Goal: Complete application form: Complete application form

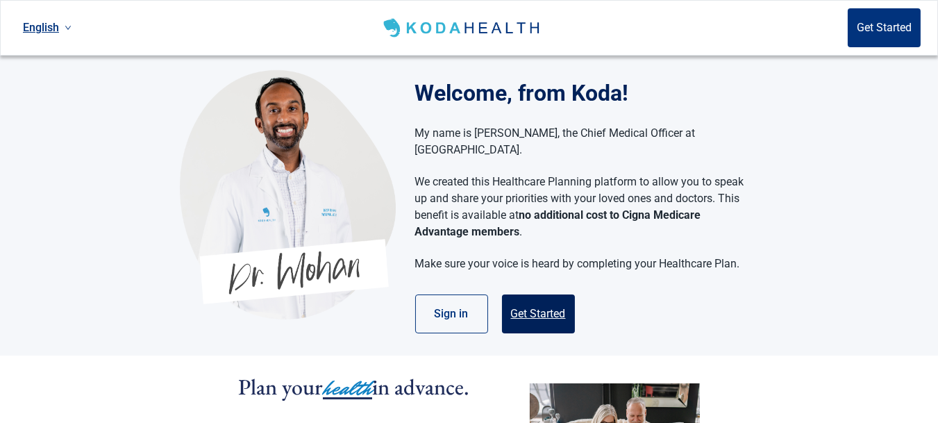
click at [544, 300] on button "Get Started" at bounding box center [538, 313] width 73 height 39
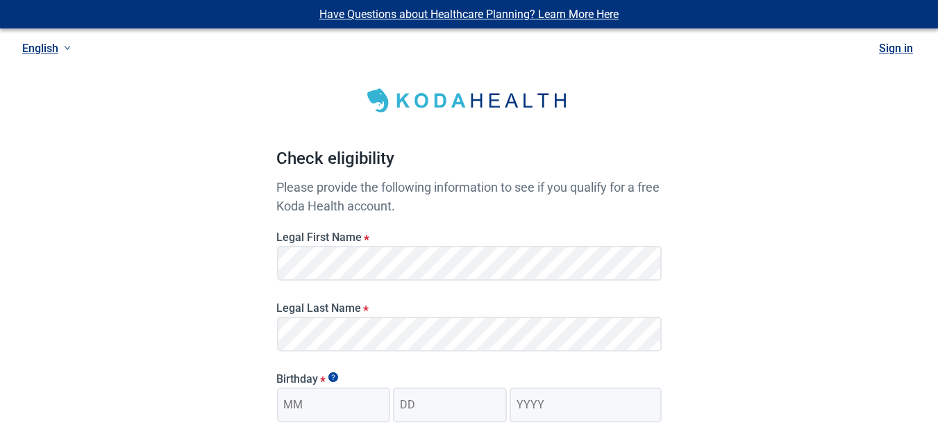
click at [478, 287] on div "Legal Last Name *" at bounding box center [469, 321] width 396 height 71
type input "01"
type input "09"
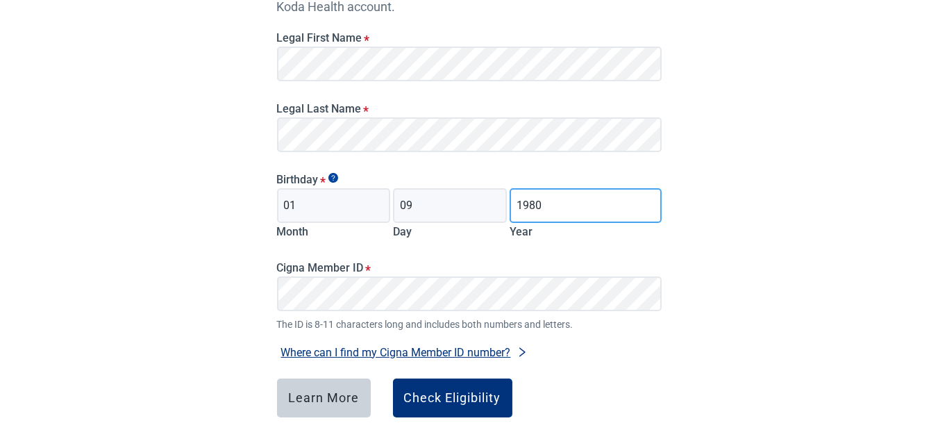
scroll to position [208, 0]
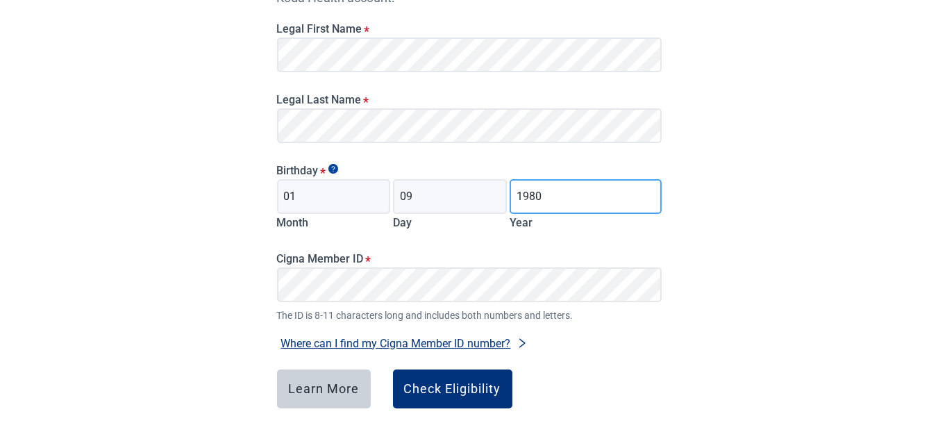
type input "1980"
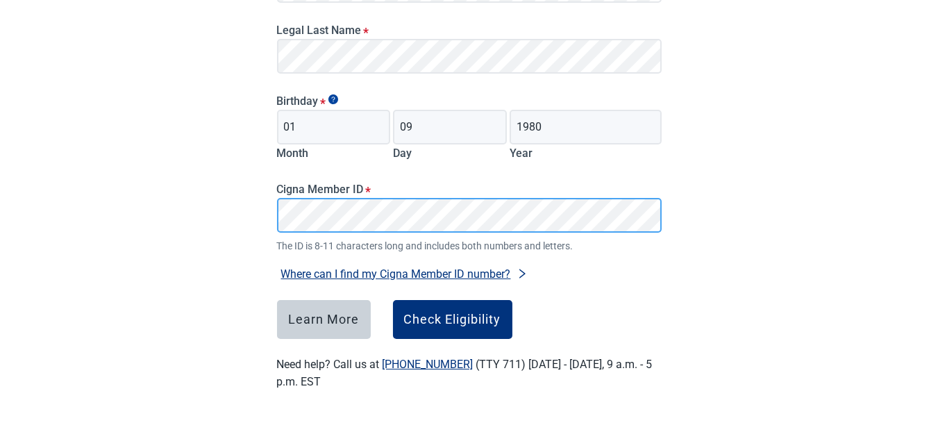
scroll to position [279, 0]
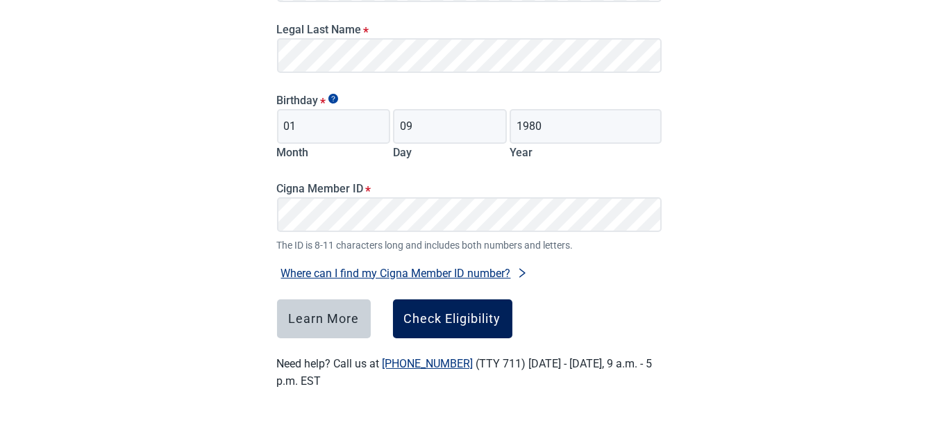
click at [474, 312] on div "Check Eligibility" at bounding box center [452, 319] width 97 height 14
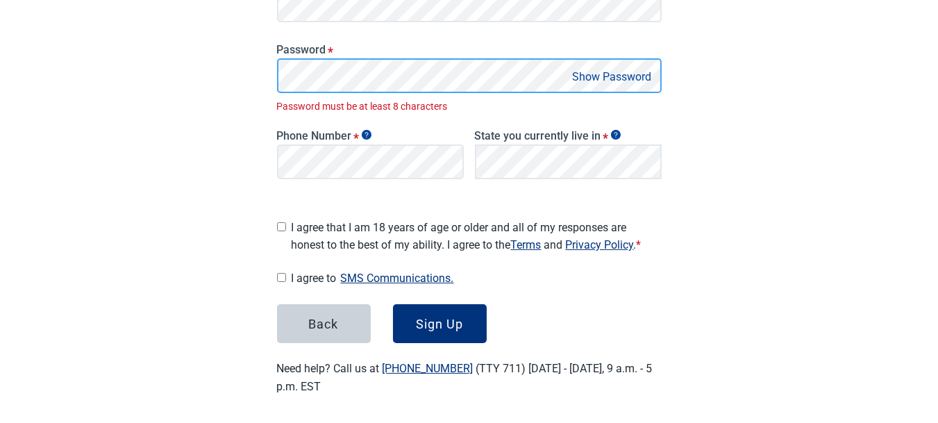
scroll to position [287, 0]
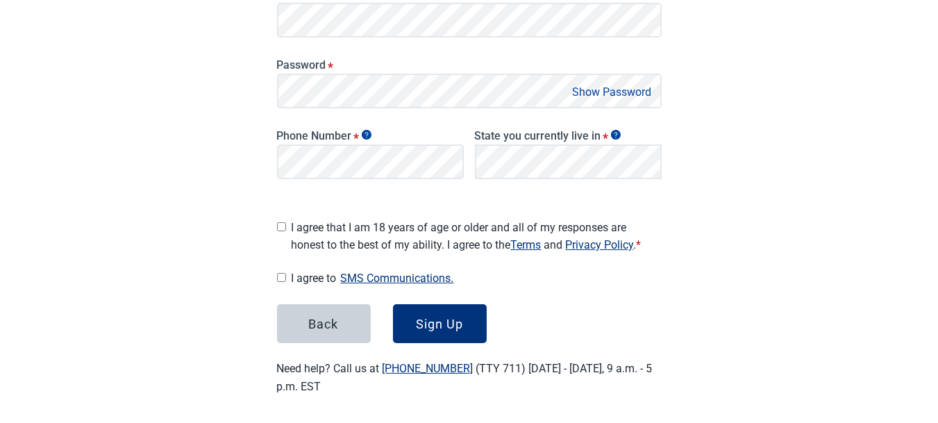
click at [603, 93] on button "Show Password" at bounding box center [612, 92] width 87 height 19
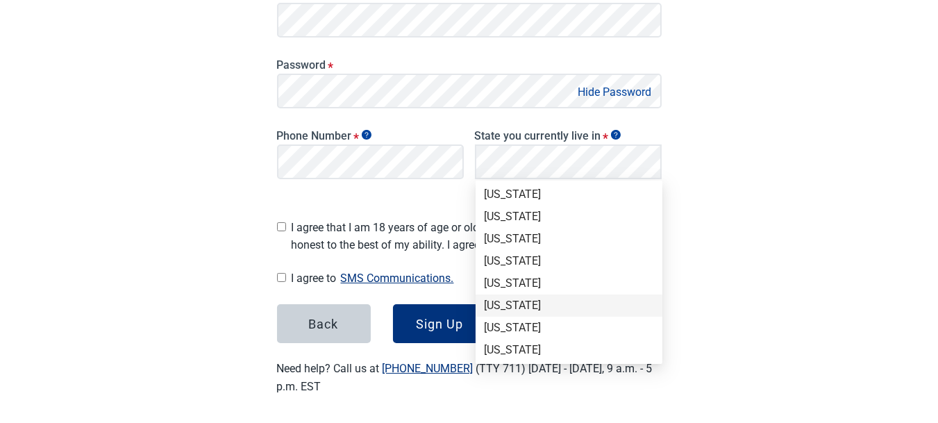
click at [519, 303] on div "[US_STATE]" at bounding box center [569, 305] width 170 height 15
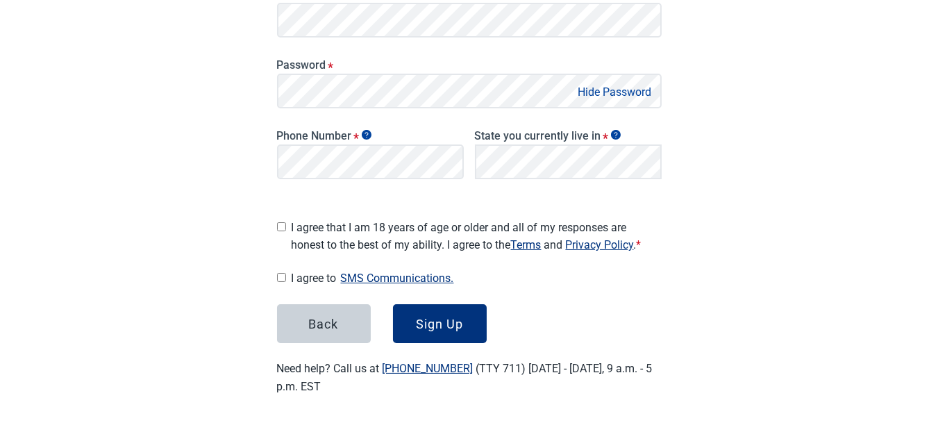
click at [280, 222] on input "I agree that I am 18 years of age or older and all of my responses are honest t…" at bounding box center [281, 226] width 9 height 9
checkbox input "true"
click at [280, 273] on input "I agree to SMS Communications." at bounding box center [281, 277] width 9 height 9
checkbox input "true"
click at [436, 320] on div "Sign Up" at bounding box center [439, 324] width 47 height 14
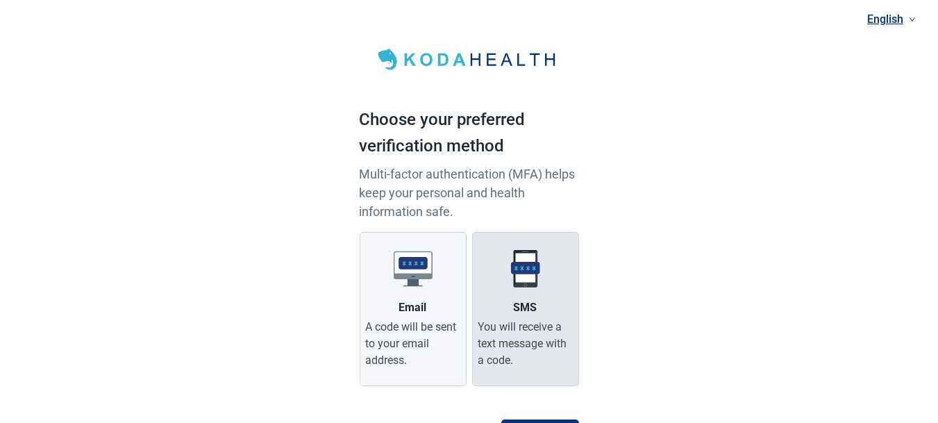
click at [546, 269] on label "SMS You will receive a text message with a code." at bounding box center [525, 309] width 107 height 154
click at [0, 0] on input "SMS You will receive a text message with a code." at bounding box center [0, 0] width 0 height 0
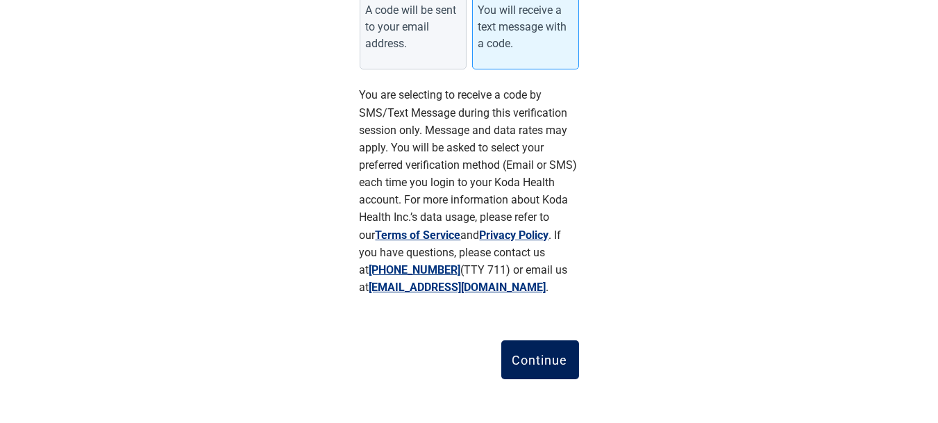
click at [561, 356] on div "Continue" at bounding box center [540, 360] width 56 height 14
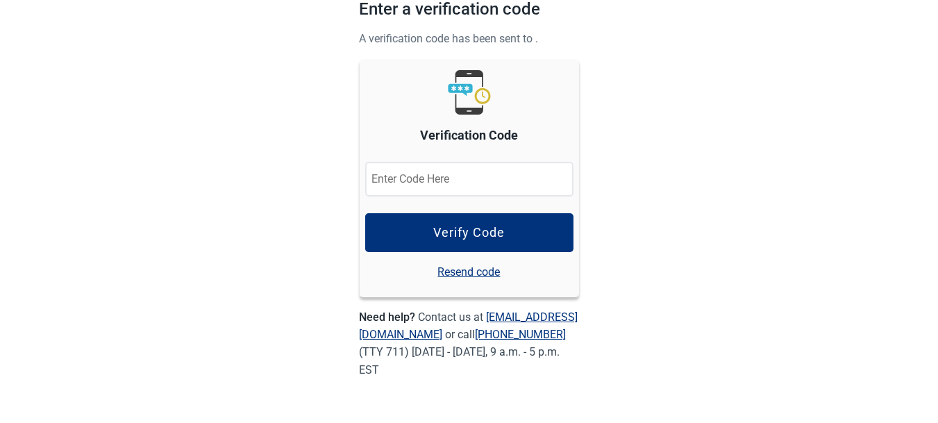
scroll to position [110, 0]
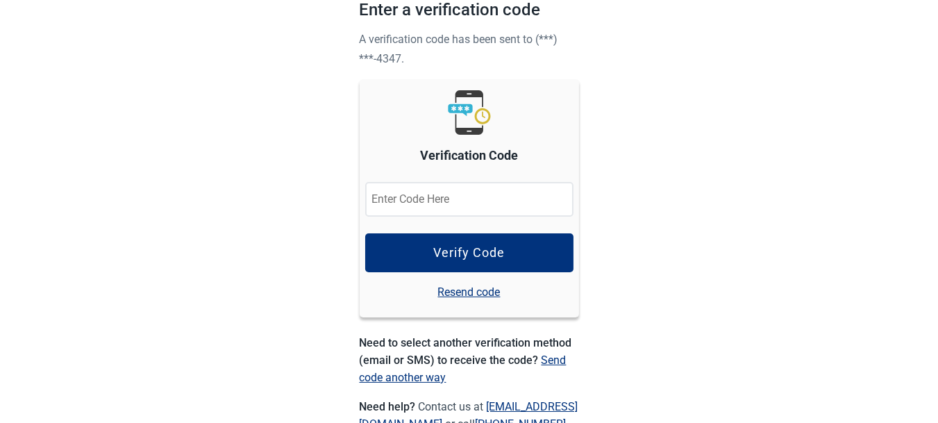
click at [499, 195] on input "Verification Code" at bounding box center [469, 199] width 208 height 35
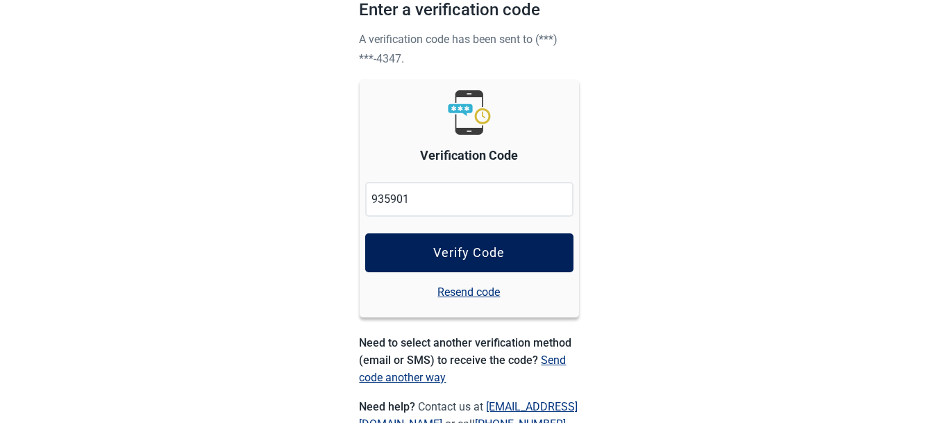
type input "935901"
click at [476, 251] on div "Verify Code" at bounding box center [469, 253] width 72 height 14
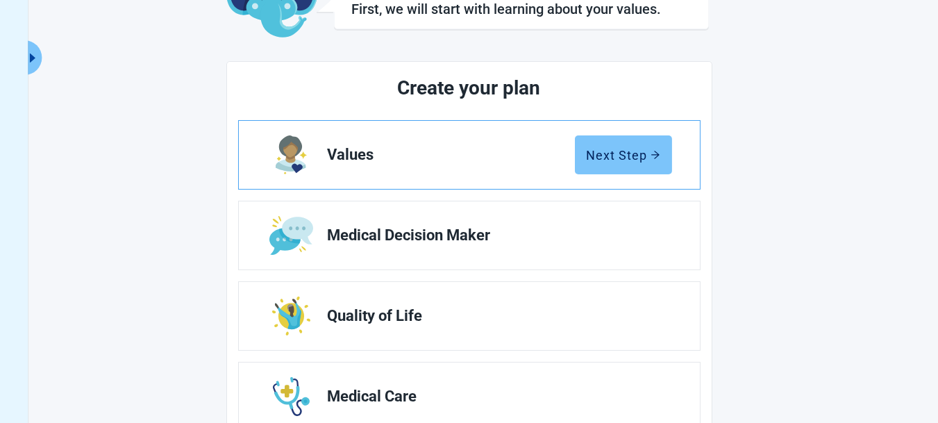
scroll to position [69, 0]
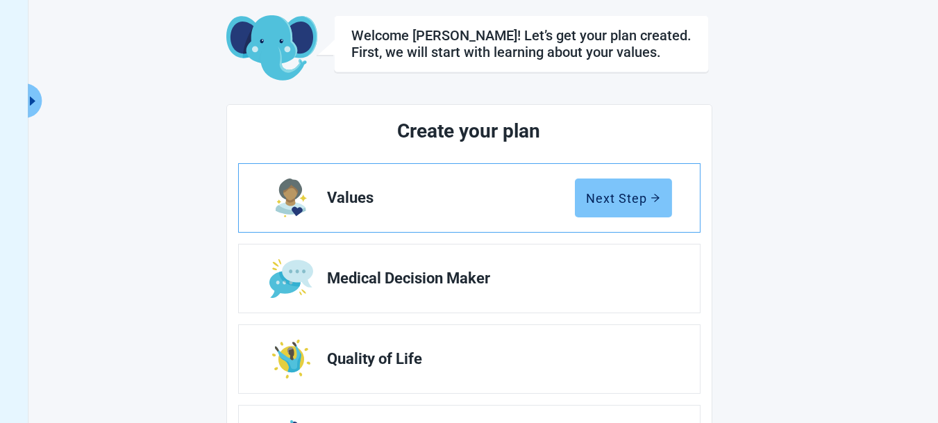
click at [632, 187] on button "Next Step" at bounding box center [623, 197] width 97 height 39
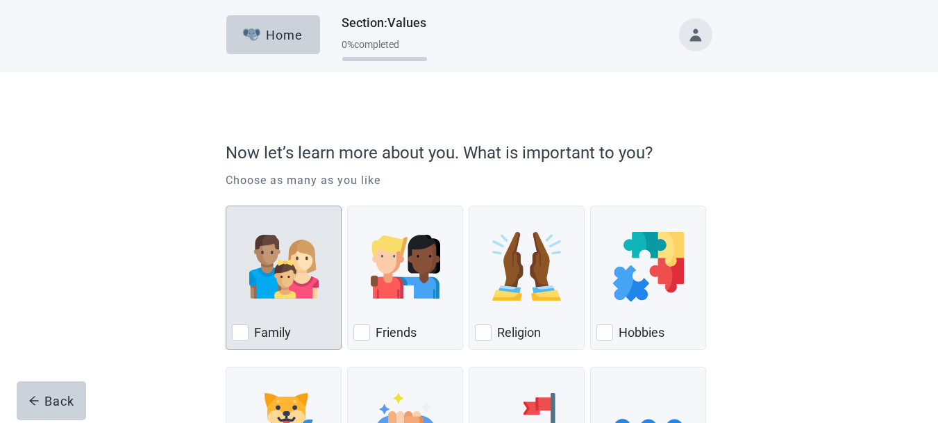
click at [242, 328] on div "Family, checkbox, not checked" at bounding box center [240, 332] width 17 height 17
click at [226, 206] on input "Family" at bounding box center [226, 206] width 1 height 1
checkbox input "true"
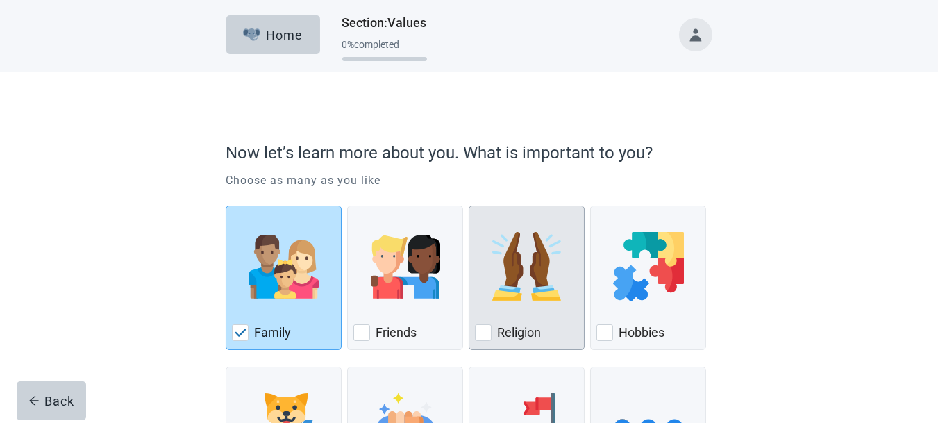
click at [476, 329] on div "Religion, checkbox, not checked" at bounding box center [483, 332] width 17 height 17
click at [469, 206] on input "Religion" at bounding box center [469, 206] width 1 height 1
checkbox input "true"
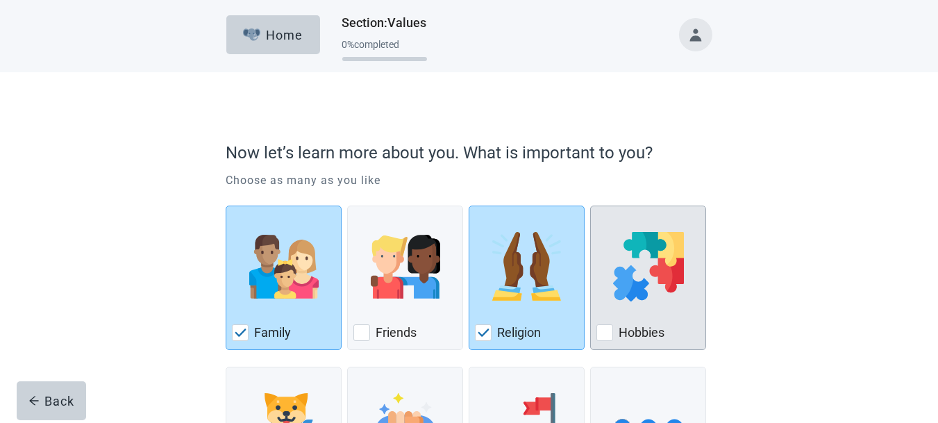
click at [605, 335] on div "Hobbies, checkbox, not checked" at bounding box center [604, 332] width 17 height 17
click at [591, 206] on input "Hobbies" at bounding box center [590, 206] width 1 height 1
checkbox input "true"
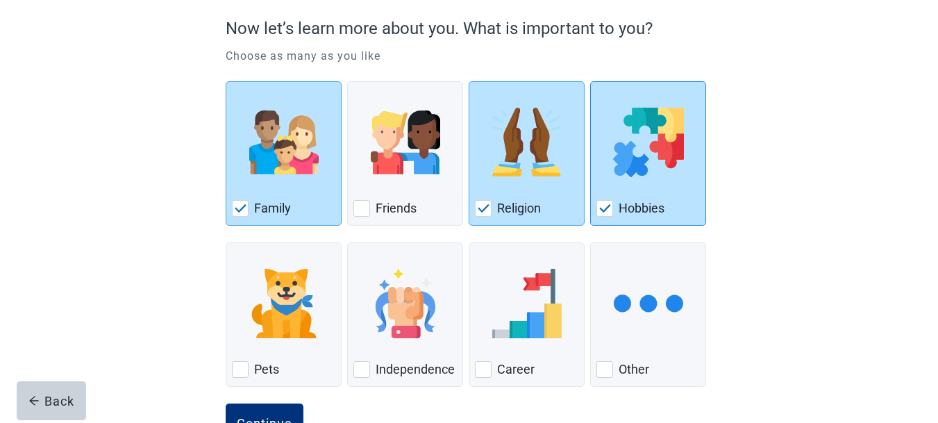
scroll to position [138, 0]
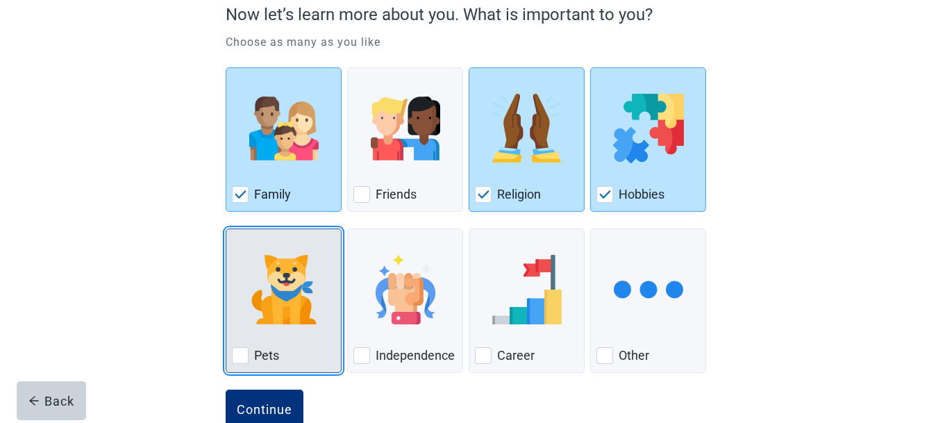
click at [242, 360] on div "Pets, checkbox, not checked" at bounding box center [240, 355] width 17 height 17
click at [226, 229] on input "Pets" at bounding box center [226, 228] width 1 height 1
checkbox input "true"
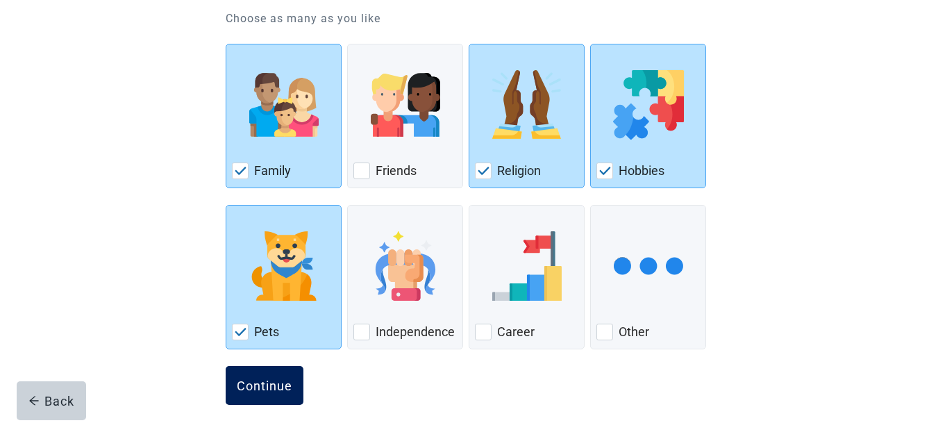
scroll to position [173, 0]
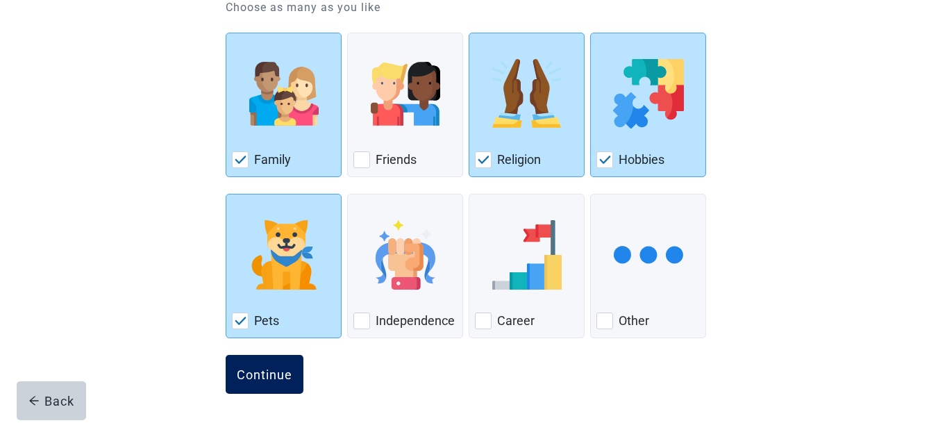
click at [258, 367] on div "Continue" at bounding box center [265, 374] width 56 height 14
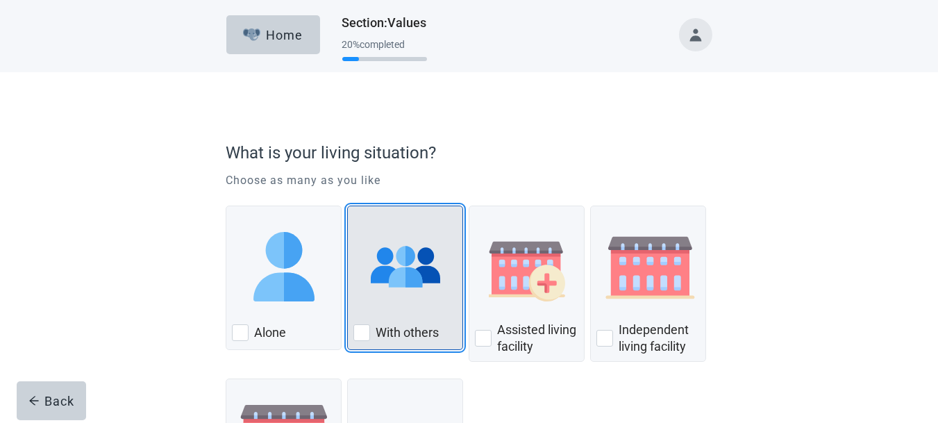
click at [403, 329] on label "With others" at bounding box center [407, 332] width 63 height 17
checkbox input "true"
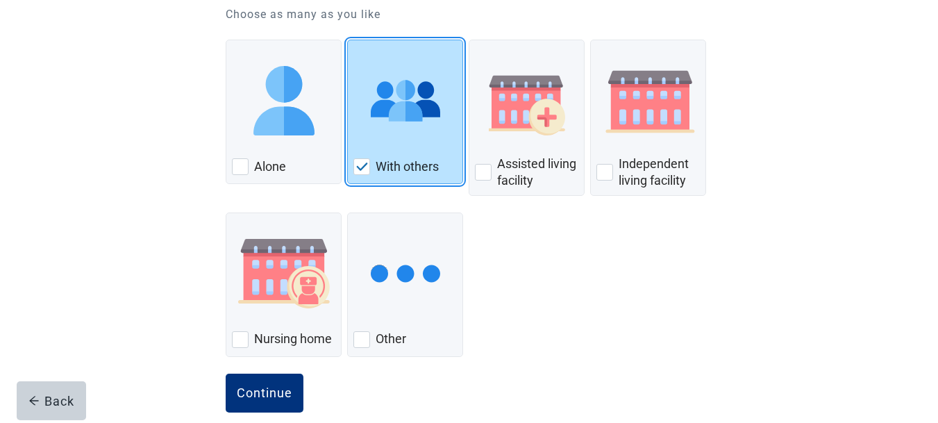
scroll to position [185, 0]
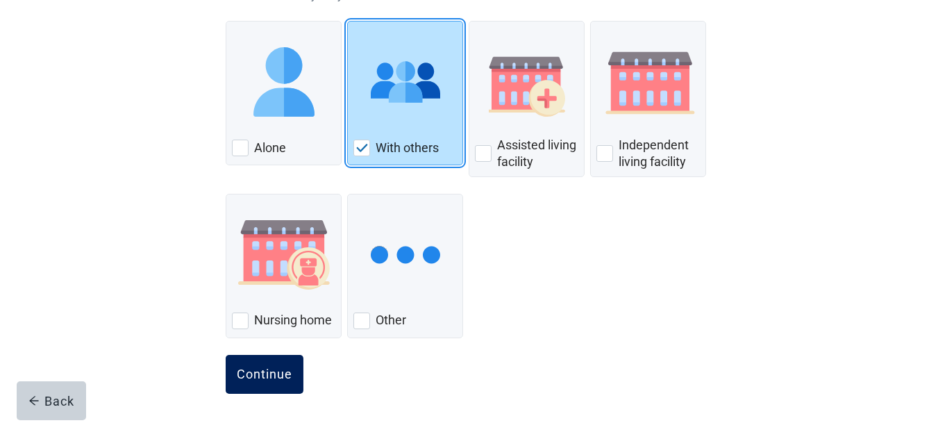
click at [284, 372] on div "Continue" at bounding box center [265, 374] width 56 height 14
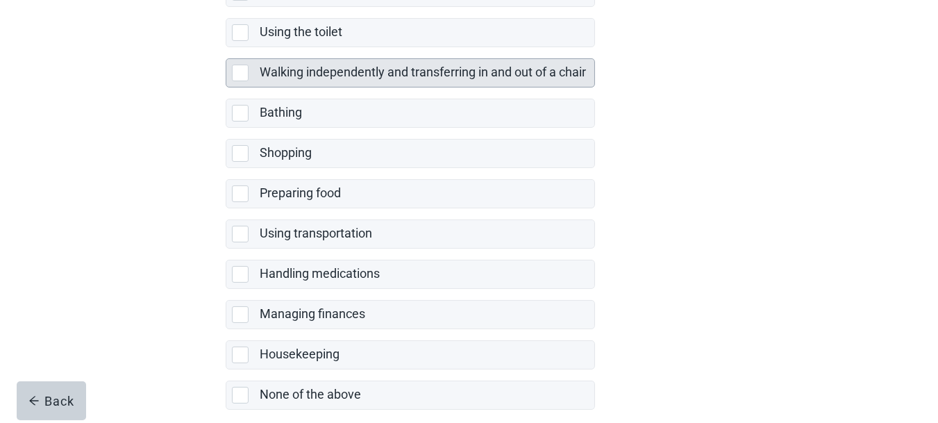
scroll to position [339, 0]
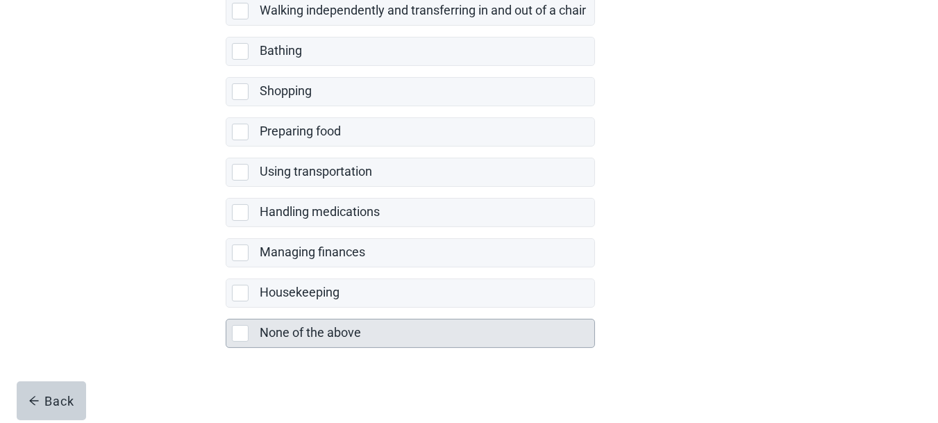
click at [312, 335] on div "None of the above" at bounding box center [423, 332] width 326 height 17
click at [226, 308] on input "None of the above" at bounding box center [226, 308] width 1 height 1
checkbox input "true"
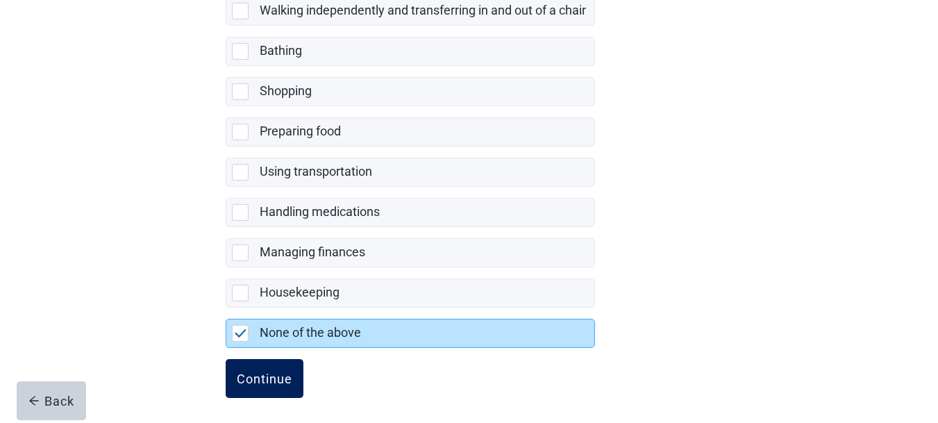
click at [271, 371] on div "Continue" at bounding box center [265, 378] width 56 height 14
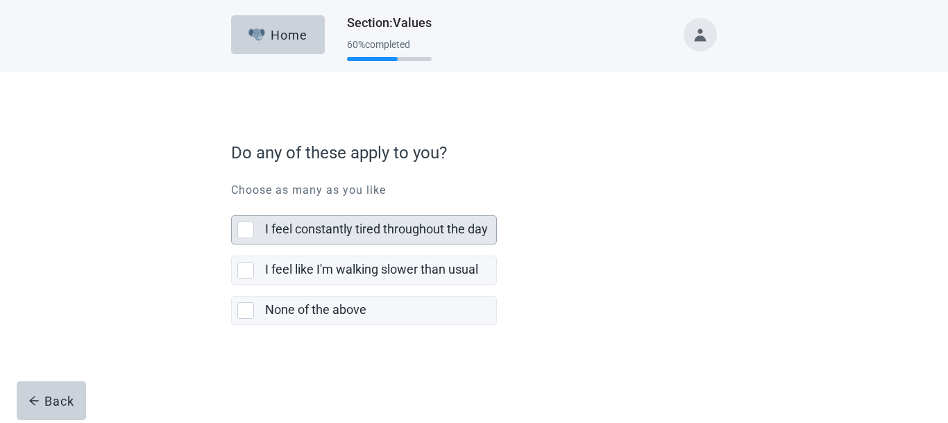
click at [255, 230] on div "I feel constantly tired throughout the day, checkbox, not selected" at bounding box center [248, 229] width 22 height 17
click at [232, 205] on input "I feel constantly tired throughout the day" at bounding box center [231, 204] width 1 height 1
checkbox input "true"
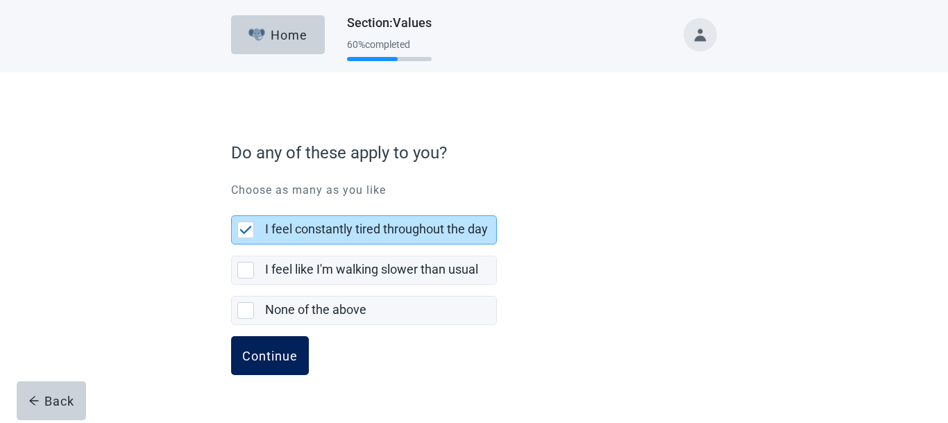
click at [280, 360] on div "Continue" at bounding box center [270, 356] width 56 height 14
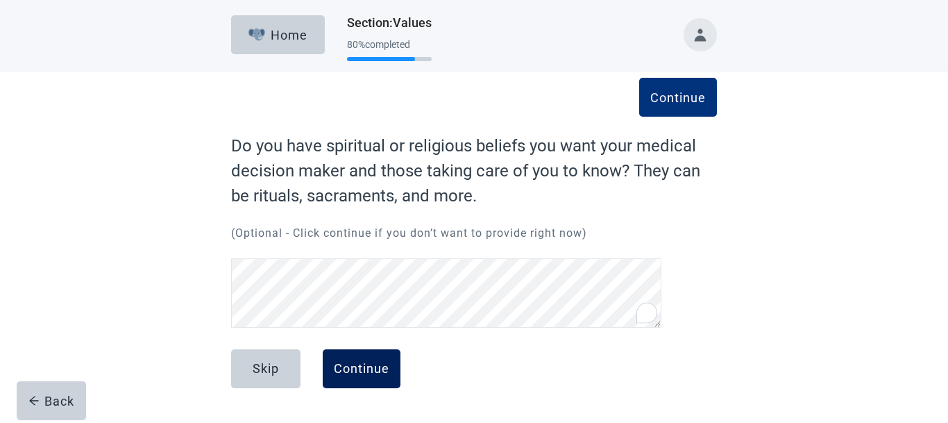
click at [350, 364] on div "Continue" at bounding box center [362, 369] width 56 height 14
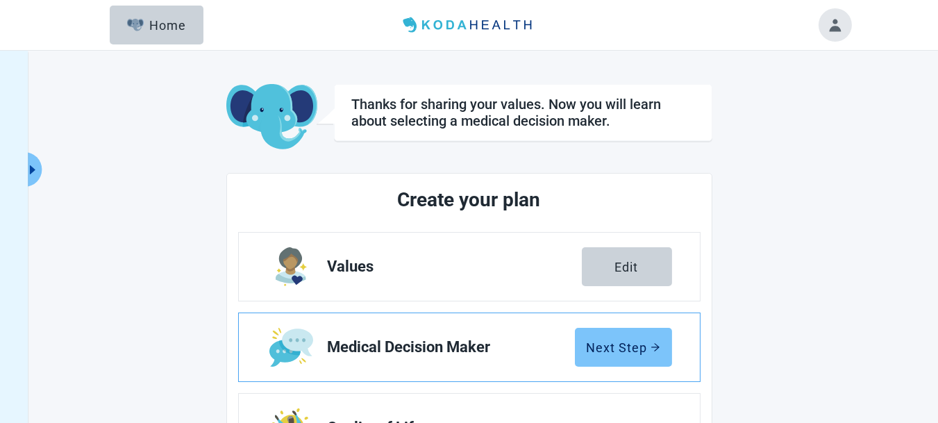
click at [615, 349] on div "Next Step" at bounding box center [624, 347] width 74 height 14
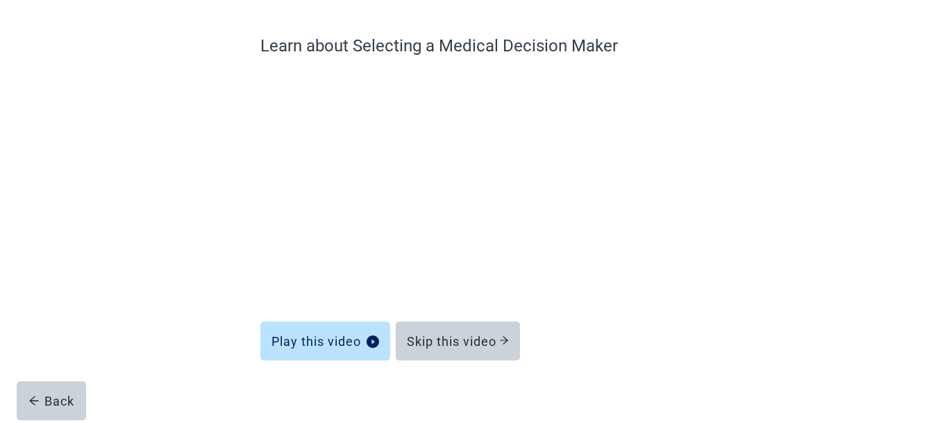
scroll to position [112, 0]
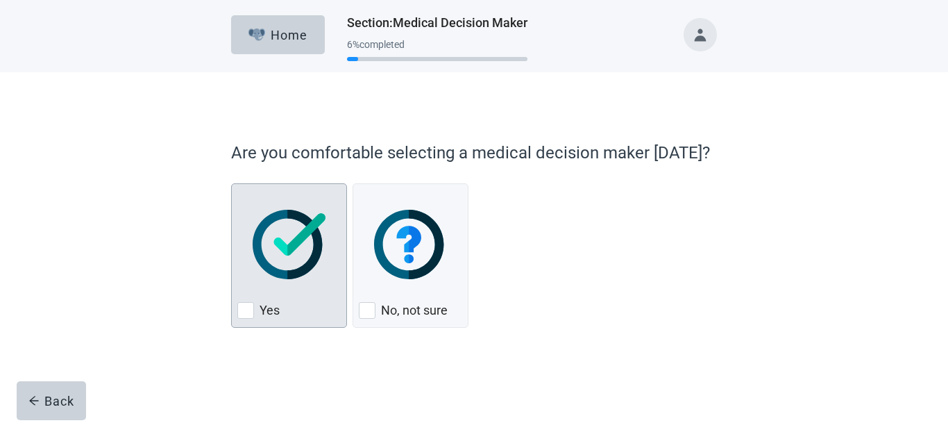
click at [312, 302] on div "Yes" at bounding box center [288, 310] width 103 height 22
click at [232, 184] on input "Yes" at bounding box center [231, 183] width 1 height 1
checkbox input "true"
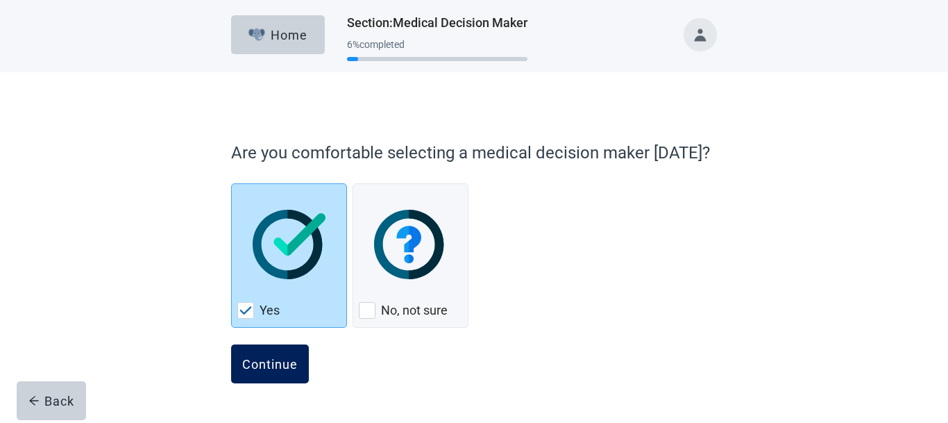
click at [279, 352] on button "Continue" at bounding box center [270, 363] width 78 height 39
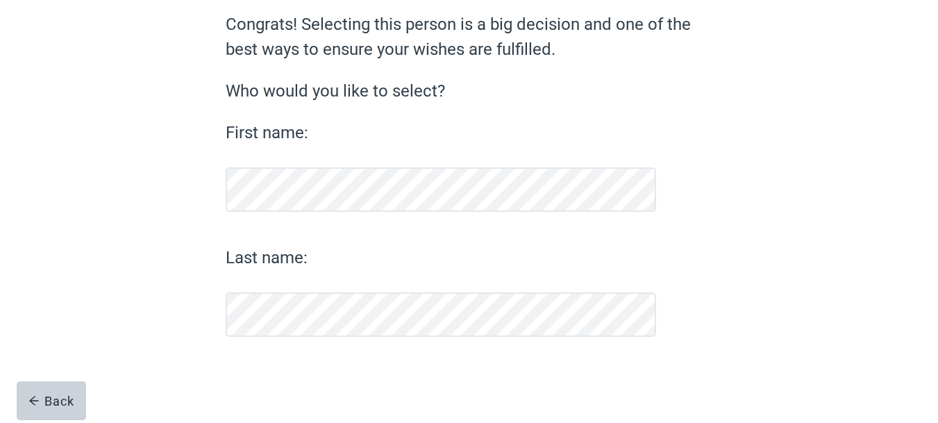
scroll to position [121, 0]
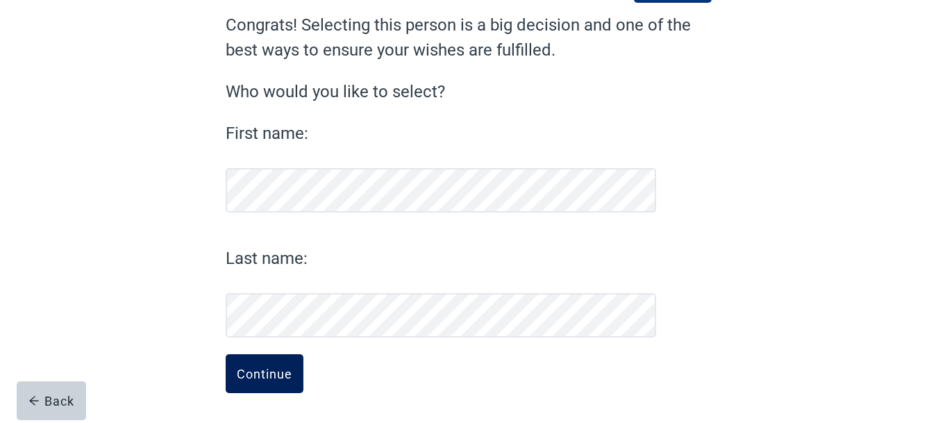
click at [266, 364] on button "Continue" at bounding box center [265, 373] width 78 height 39
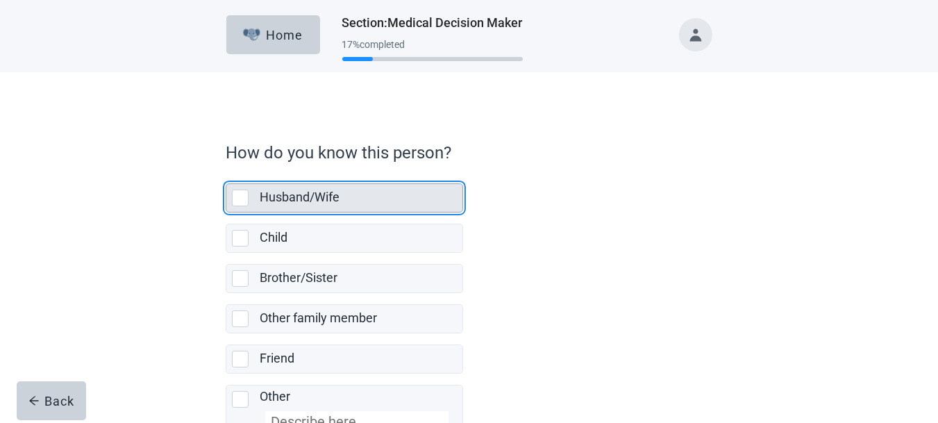
click at [244, 199] on div "Husband/Wife, checkbox, not selected" at bounding box center [240, 198] width 17 height 17
click at [226, 173] on input "Husband/Wife" at bounding box center [226, 172] width 1 height 1
checkbox input "true"
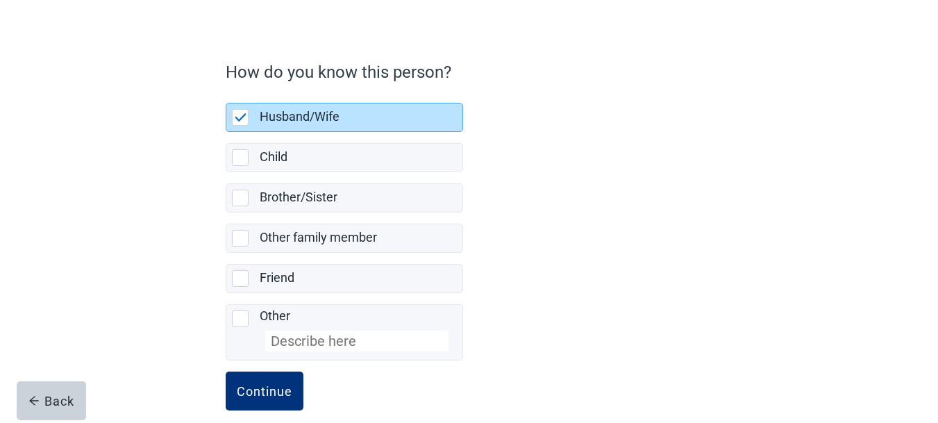
scroll to position [96, 0]
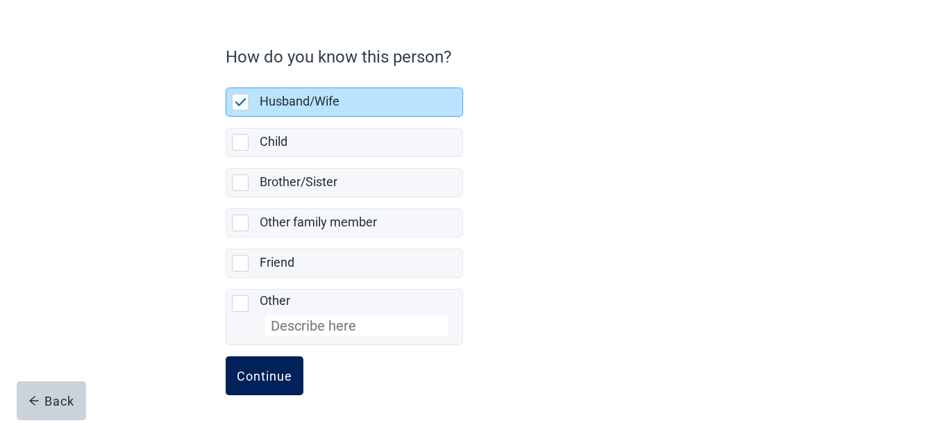
click at [265, 369] on div "Continue" at bounding box center [265, 376] width 56 height 14
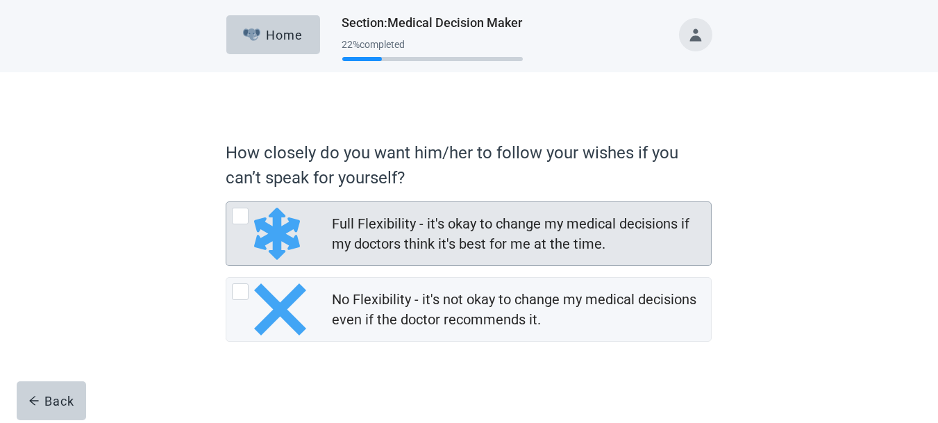
click at [250, 220] on div "Full Flexibility - it's okay to change my medical decisions if my doctors think…" at bounding box center [271, 234] width 78 height 52
click at [226, 202] on input "Full Flexibility - it's okay to change my medical decisions if my doctors think…" at bounding box center [226, 201] width 1 height 1
radio input "true"
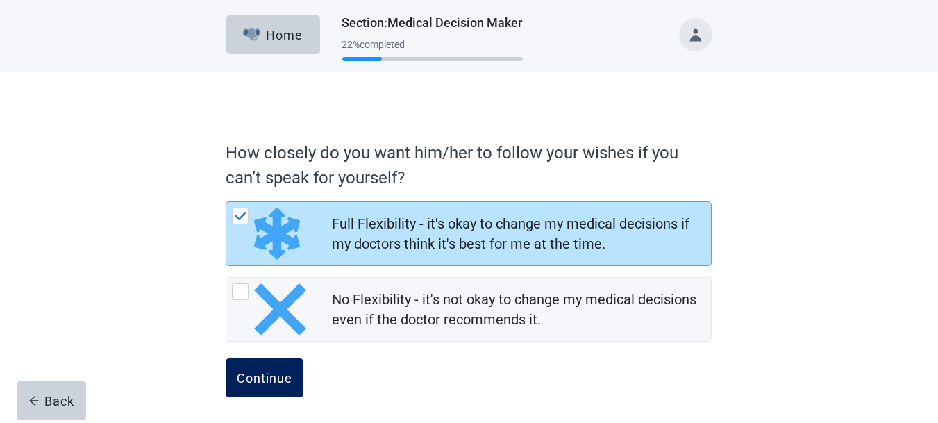
click at [276, 376] on div "Continue" at bounding box center [265, 378] width 56 height 14
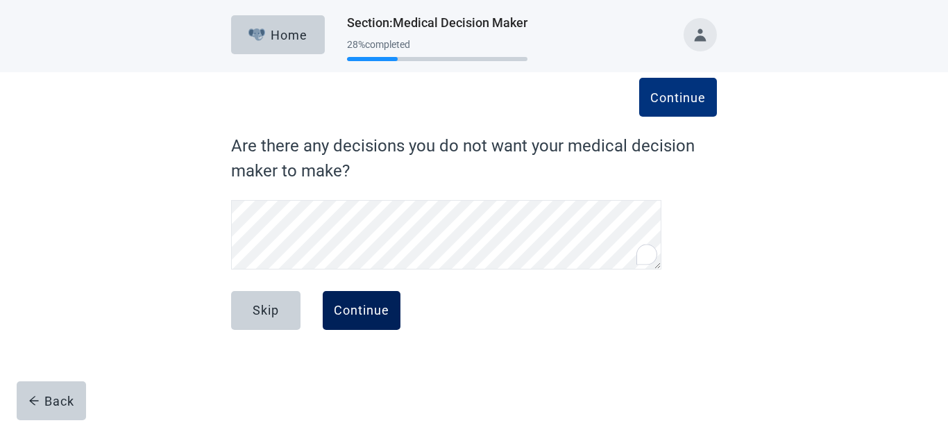
click at [339, 313] on div "Continue" at bounding box center [362, 310] width 56 height 14
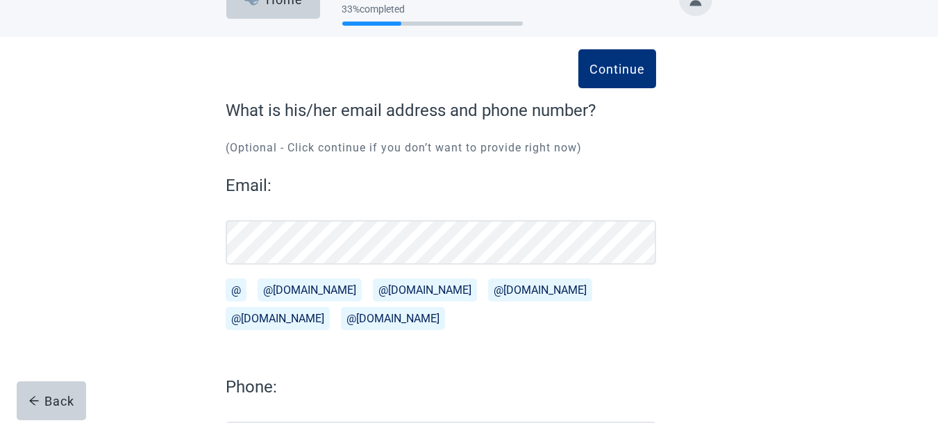
scroll to position [26, 0]
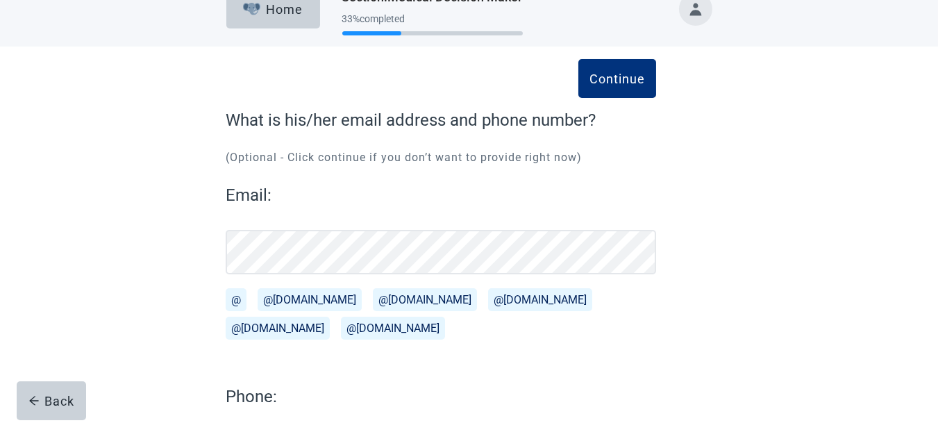
click at [330, 317] on button "@[DOMAIN_NAME]" at bounding box center [278, 328] width 104 height 23
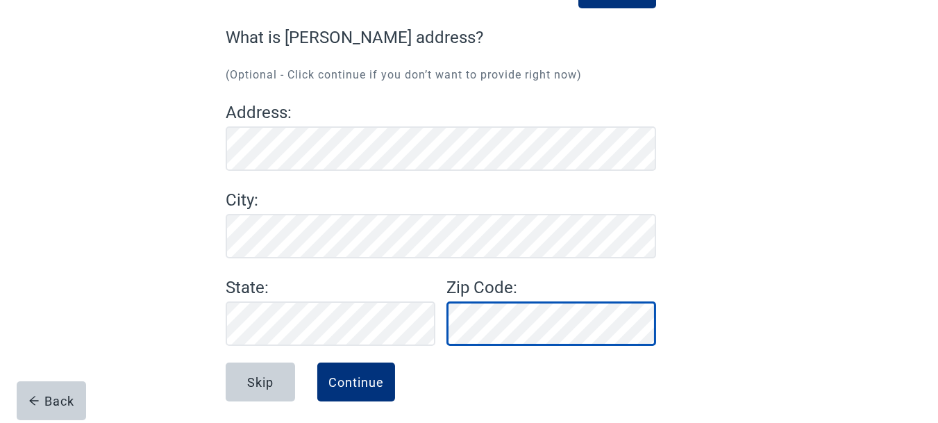
scroll to position [117, 0]
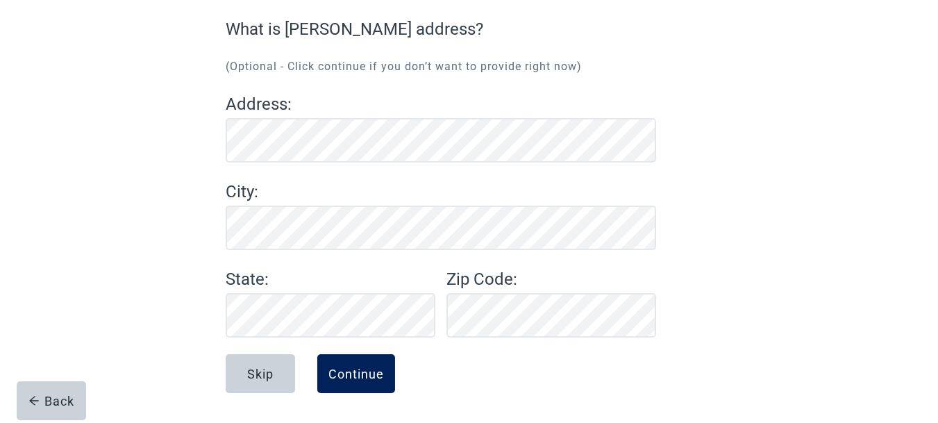
click at [362, 364] on button "Continue" at bounding box center [356, 373] width 78 height 39
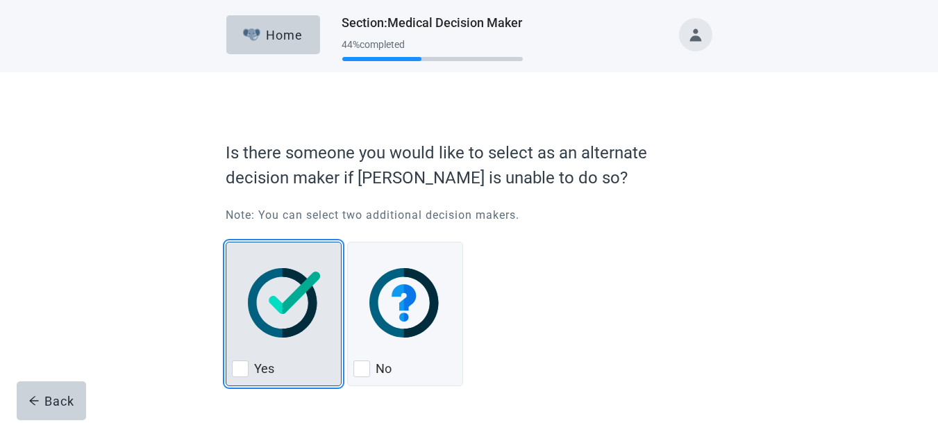
click at [294, 302] on img "Yes, checkbox, not checked" at bounding box center [284, 302] width 73 height 69
click at [226, 242] on input "Yes" at bounding box center [226, 242] width 1 height 1
checkbox input "true"
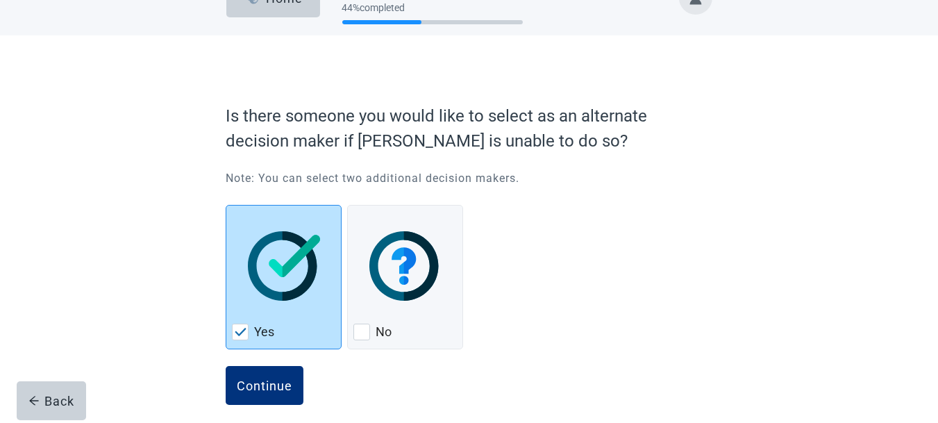
scroll to position [49, 0]
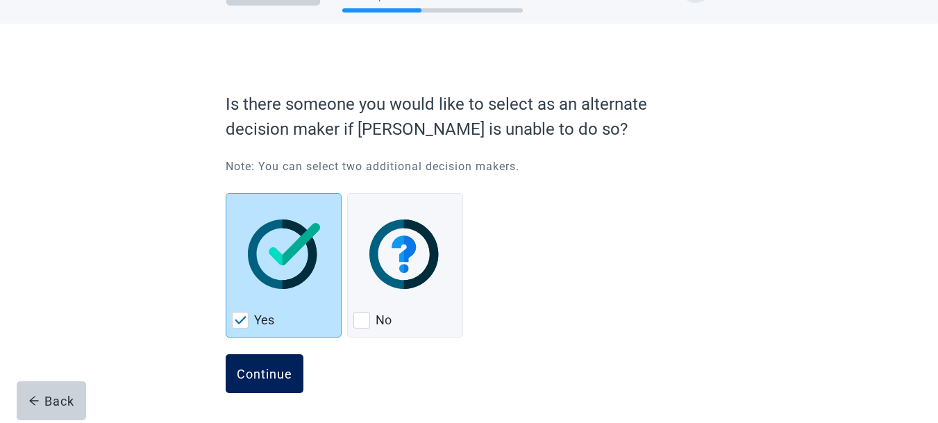
click at [260, 367] on div "Continue" at bounding box center [265, 374] width 56 height 14
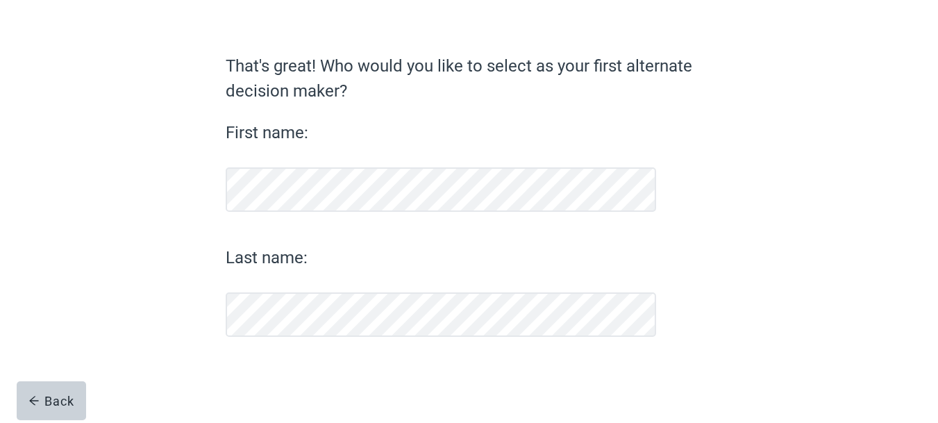
scroll to position [79, 0]
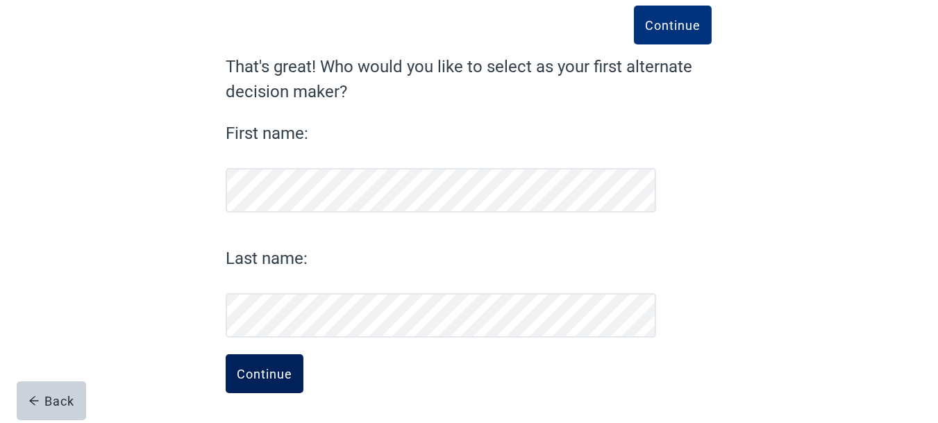
click at [254, 369] on div "Continue" at bounding box center [265, 374] width 56 height 14
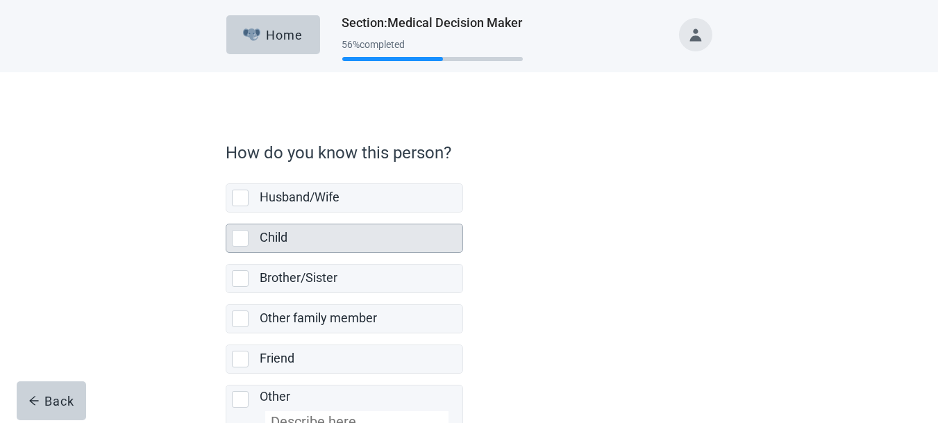
click at [242, 237] on div "Child, checkbox, not selected" at bounding box center [240, 238] width 17 height 17
click at [226, 213] on input "Child" at bounding box center [226, 212] width 1 height 1
checkbox input "true"
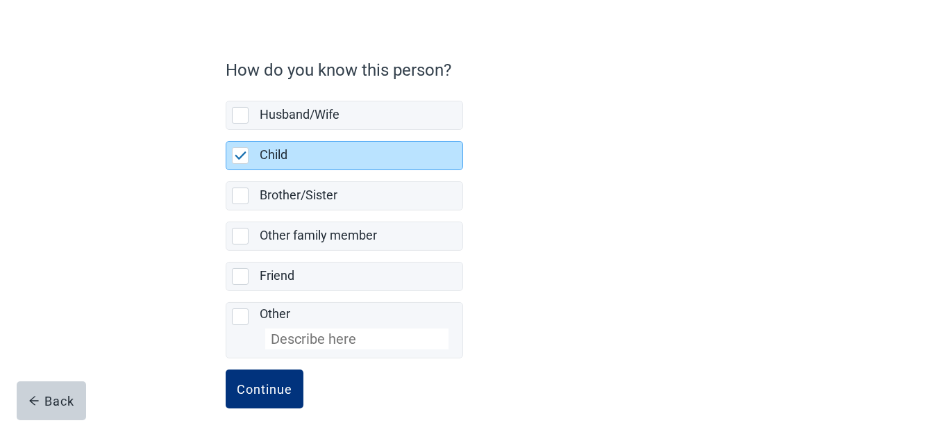
scroll to position [96, 0]
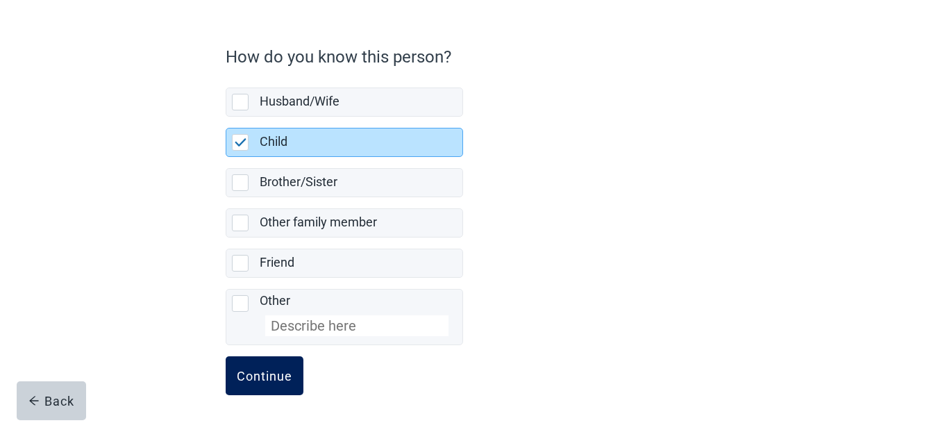
click at [276, 373] on div "Continue" at bounding box center [265, 376] width 56 height 14
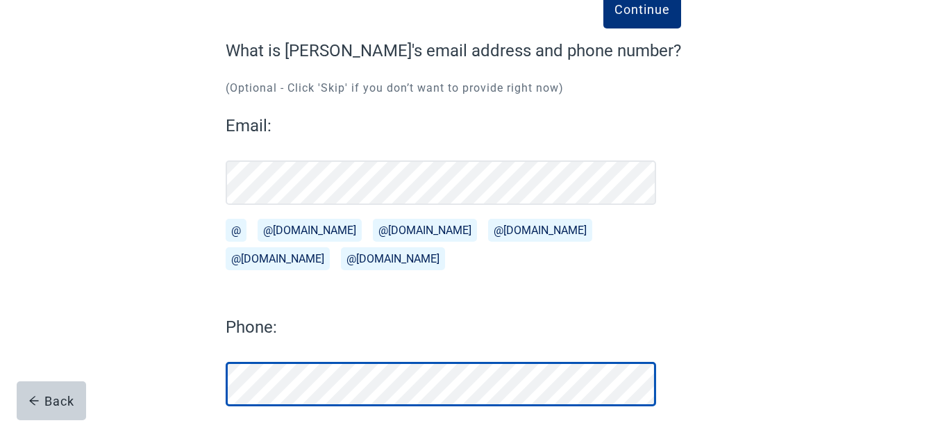
scroll to position [165, 0]
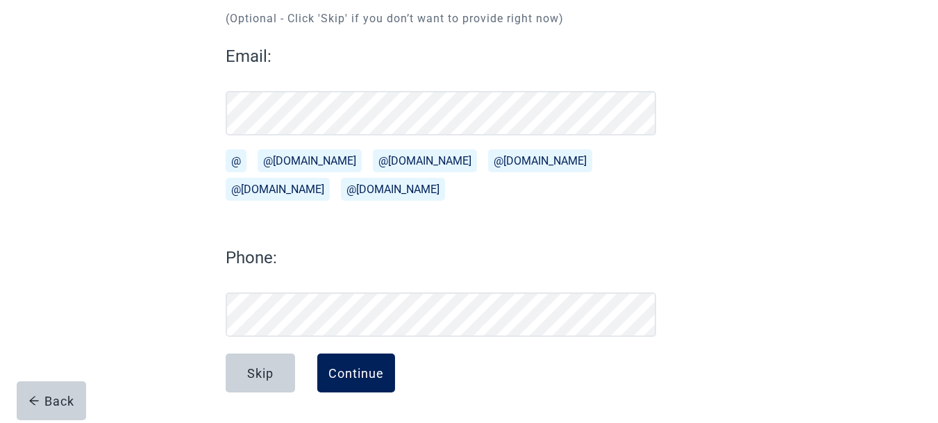
click at [364, 369] on div "Continue" at bounding box center [356, 373] width 56 height 14
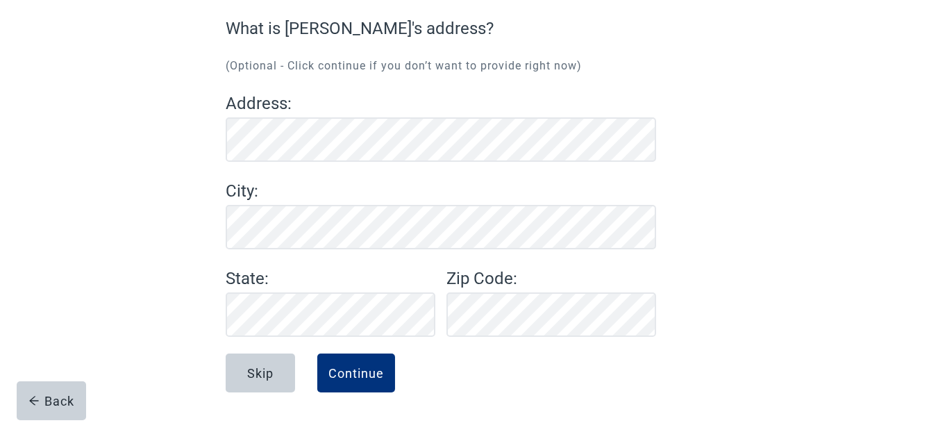
scroll to position [117, 0]
click at [375, 372] on div "Continue" at bounding box center [356, 374] width 56 height 14
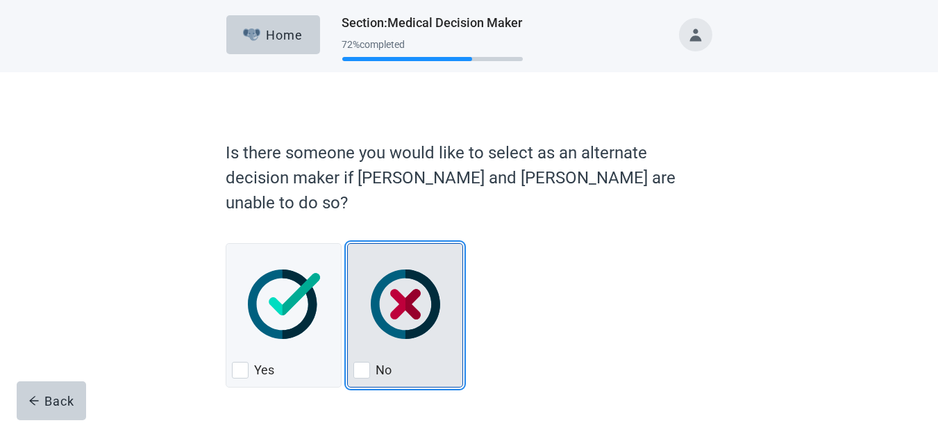
click at [401, 318] on div "No, checkbox, not checked" at bounding box center [404, 304] width 103 height 110
click at [348, 244] on input "No" at bounding box center [347, 243] width 1 height 1
checkbox input "true"
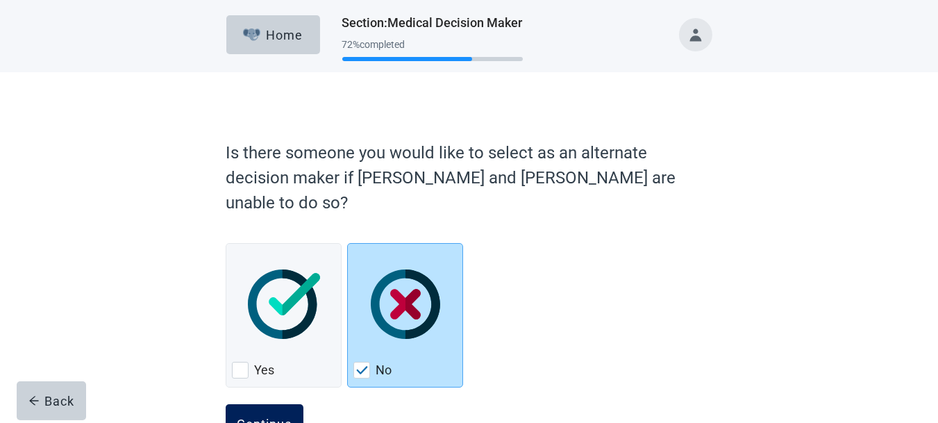
click at [283, 417] on div "Continue" at bounding box center [265, 424] width 56 height 14
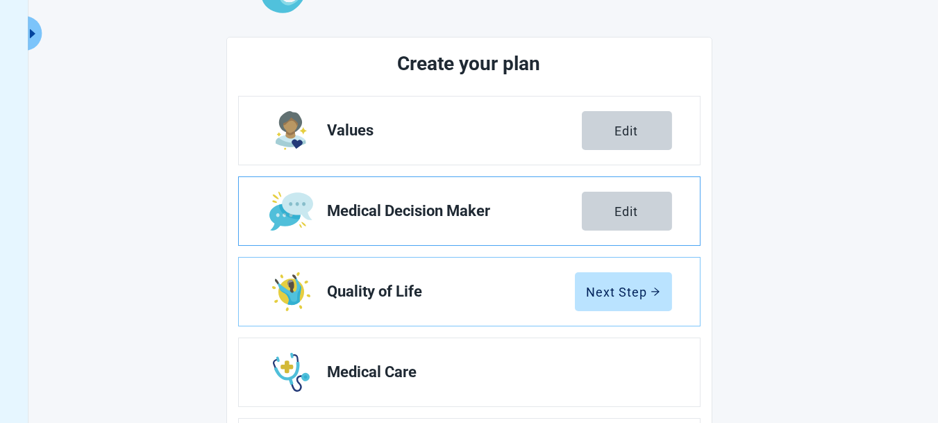
scroll to position [138, 0]
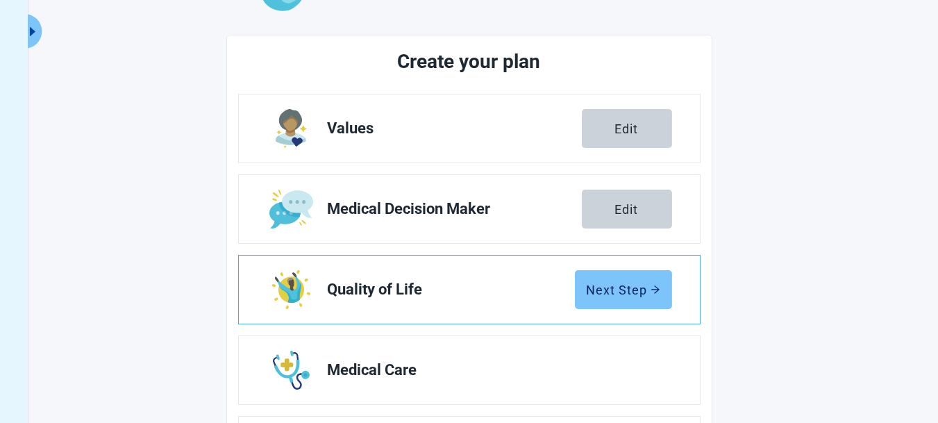
click at [612, 297] on button "Next Step" at bounding box center [623, 289] width 97 height 39
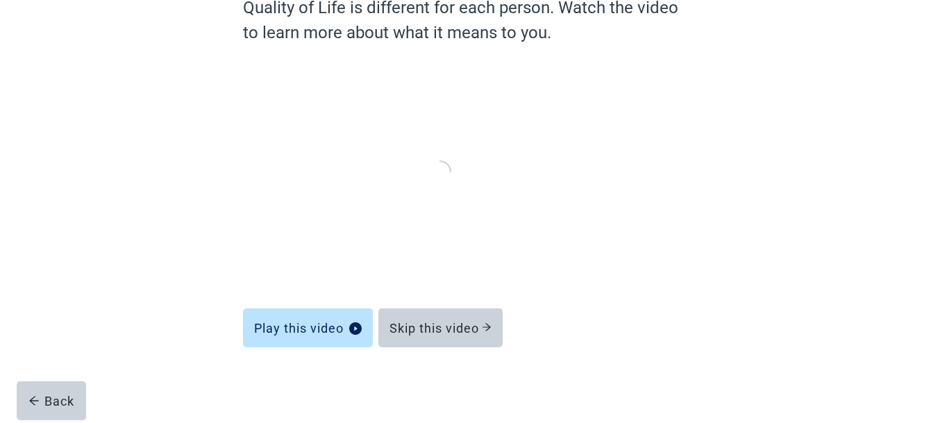
scroll to position [137, 0]
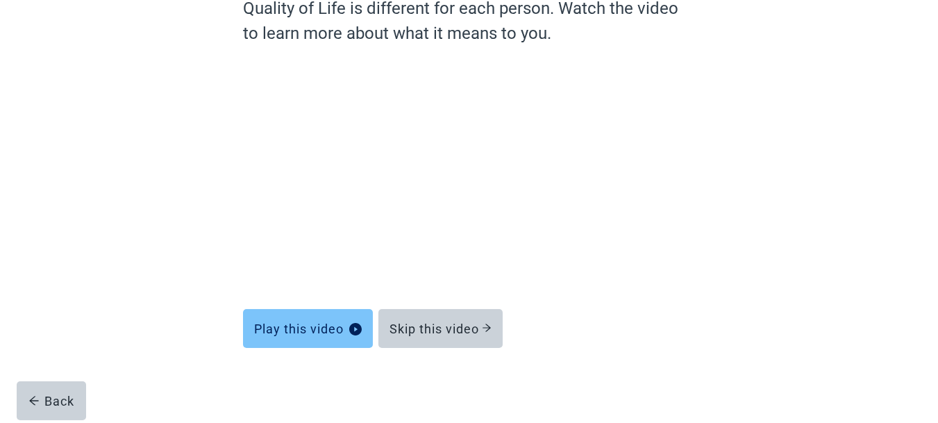
click at [324, 333] on div "Play this video" at bounding box center [308, 328] width 108 height 14
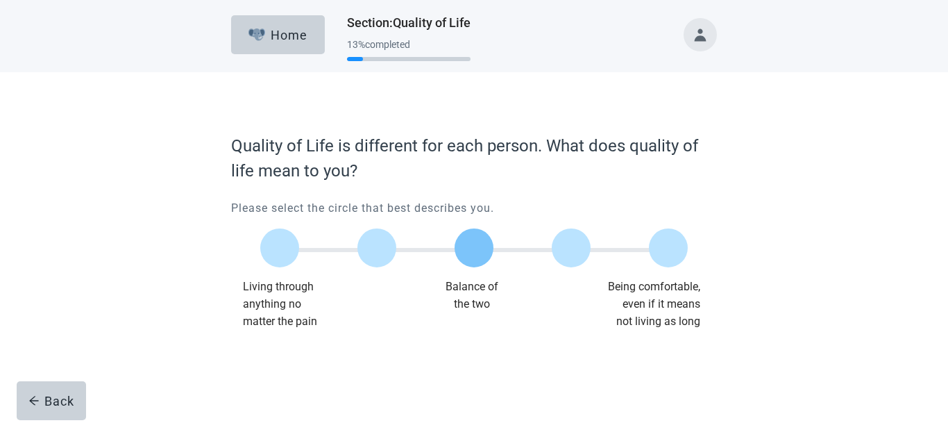
click at [476, 251] on label "Main content" at bounding box center [474, 247] width 39 height 39
click at [474, 248] on input "Quality of life scale: 50 out of 100. Balance of the two" at bounding box center [474, 248] width 0 height 0
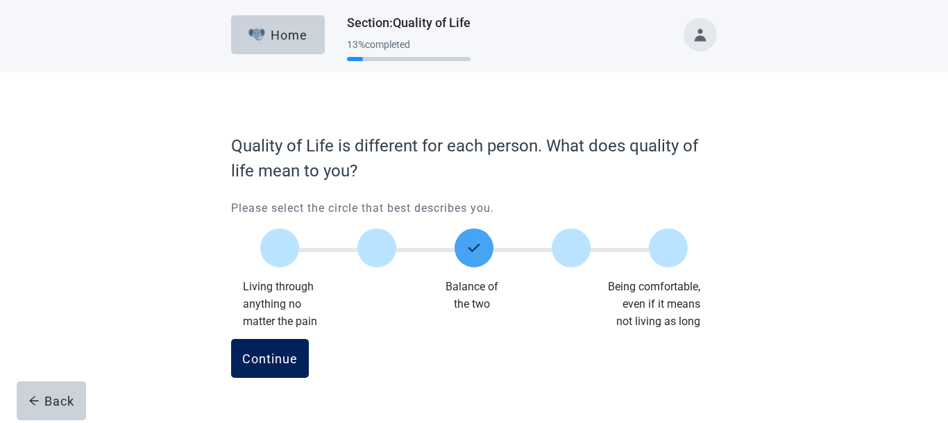
click at [274, 351] on div "Continue" at bounding box center [270, 358] width 56 height 14
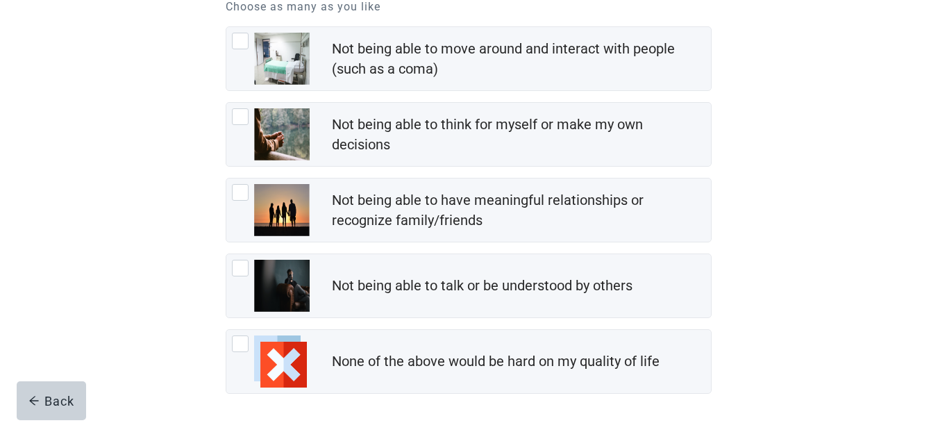
scroll to position [138, 0]
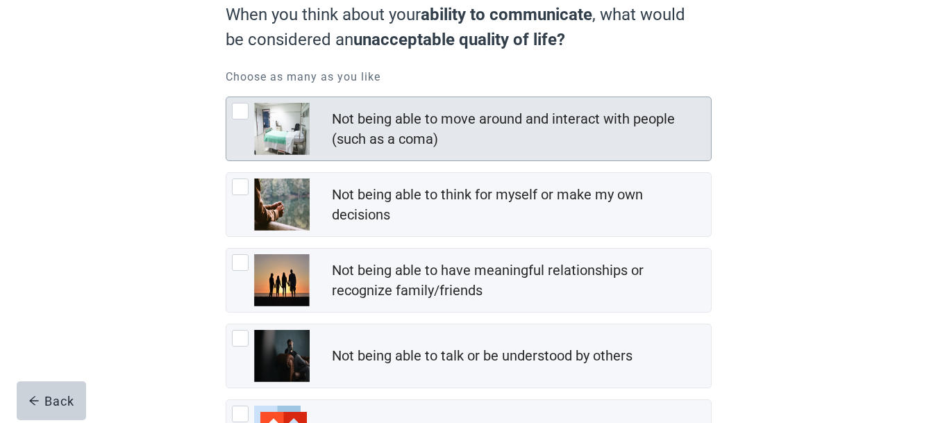
click at [245, 112] on div "Not being able to move around and interact with people (such as a coma), checkb…" at bounding box center [240, 111] width 17 height 17
click at [226, 97] on input "Not being able to move around and interact with people (such as a coma)" at bounding box center [226, 97] width 1 height 1
checkbox input "true"
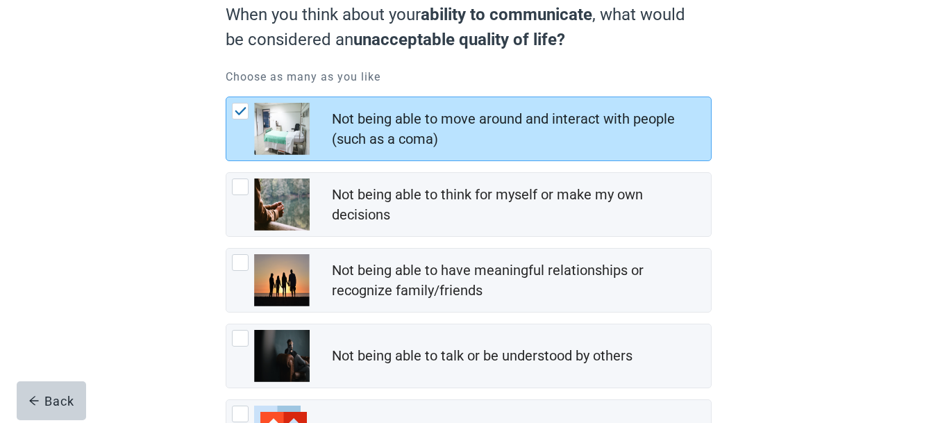
scroll to position [263, 0]
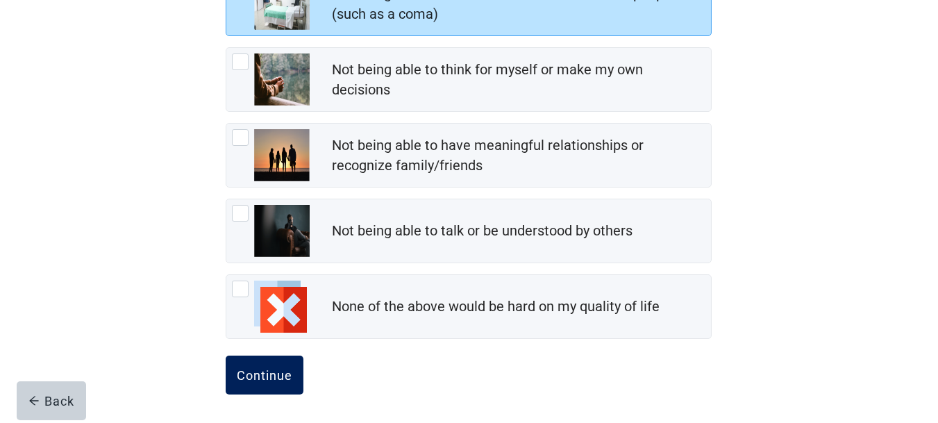
click at [243, 368] on div "Continue" at bounding box center [265, 375] width 56 height 14
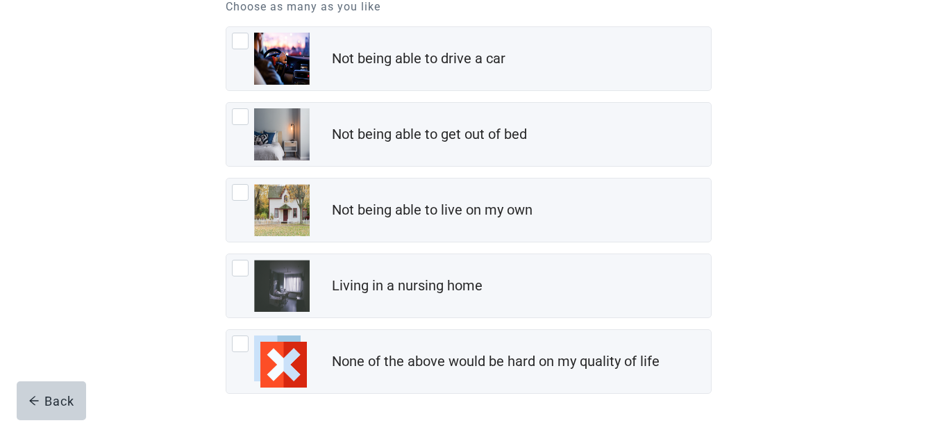
scroll to position [263, 0]
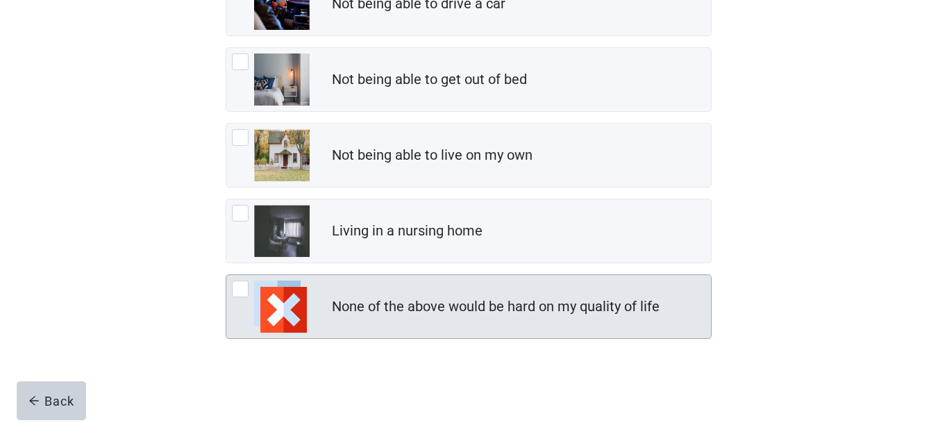
click at [275, 318] on img "None of the above would be hard on my quality of life, checkbox, not checked" at bounding box center [280, 306] width 52 height 52
click at [226, 275] on input "None of the above would be hard on my quality of life" at bounding box center [226, 274] width 1 height 1
checkbox input "true"
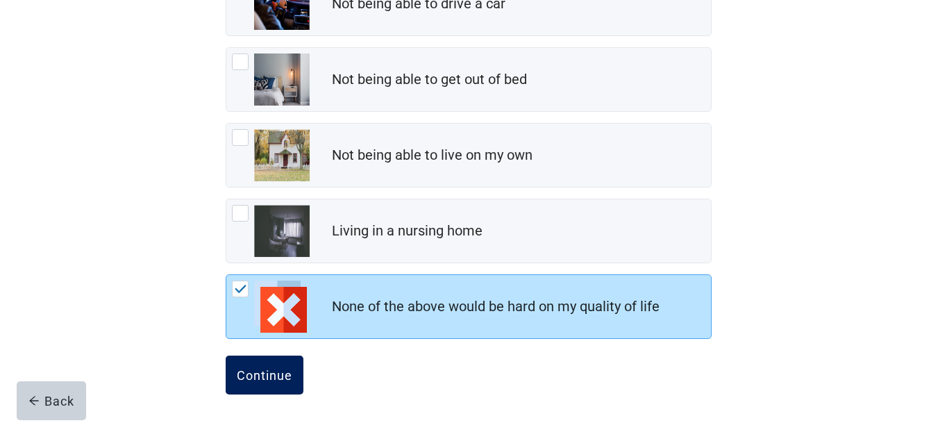
click at [267, 377] on div "Continue" at bounding box center [265, 375] width 56 height 14
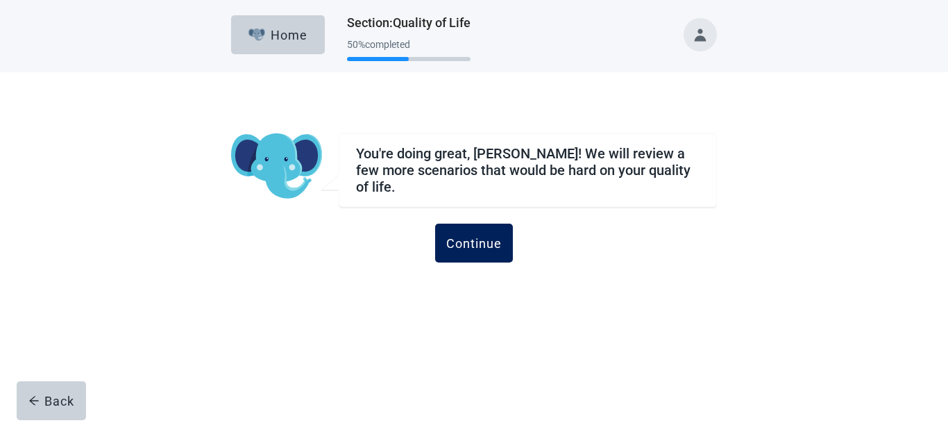
click at [483, 246] on button "Continue" at bounding box center [474, 243] width 78 height 39
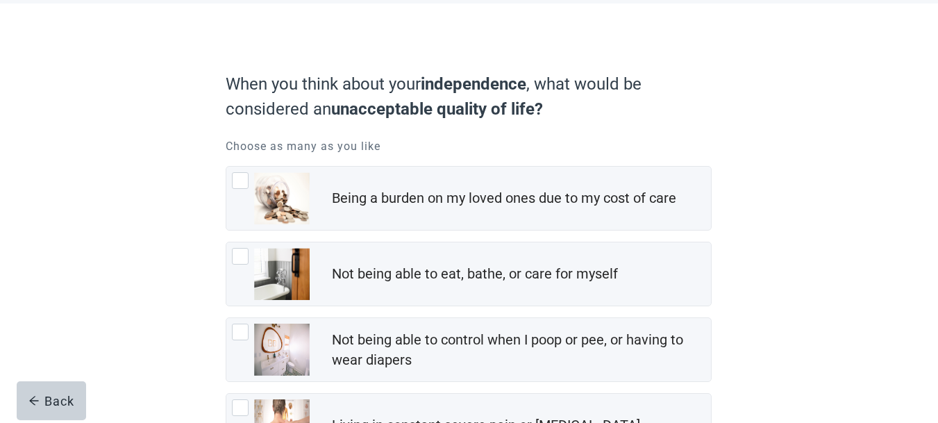
scroll to position [138, 0]
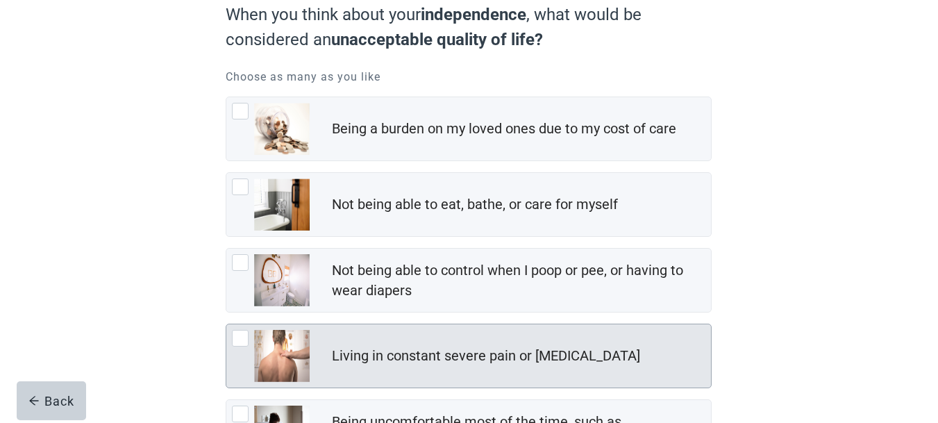
click at [246, 336] on div "Living in constant severe pain or shortness of breath, checkbox, not checked" at bounding box center [240, 338] width 17 height 17
click at [226, 324] on input "Living in constant severe pain or [MEDICAL_DATA]" at bounding box center [226, 324] width 1 height 1
checkbox input "true"
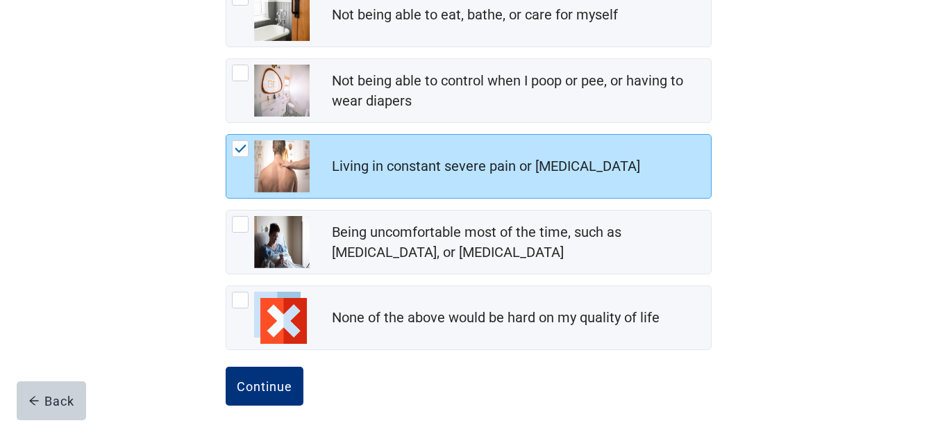
scroll to position [338, 0]
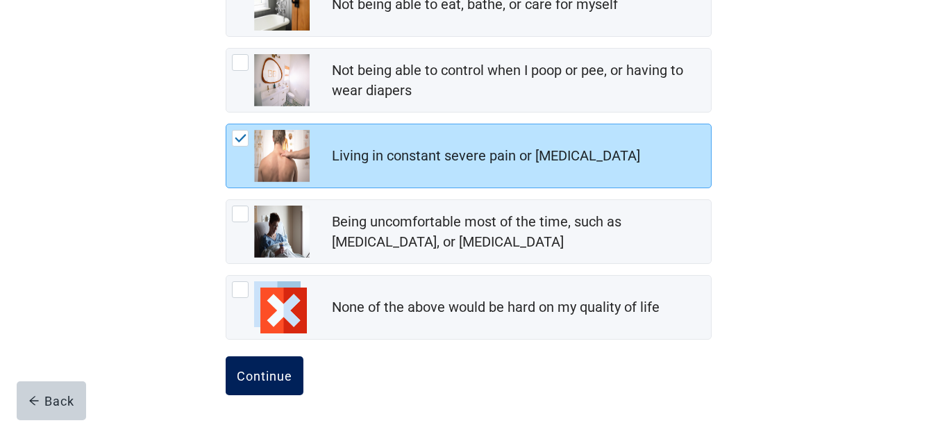
click at [285, 376] on div "Continue" at bounding box center [265, 376] width 56 height 14
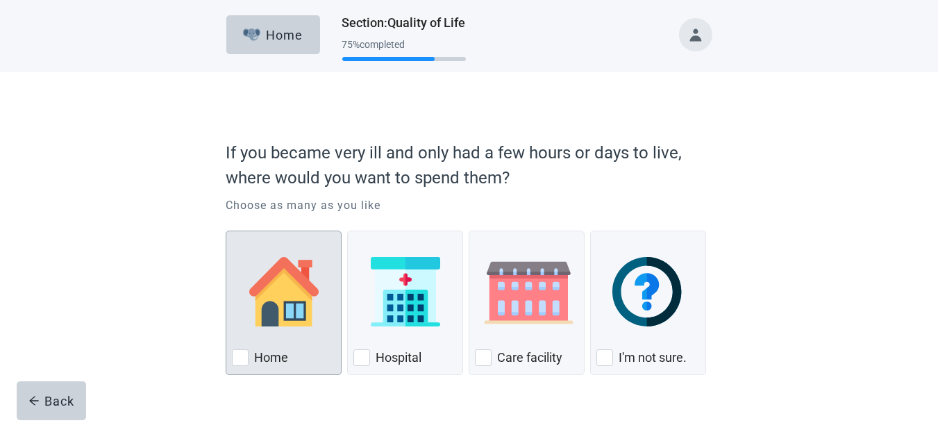
click at [246, 317] on div "Home, checkbox, not checked" at bounding box center [283, 292] width 103 height 110
click at [226, 231] on input "Home" at bounding box center [226, 230] width 1 height 1
checkbox input "true"
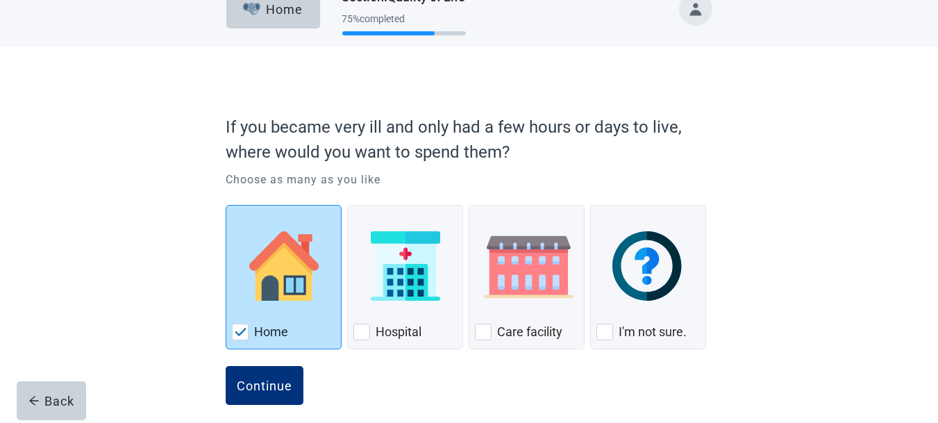
scroll to position [37, 0]
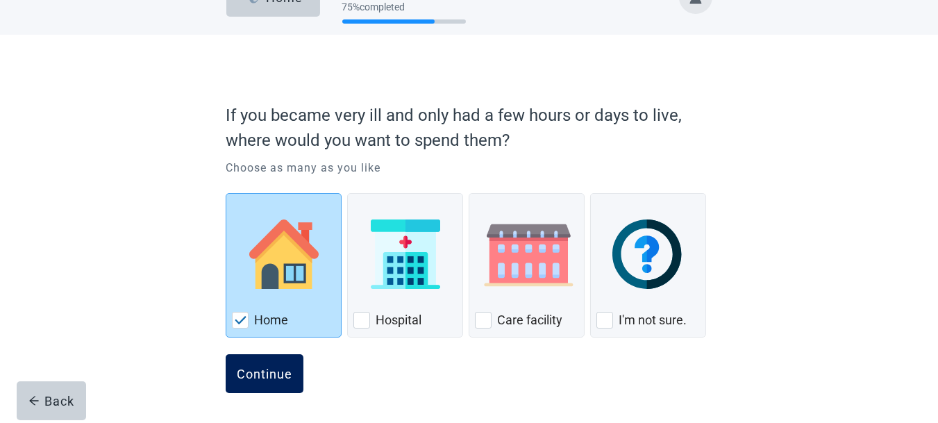
click at [271, 370] on div "Continue" at bounding box center [265, 374] width 56 height 14
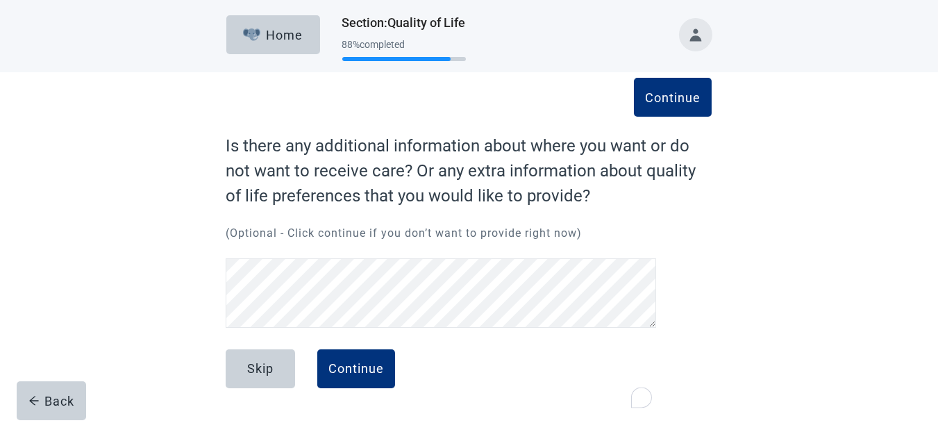
scroll to position [24, 0]
click at [254, 362] on div "Skip" at bounding box center [260, 369] width 26 height 14
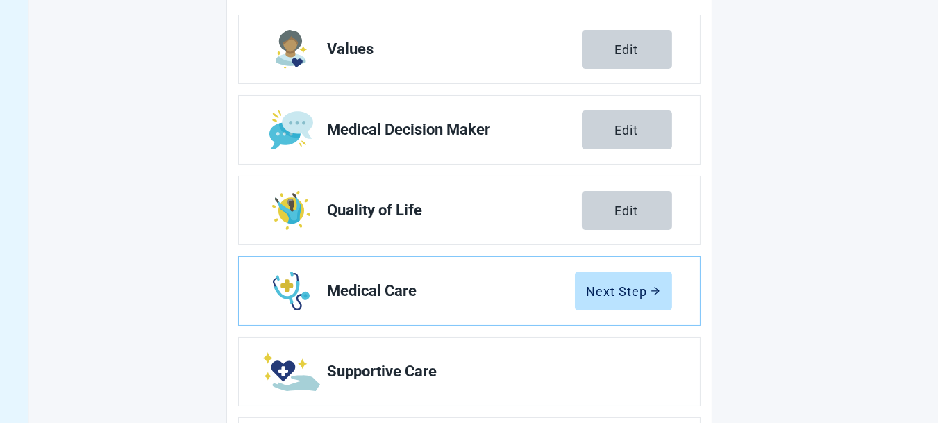
scroll to position [233, 0]
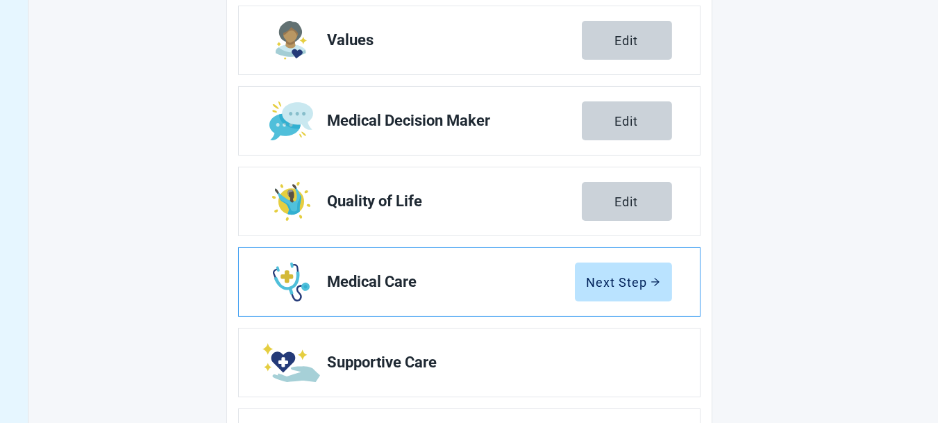
click at [335, 288] on span "Medical Care" at bounding box center [451, 282] width 247 height 17
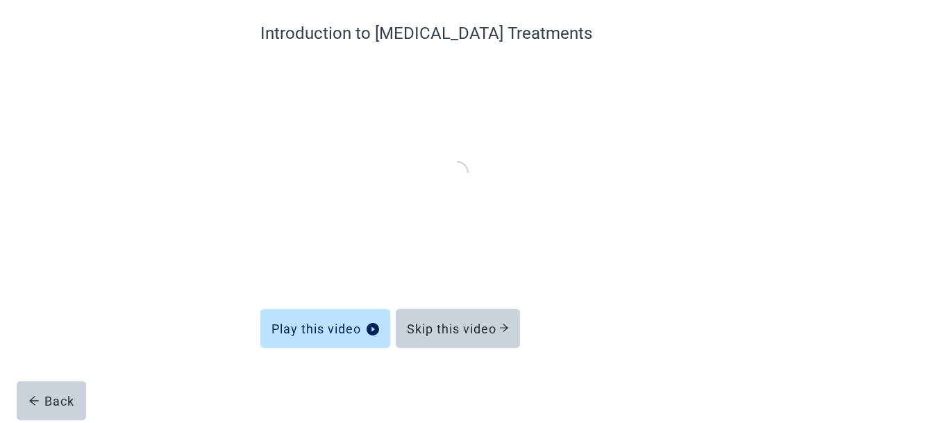
scroll to position [112, 0]
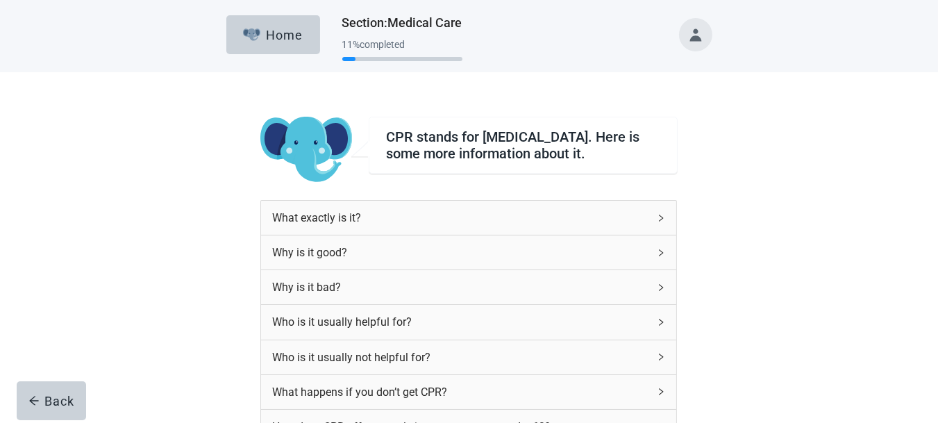
click at [349, 217] on div "What exactly is it?" at bounding box center [460, 217] width 376 height 17
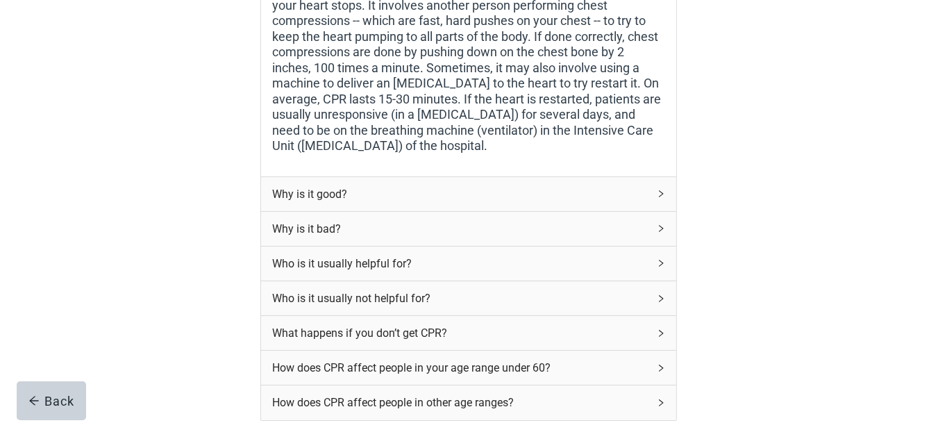
scroll to position [346, 0]
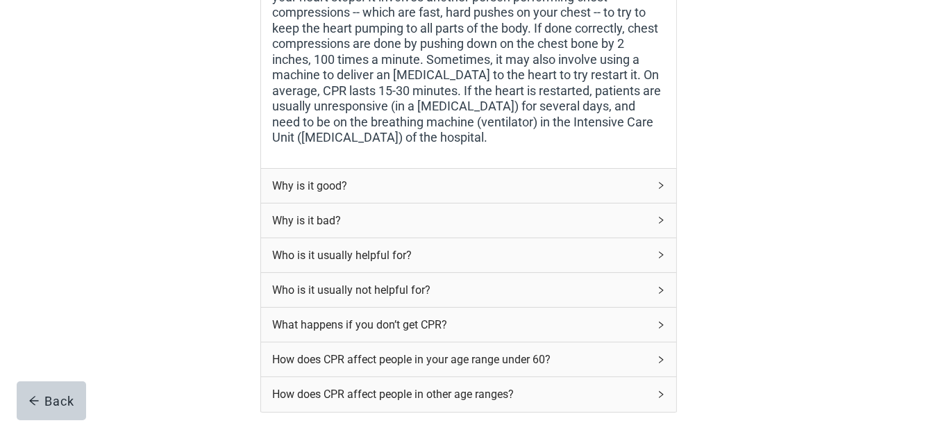
click at [355, 194] on div "Why is it good?" at bounding box center [460, 185] width 376 height 17
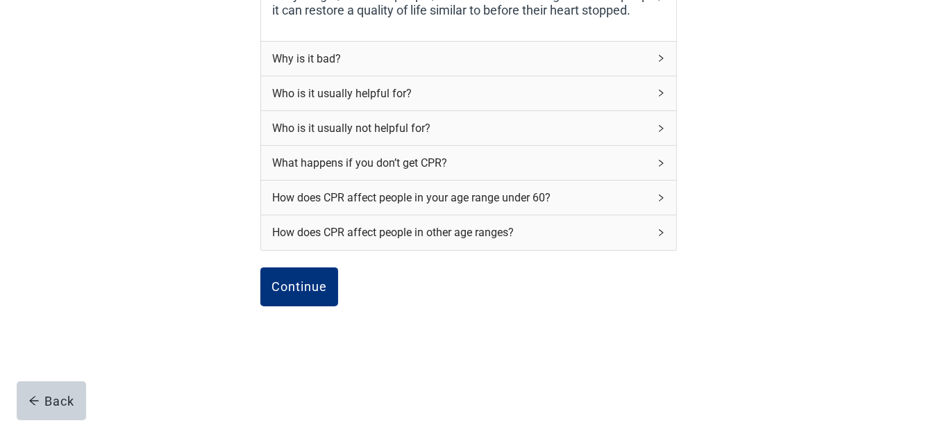
scroll to position [588, 0]
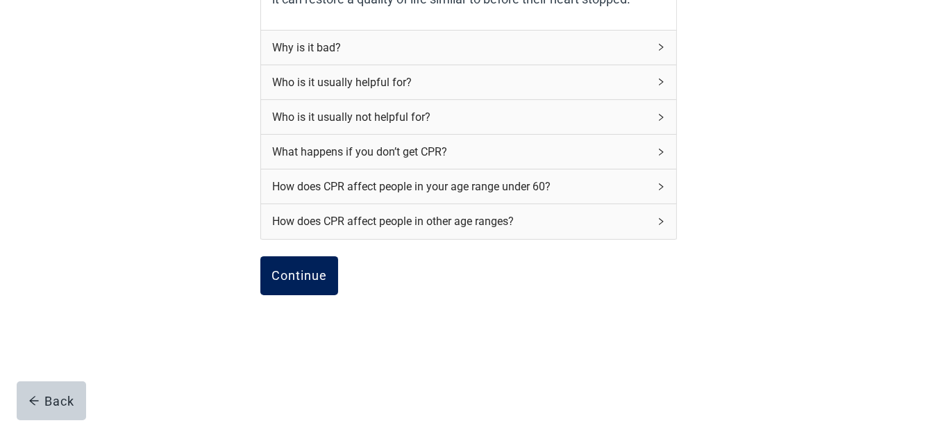
click at [321, 269] on div "Continue" at bounding box center [299, 276] width 56 height 14
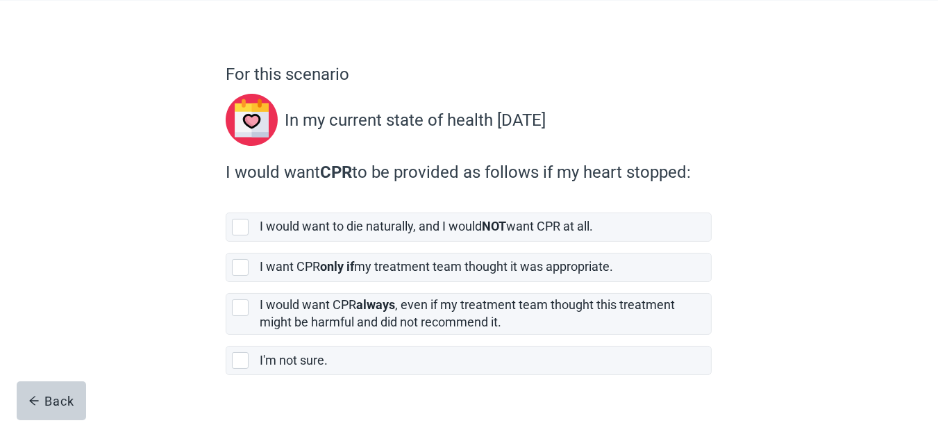
scroll to position [102, 0]
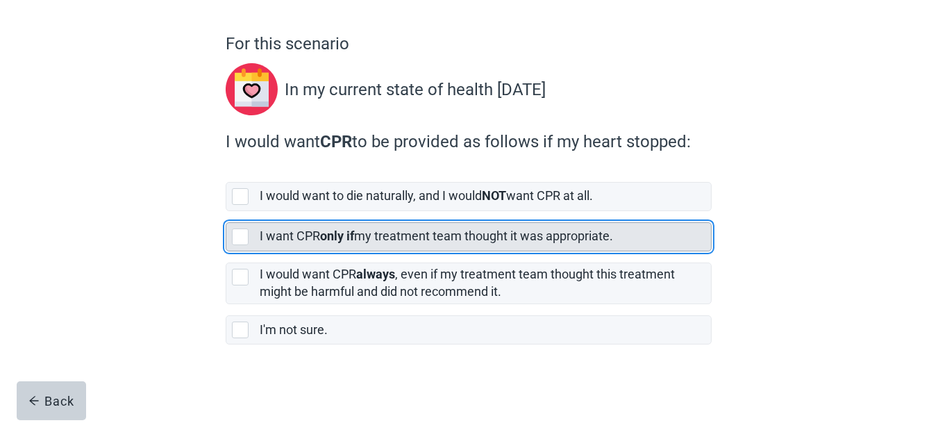
click at [242, 234] on div "[object Object], checkbox, not selected" at bounding box center [240, 236] width 17 height 17
click at [226, 212] on input "I want CPR only if my treatment team thought it was appropriate." at bounding box center [226, 211] width 1 height 1
checkbox input "true"
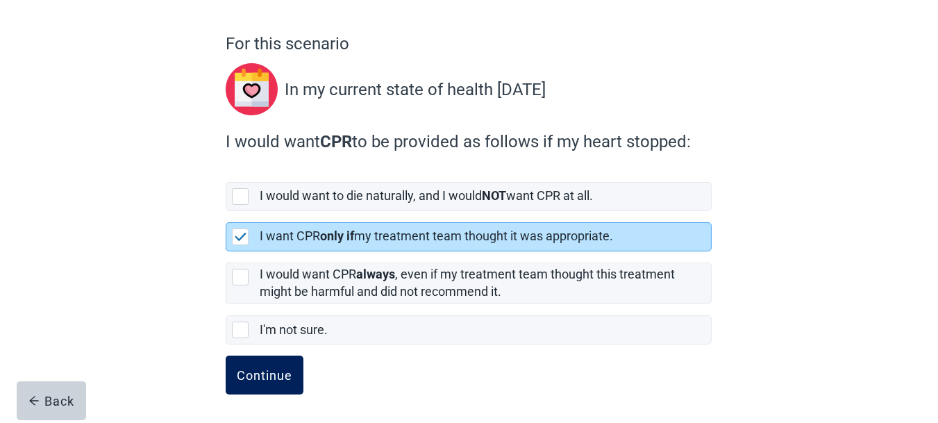
click at [282, 368] on div "Continue" at bounding box center [265, 375] width 56 height 14
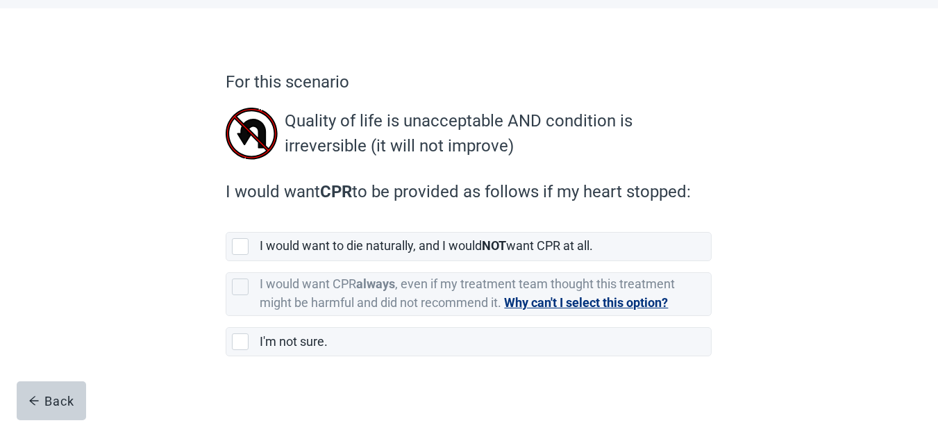
scroll to position [69, 0]
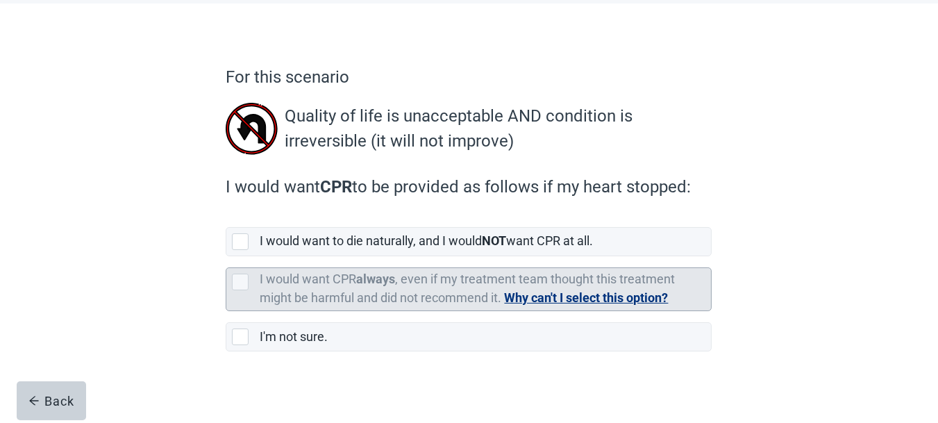
click at [569, 296] on button "Why can't I select this option?" at bounding box center [586, 297] width 164 height 19
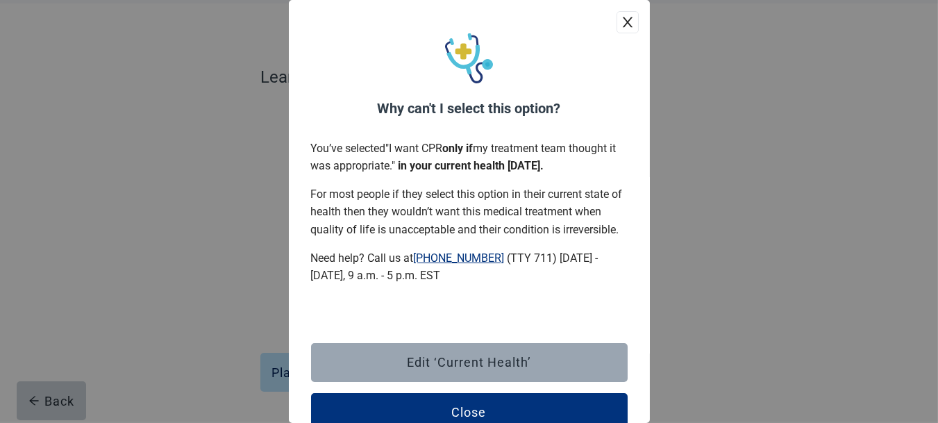
click at [458, 370] on button "Edit ‘Current Health’" at bounding box center [469, 362] width 317 height 39
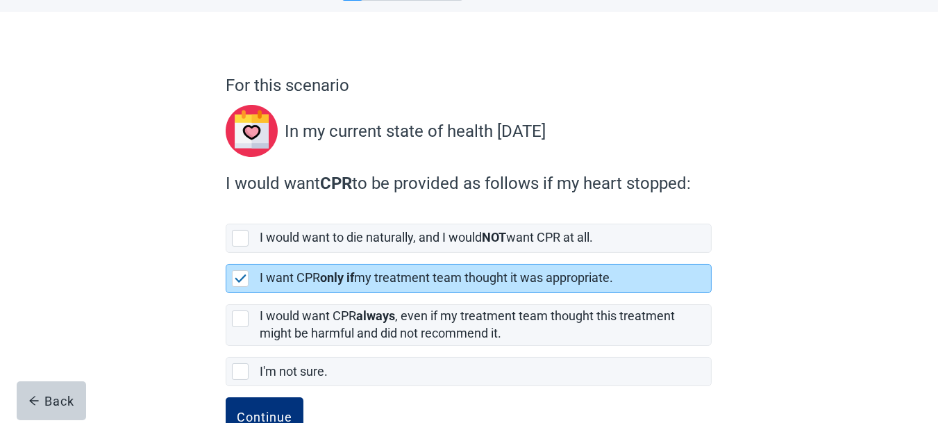
scroll to position [69, 0]
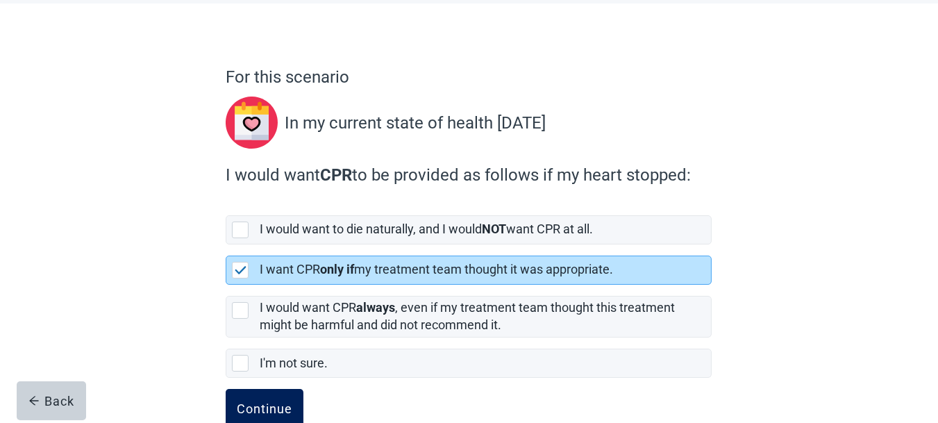
click at [272, 407] on div "Continue" at bounding box center [265, 408] width 56 height 14
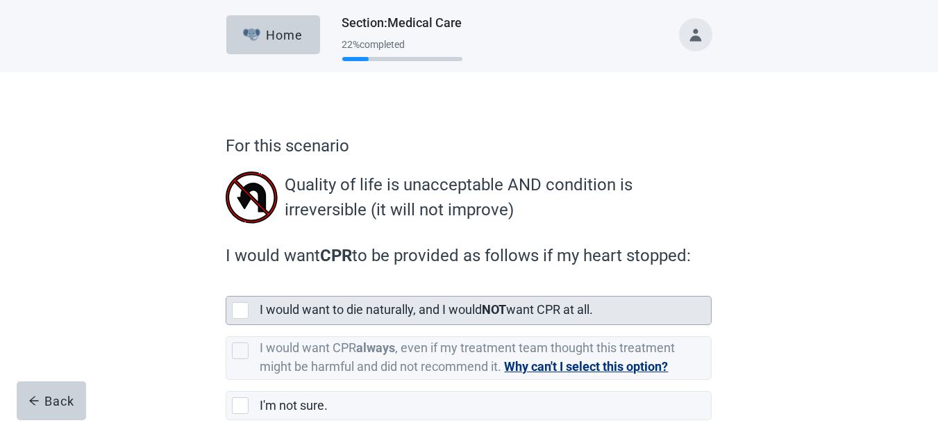
click at [239, 309] on div "[object Object], checkbox, not selected" at bounding box center [240, 310] width 17 height 17
click at [226, 285] on input "I would want to die naturally, and I would NOT want CPR at all." at bounding box center [226, 285] width 1 height 1
checkbox input "true"
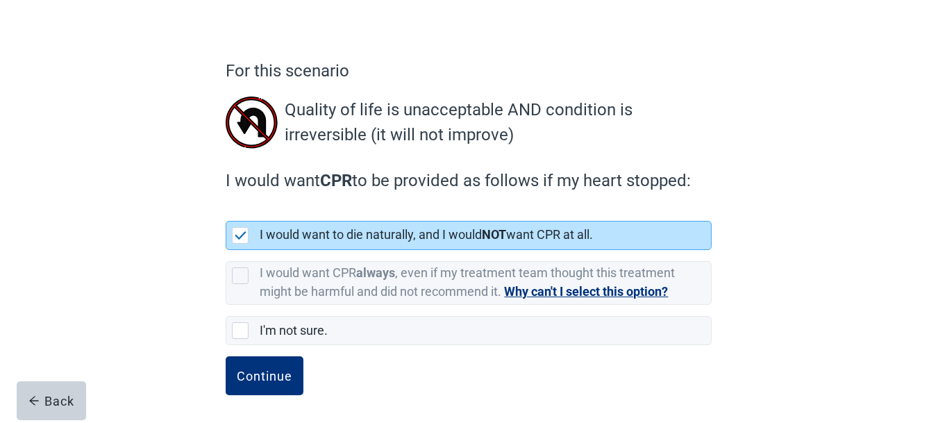
scroll to position [76, 0]
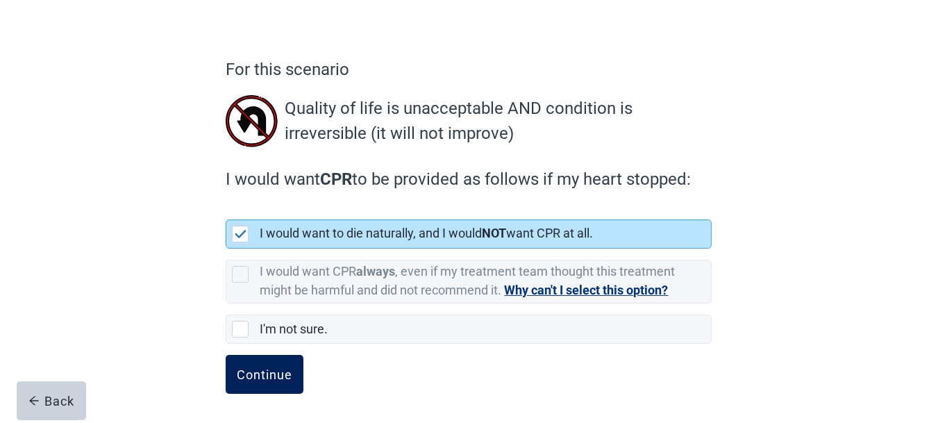
click at [288, 367] on div "Continue" at bounding box center [265, 374] width 56 height 14
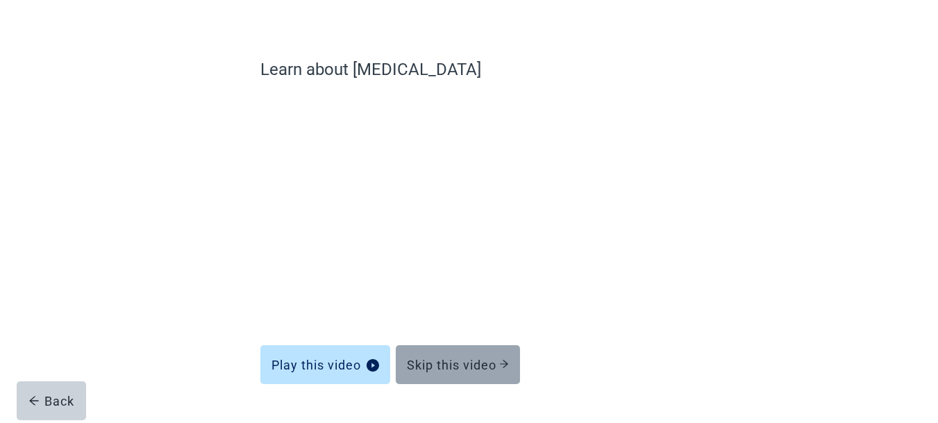
click at [462, 364] on div "Skip this video" at bounding box center [458, 365] width 102 height 14
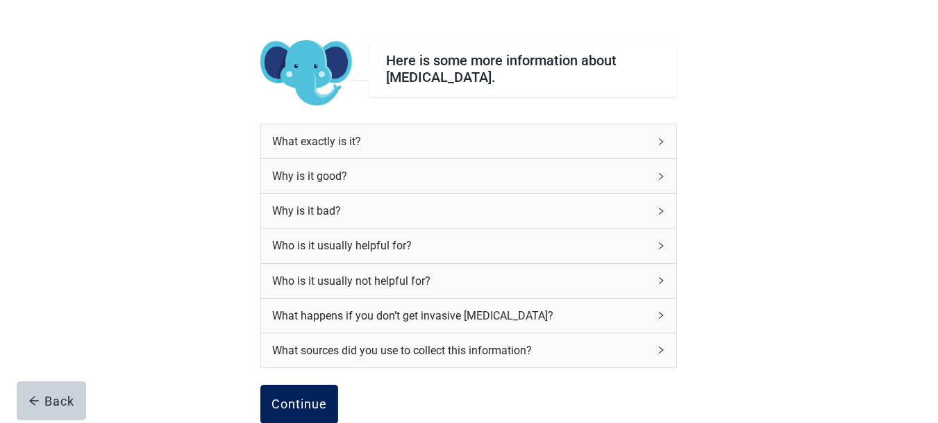
click at [316, 390] on button "Continue" at bounding box center [299, 404] width 78 height 39
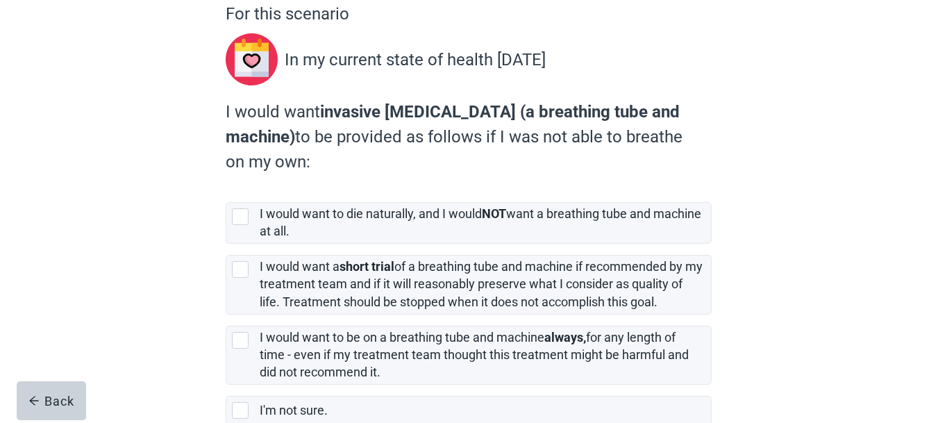
scroll to position [138, 0]
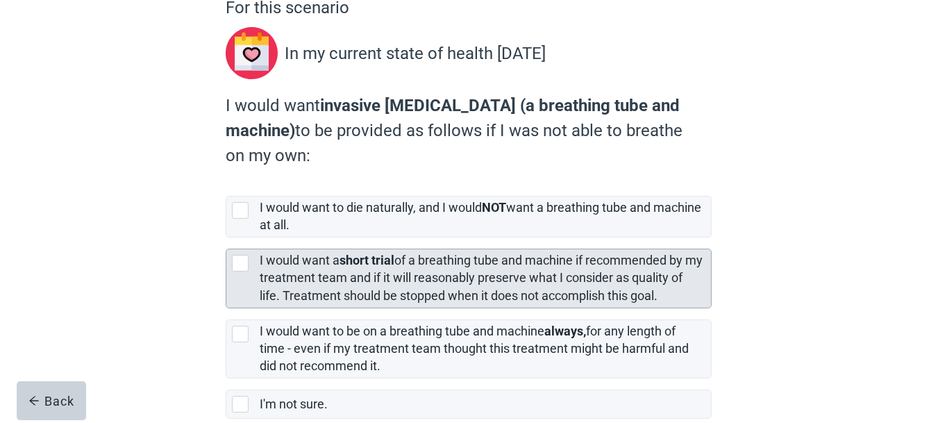
click at [240, 262] on div "[object Object], checkbox, not selected" at bounding box center [240, 263] width 17 height 17
click at [226, 238] on input "I would want a short trial of a breathing tube and machine if recommended by my…" at bounding box center [226, 237] width 1 height 1
checkbox input "true"
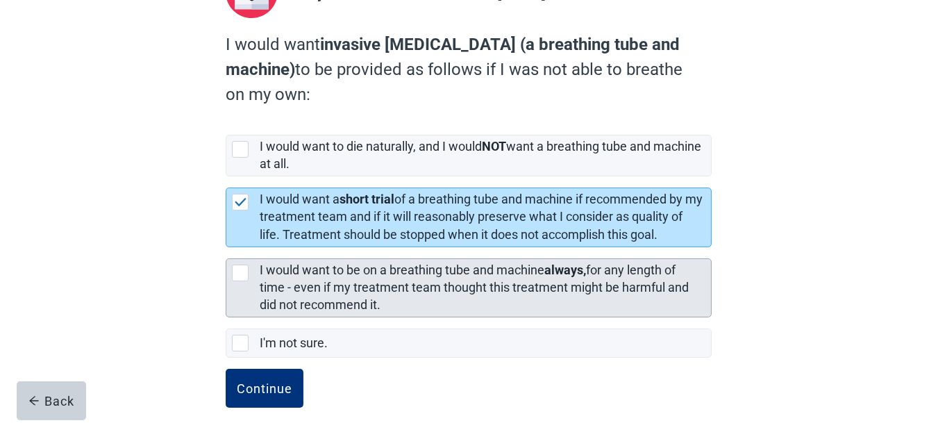
scroll to position [212, 0]
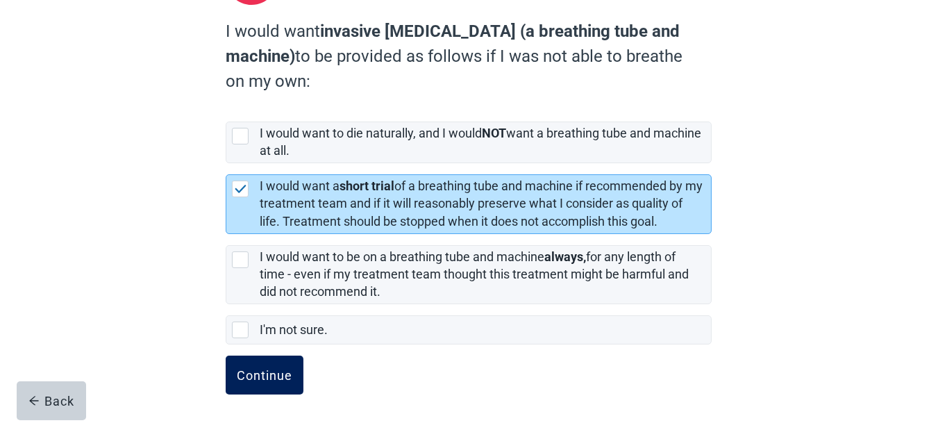
click at [269, 375] on div "Continue" at bounding box center [265, 375] width 56 height 14
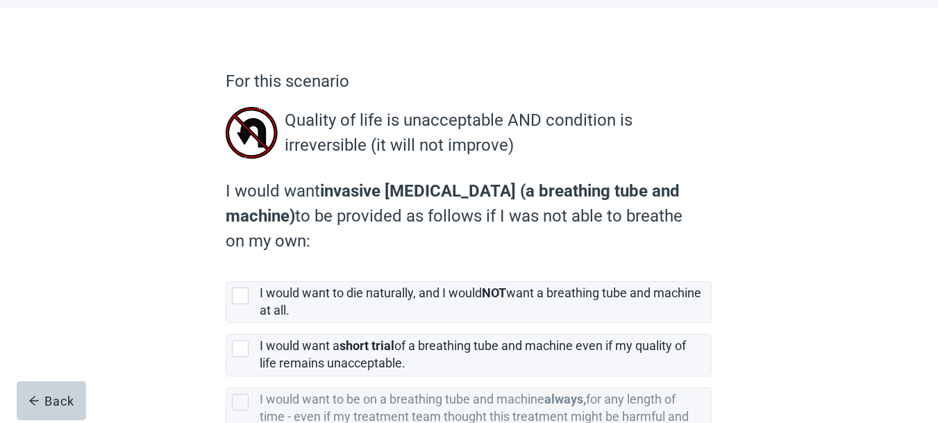
scroll to position [69, 0]
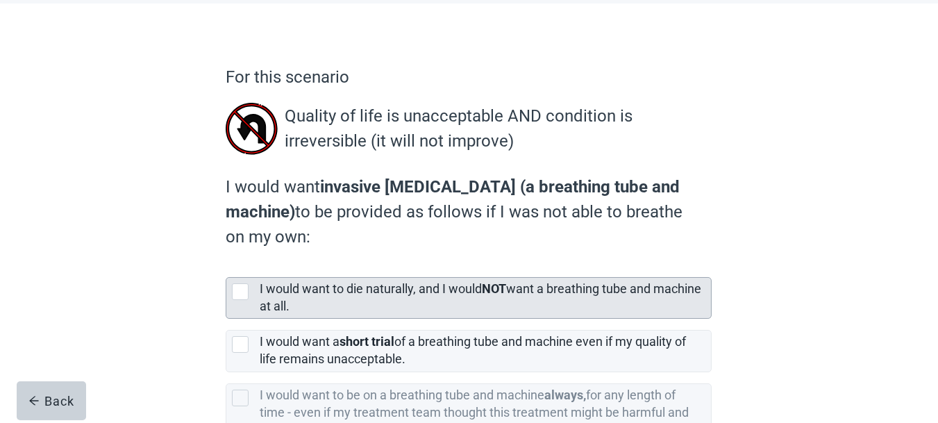
click at [251, 303] on div "I would want to die naturally, and I would NOT want a breathing tube and machin…" at bounding box center [468, 298] width 485 height 40
click at [226, 267] on input "I would want to die naturally, and I would NOT want a breathing tube and machin…" at bounding box center [226, 266] width 1 height 1
checkbox input "true"
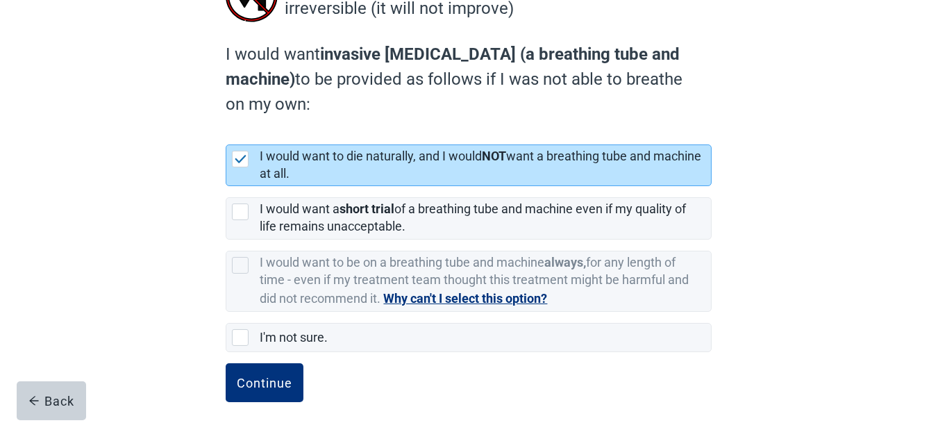
scroll to position [208, 0]
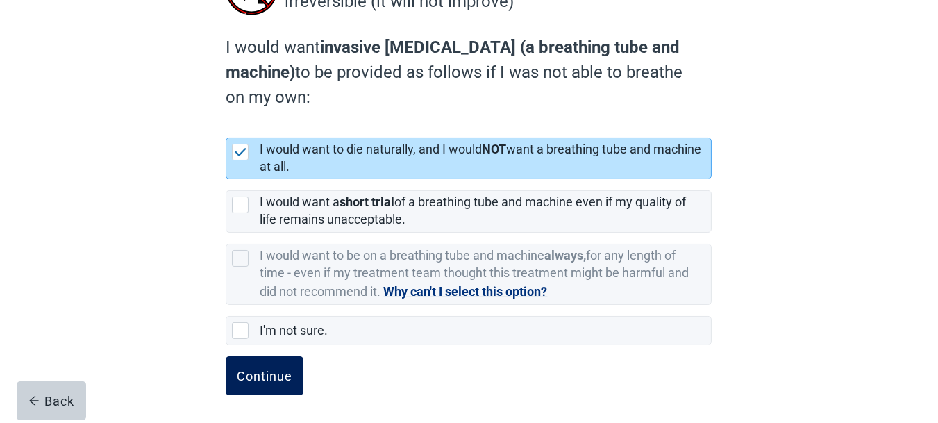
click at [273, 369] on div "Continue" at bounding box center [265, 376] width 56 height 14
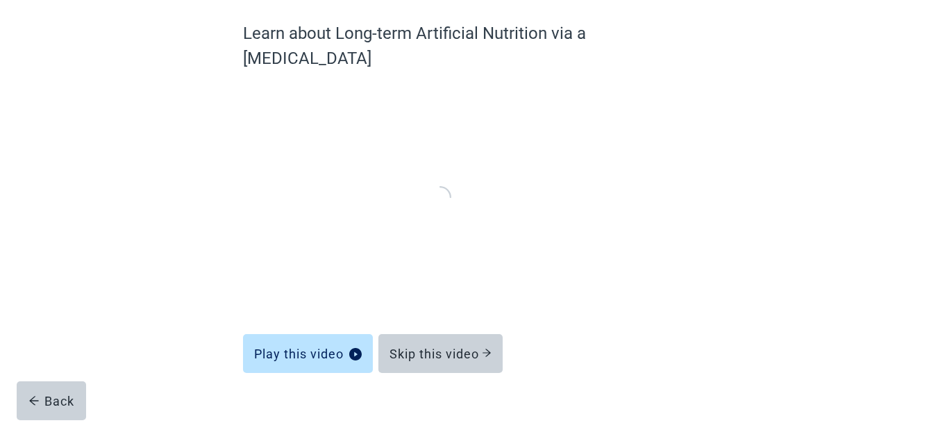
scroll to position [112, 0]
click at [455, 347] on div "Skip this video" at bounding box center [440, 354] width 102 height 14
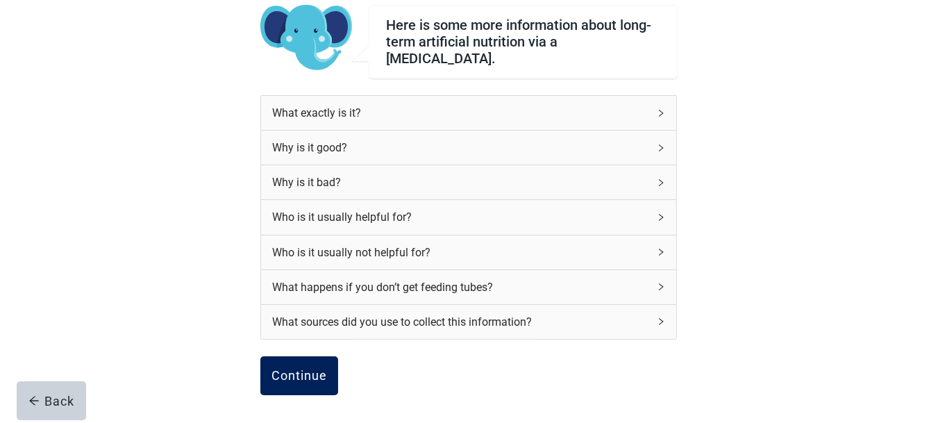
click at [326, 369] on div "Continue" at bounding box center [299, 376] width 56 height 14
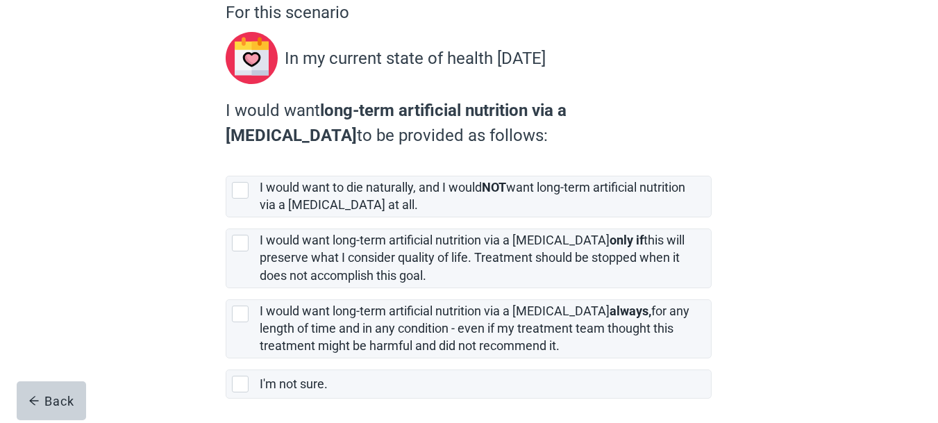
scroll to position [138, 0]
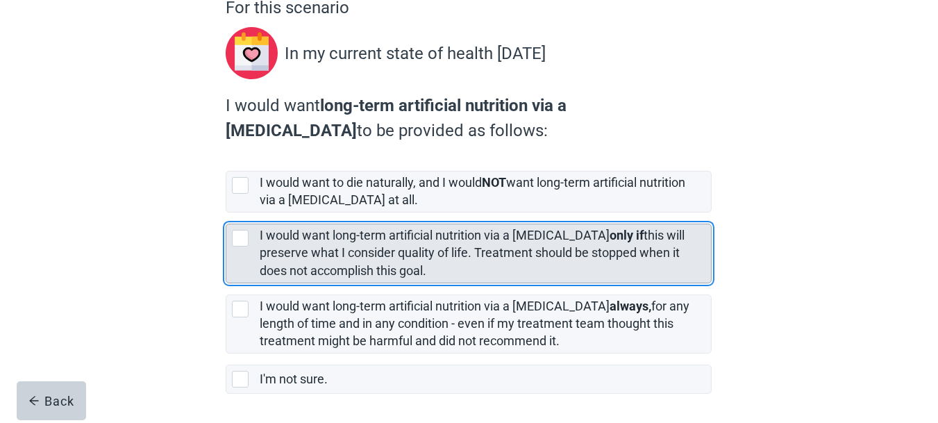
click at [244, 234] on div "[object Object], checkbox, not selected" at bounding box center [240, 238] width 17 height 17
click at [226, 213] on input "I would want long-term artificial nutrition via a [MEDICAL_DATA] only if this w…" at bounding box center [226, 212] width 1 height 1
checkbox input "true"
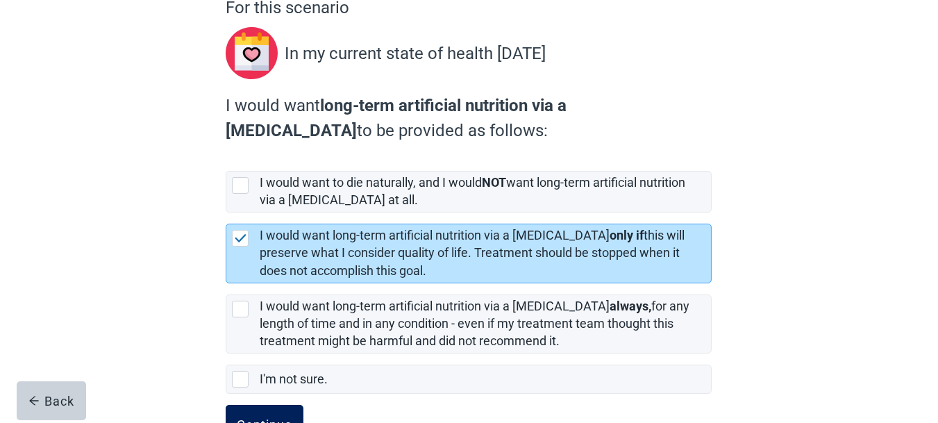
click at [253, 413] on button "Continue" at bounding box center [265, 424] width 78 height 39
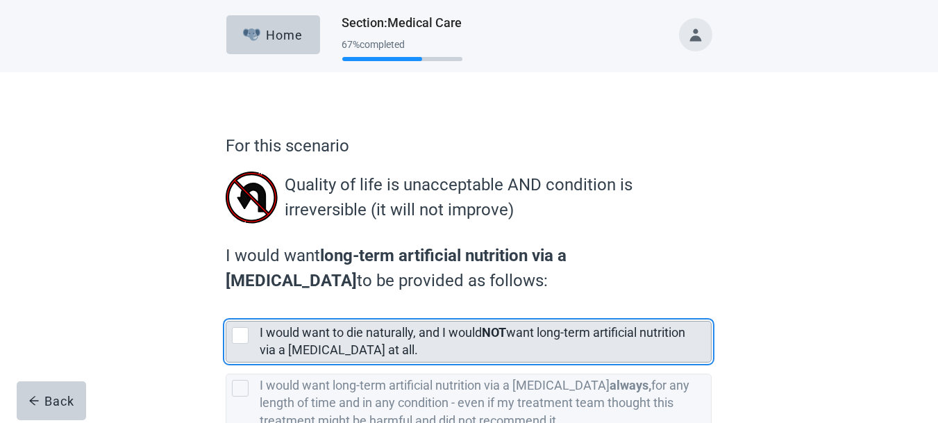
click at [242, 342] on div "[object Object], checkbox, not selected" at bounding box center [240, 335] width 17 height 17
click at [226, 310] on input "I would want to die naturally, and I would NOT want long-term artificial nutrit…" at bounding box center [226, 310] width 1 height 1
checkbox input "true"
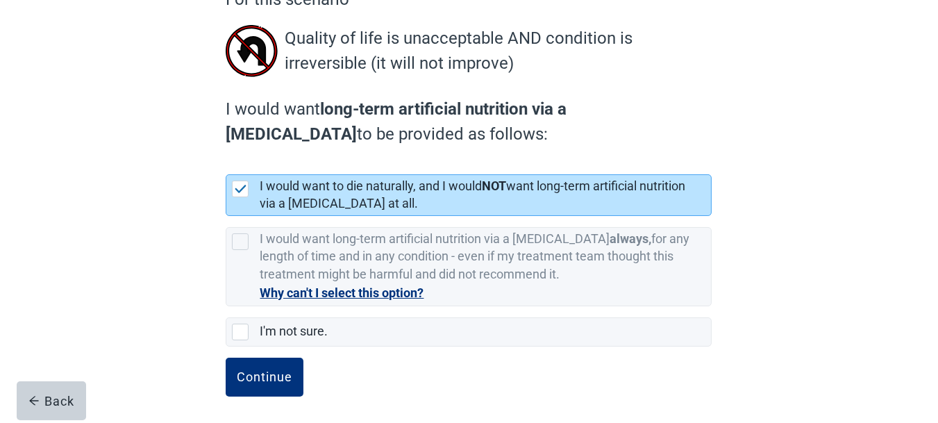
scroll to position [149, 0]
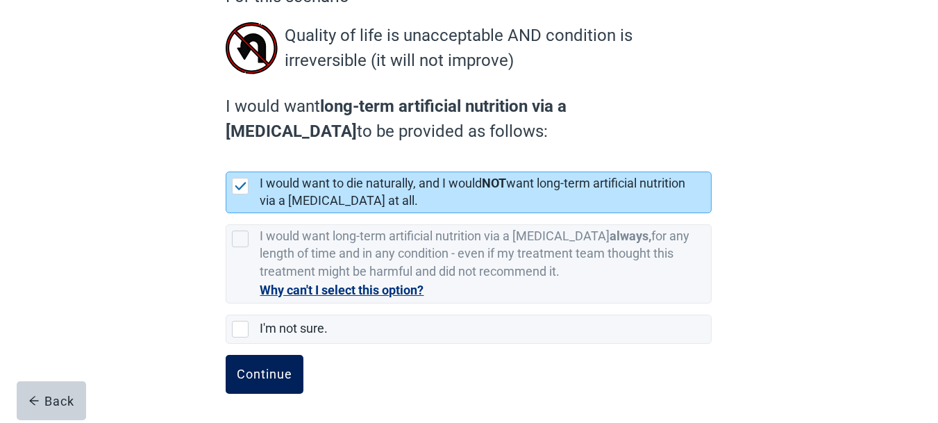
click at [260, 377] on div "Continue" at bounding box center [265, 374] width 56 height 14
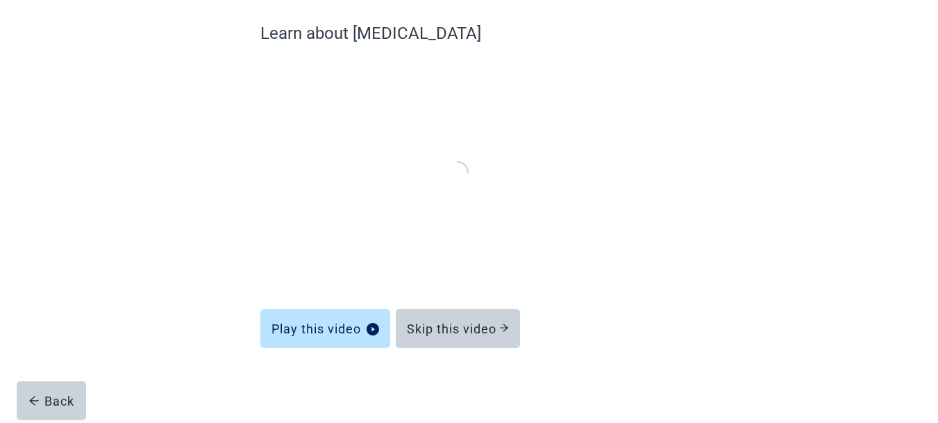
scroll to position [112, 0]
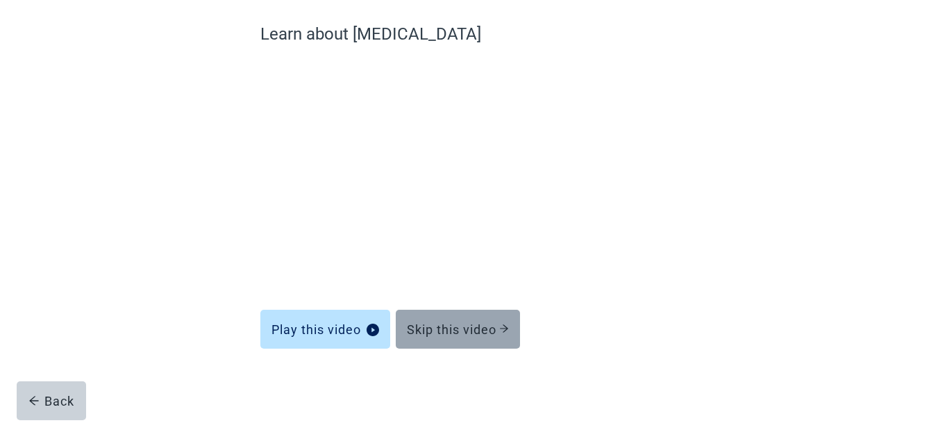
click at [446, 338] on button "Skip this video" at bounding box center [458, 329] width 124 height 39
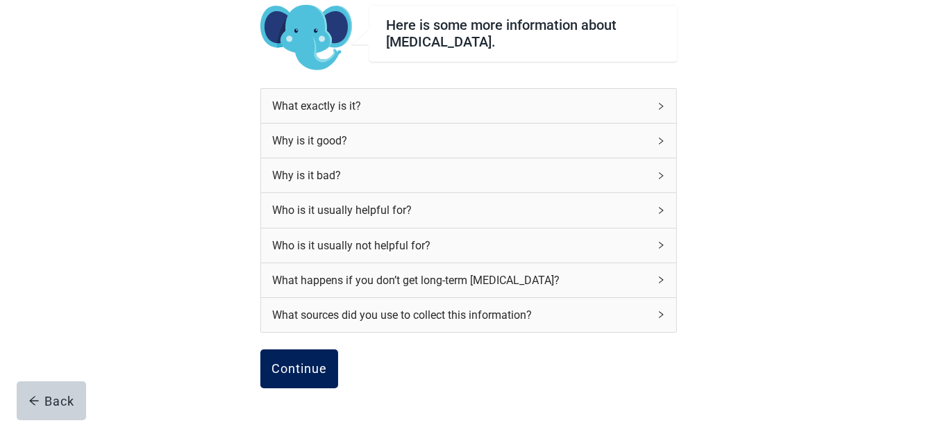
click at [319, 363] on div "Continue" at bounding box center [299, 369] width 56 height 14
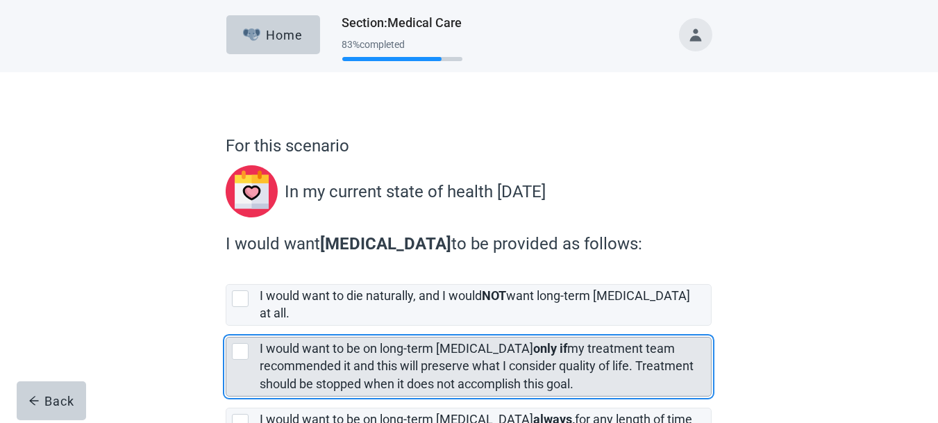
click at [237, 343] on div "[object Object], checkbox, not selected" at bounding box center [240, 351] width 17 height 17
click at [226, 326] on input "I would want to be on long-term [MEDICAL_DATA] only if my treatment team recomm…" at bounding box center [226, 326] width 1 height 1
checkbox input "true"
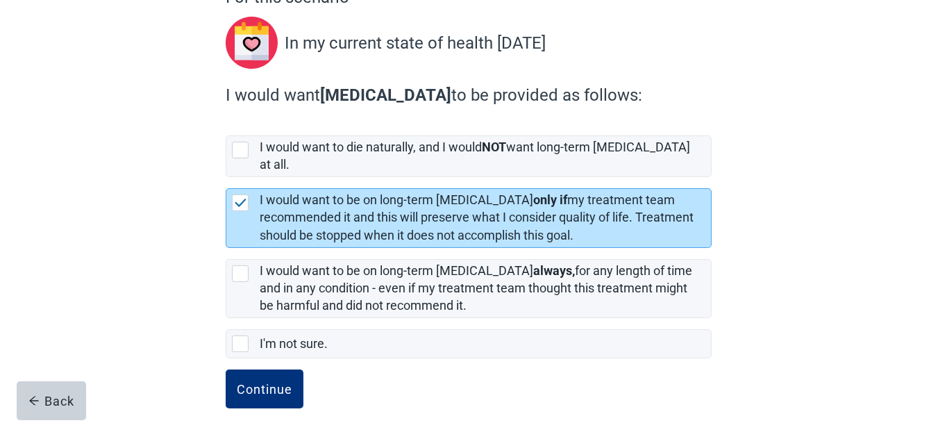
scroll to position [150, 0]
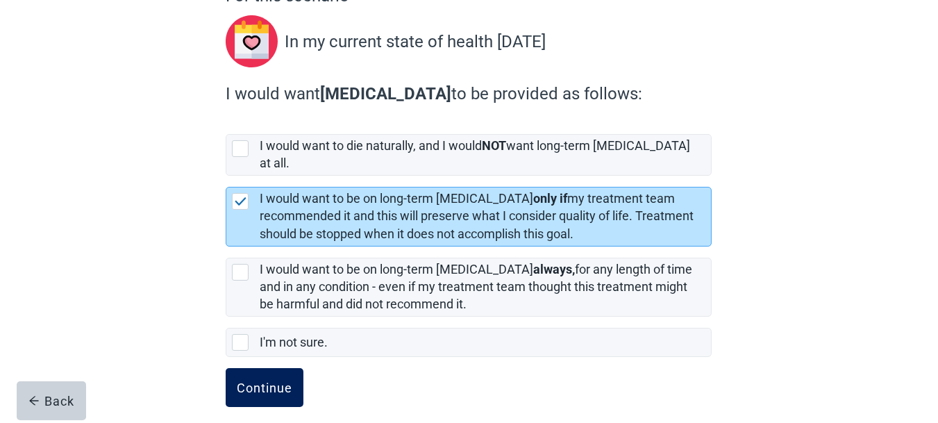
click at [253, 380] on div "Continue" at bounding box center [265, 387] width 56 height 14
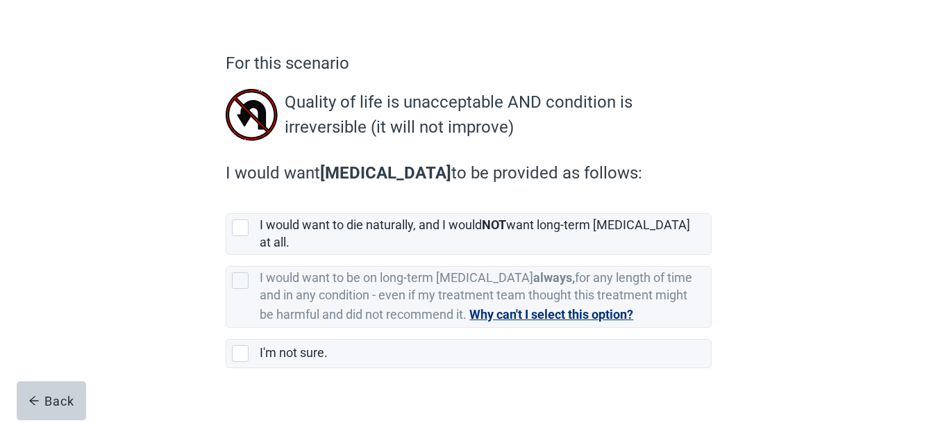
scroll to position [94, 0]
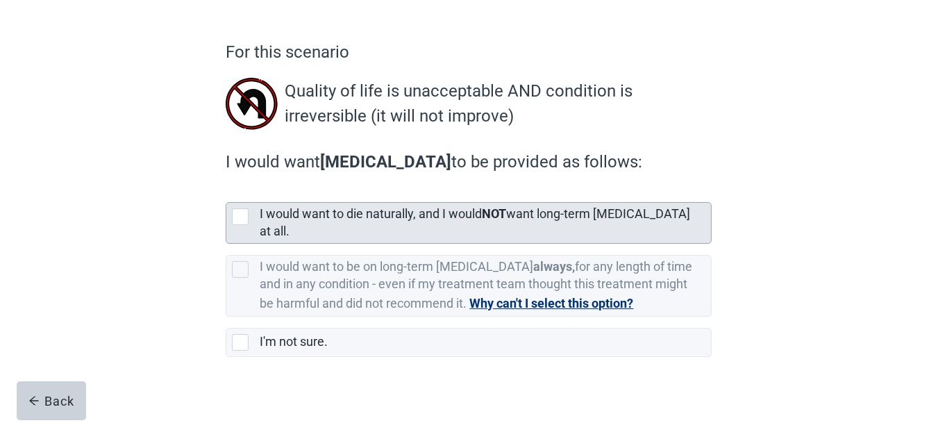
click at [244, 213] on div "[object Object], checkbox, not selected" at bounding box center [240, 216] width 17 height 17
click at [226, 192] on input "I would want to die naturally, and I would NOT want long-term [MEDICAL_DATA] at…" at bounding box center [226, 191] width 1 height 1
checkbox input "true"
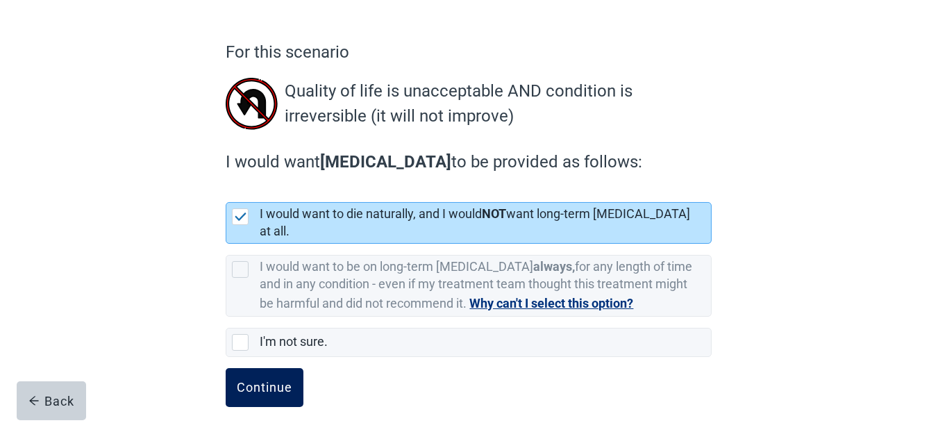
click at [280, 380] on div "Continue" at bounding box center [265, 387] width 56 height 14
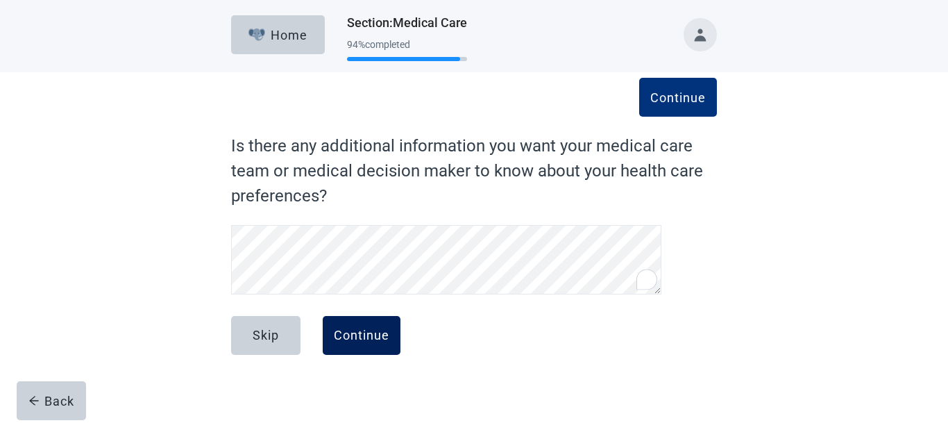
click at [348, 328] on div "Continue" at bounding box center [362, 335] width 56 height 14
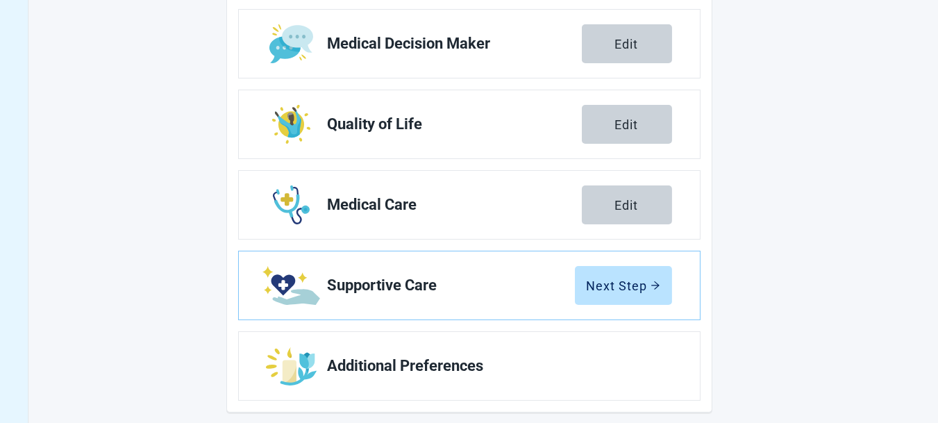
scroll to position [314, 0]
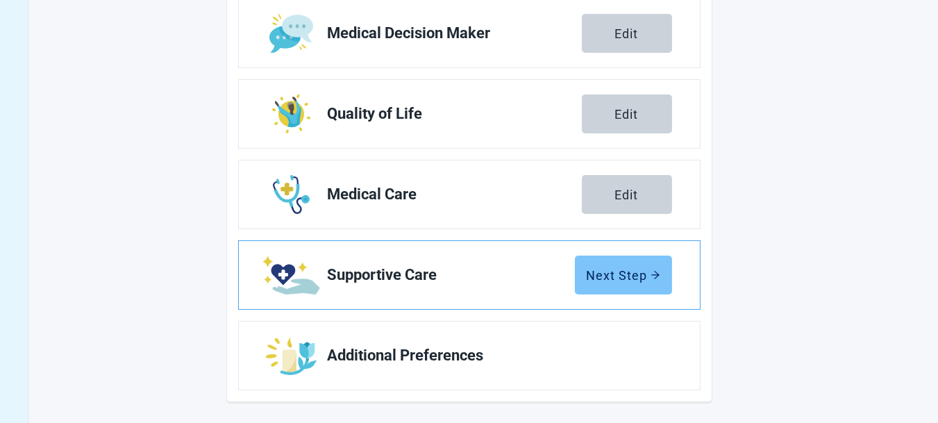
click at [603, 274] on div "Next Step" at bounding box center [624, 275] width 74 height 14
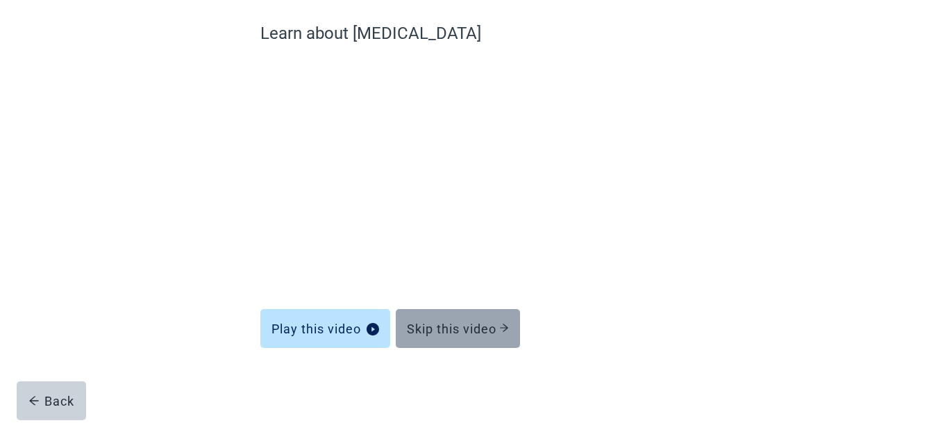
scroll to position [112, 0]
click at [465, 328] on div "Skip this video" at bounding box center [458, 329] width 102 height 14
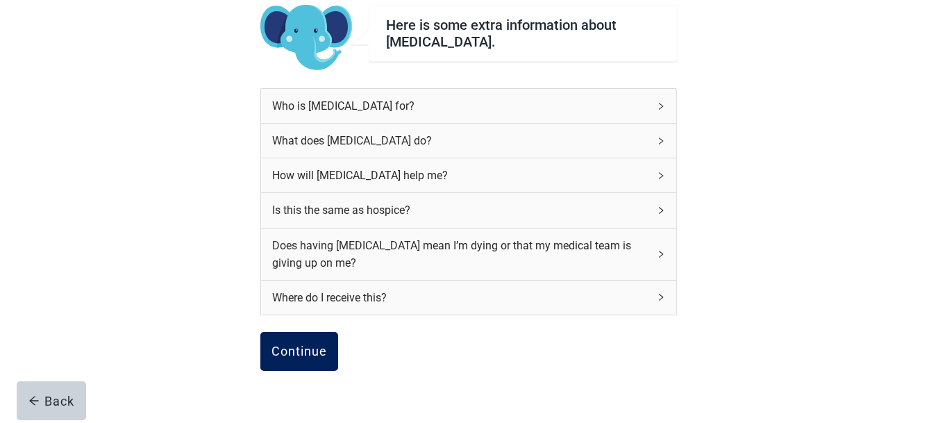
click at [307, 350] on div "Continue" at bounding box center [299, 351] width 56 height 14
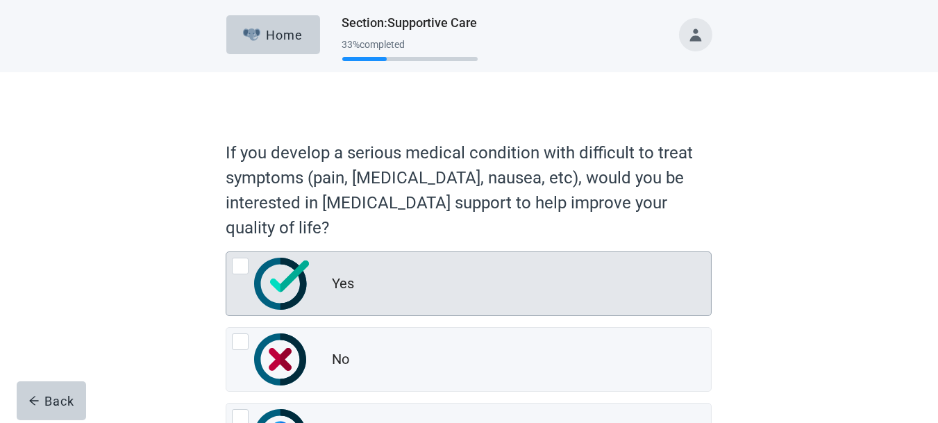
click at [252, 285] on div "Yes, radio button, not checked" at bounding box center [271, 284] width 78 height 52
click at [226, 252] on input "Yes" at bounding box center [226, 251] width 1 height 1
radio input "true"
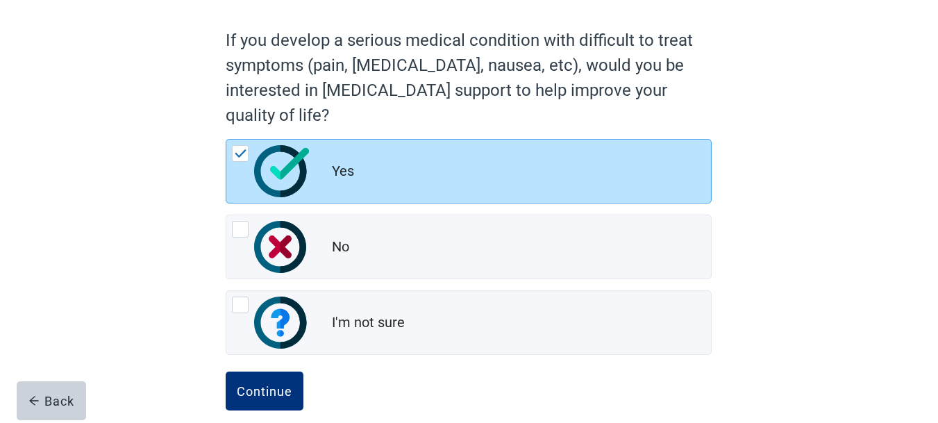
scroll to position [129, 0]
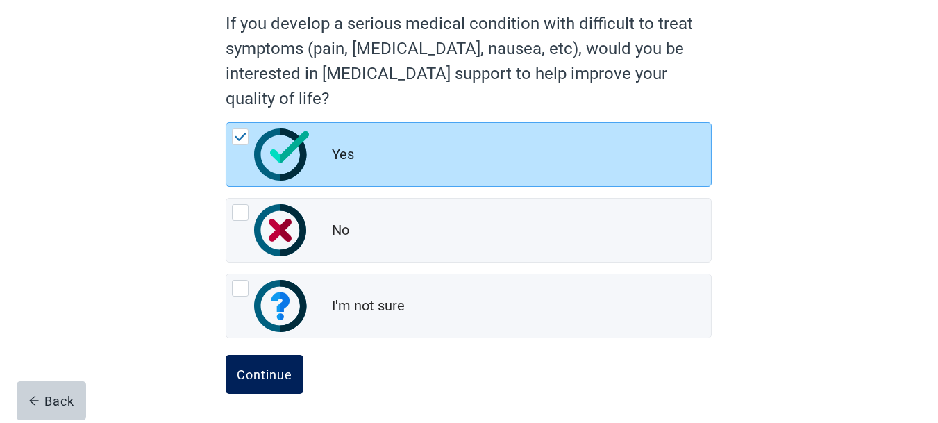
click at [282, 373] on div "Continue" at bounding box center [265, 374] width 56 height 14
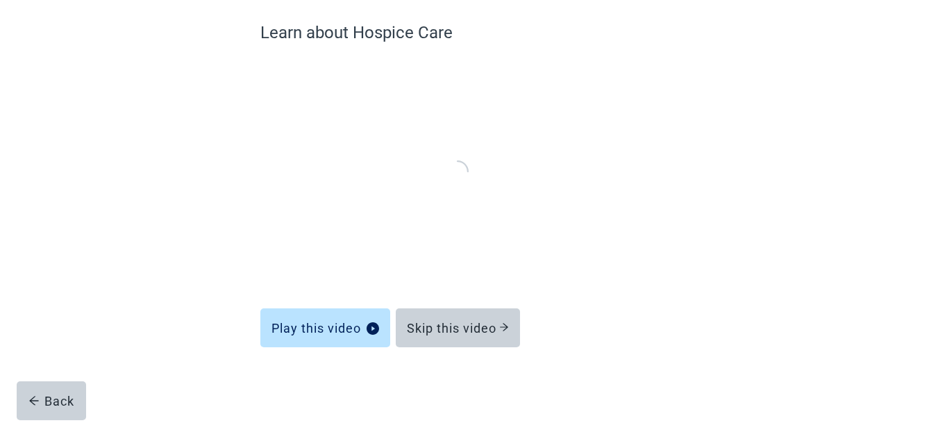
scroll to position [112, 0]
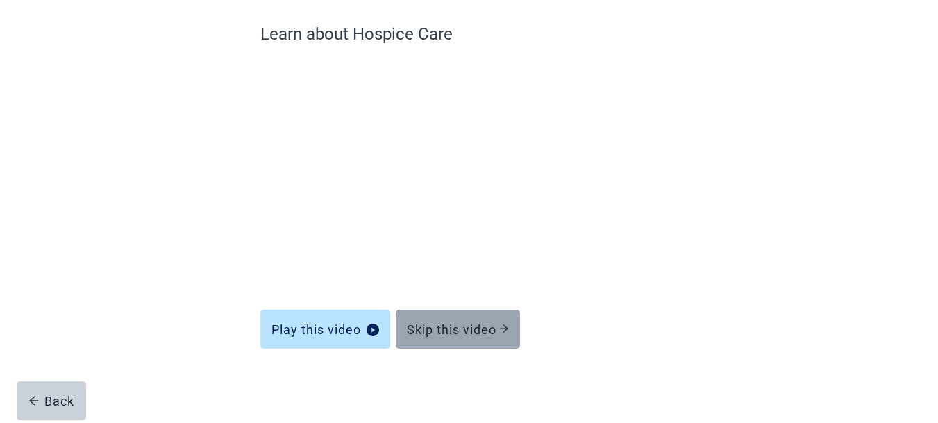
click at [445, 328] on div "Skip this video" at bounding box center [458, 329] width 102 height 14
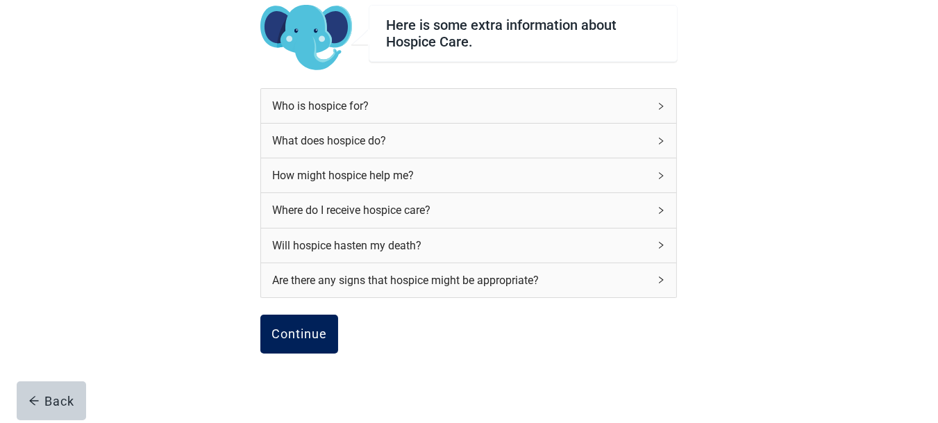
click at [300, 335] on div "Continue" at bounding box center [299, 334] width 56 height 14
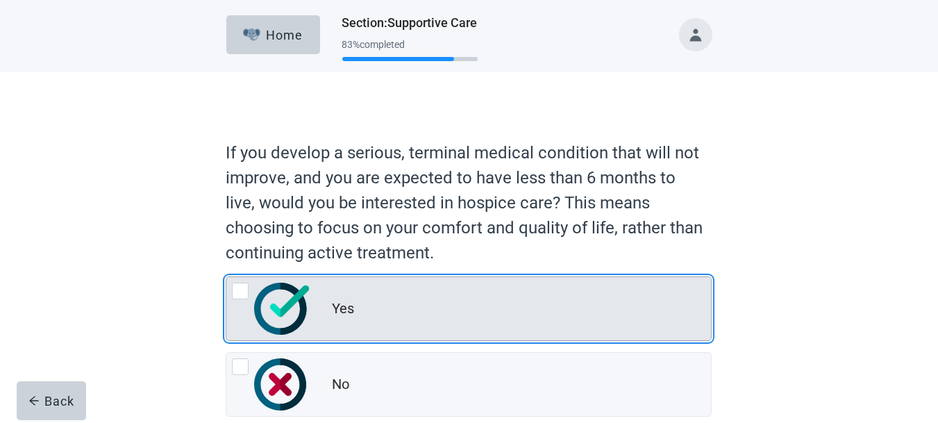
click at [280, 322] on img "Yes, radio button, not checked" at bounding box center [281, 309] width 54 height 52
click at [226, 277] on input "Yes" at bounding box center [226, 276] width 1 height 1
radio input "true"
click at [280, 322] on img "Yes, radio button, not checked" at bounding box center [281, 309] width 54 height 52
click at [226, 277] on input "Yes" at bounding box center [226, 276] width 1 height 1
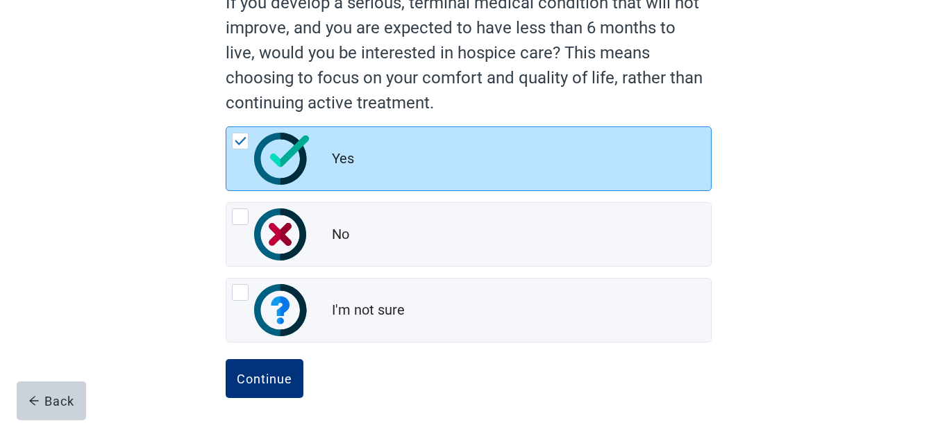
scroll to position [154, 0]
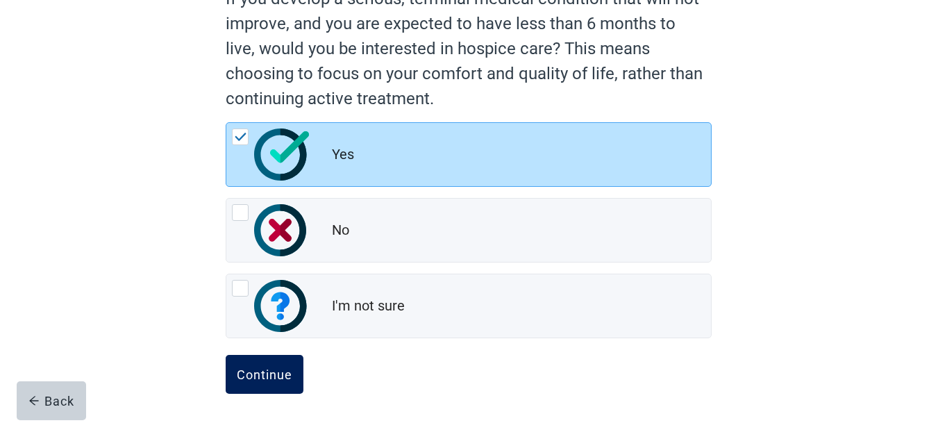
click at [266, 383] on button "Continue" at bounding box center [265, 374] width 78 height 39
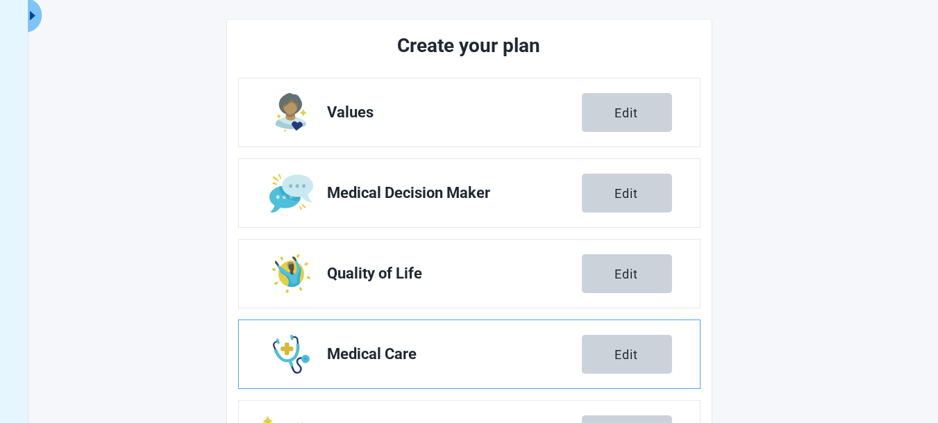
scroll to position [314, 0]
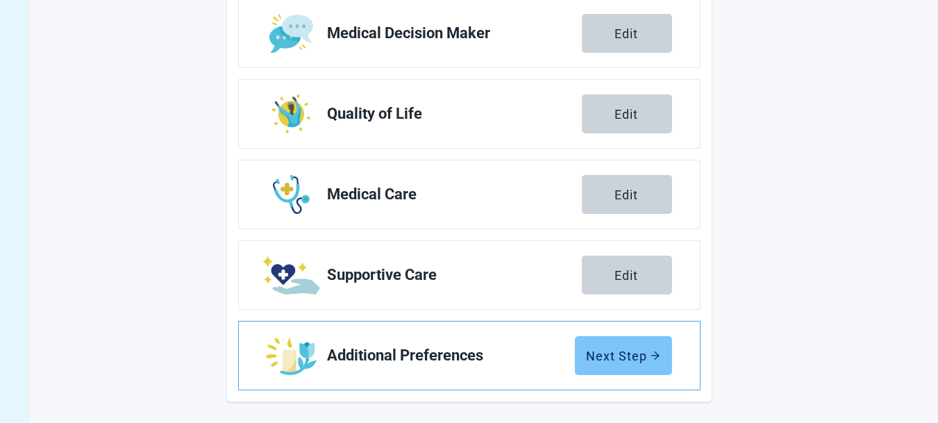
click at [601, 349] on div "Next Step" at bounding box center [624, 356] width 74 height 14
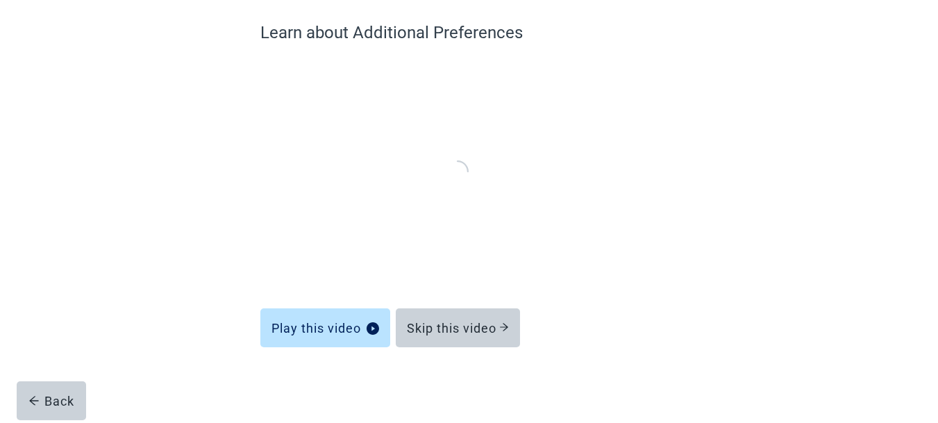
scroll to position [112, 0]
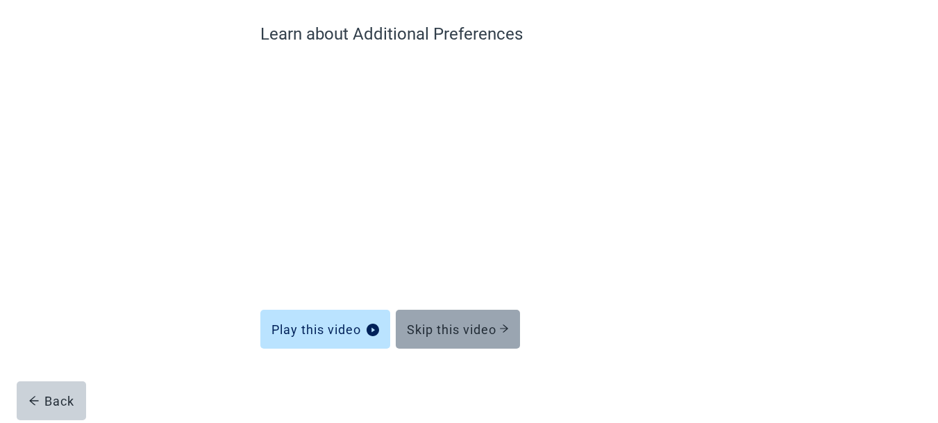
click at [473, 331] on div "Skip this video" at bounding box center [458, 329] width 102 height 14
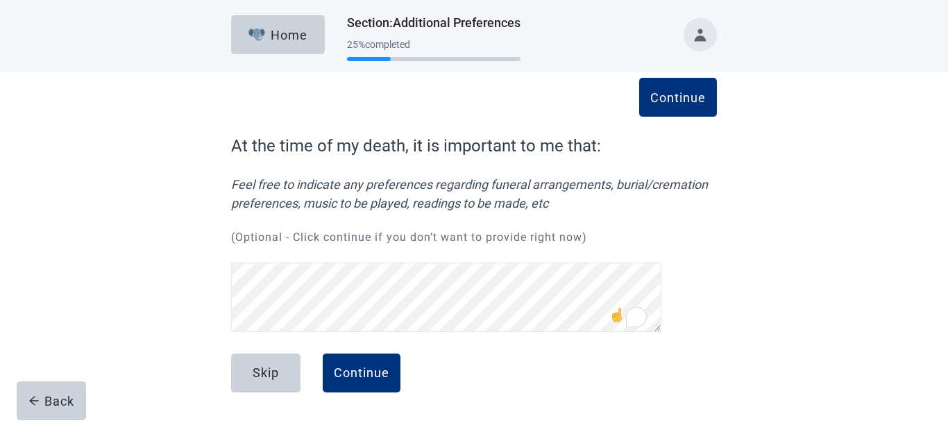
scroll to position [98, 0]
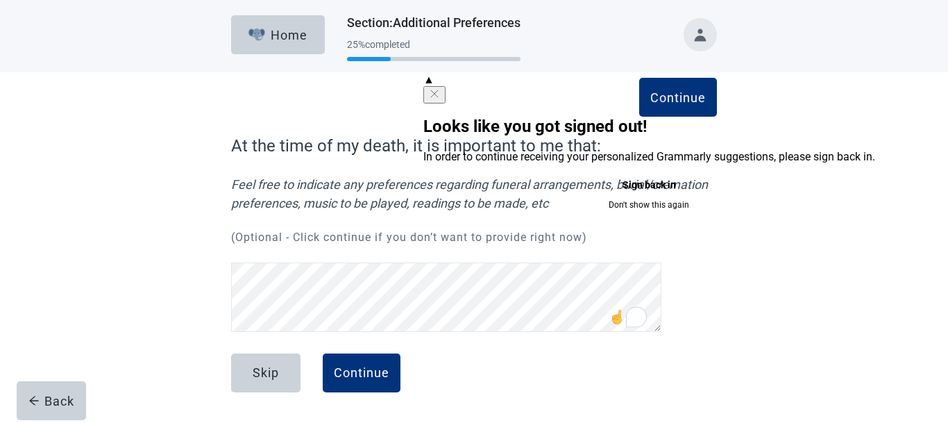
click at [573, 196] on button "Sign back in" at bounding box center [649, 185] width 452 height 22
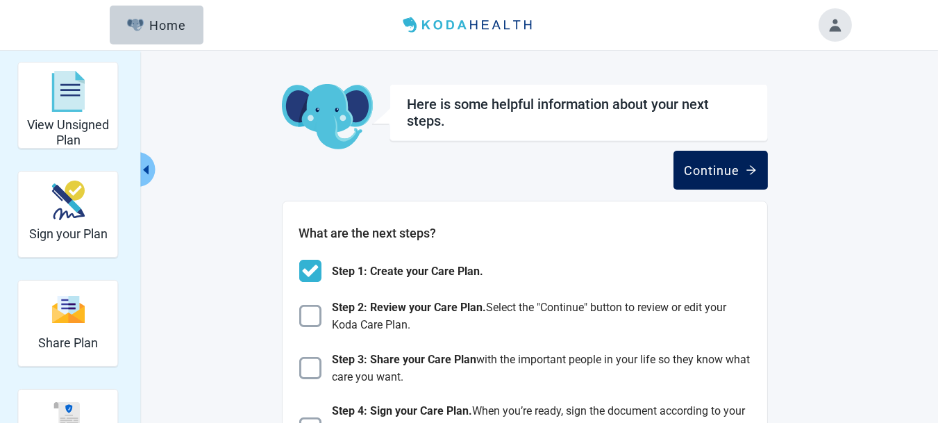
click at [702, 181] on button "Continue" at bounding box center [720, 170] width 94 height 39
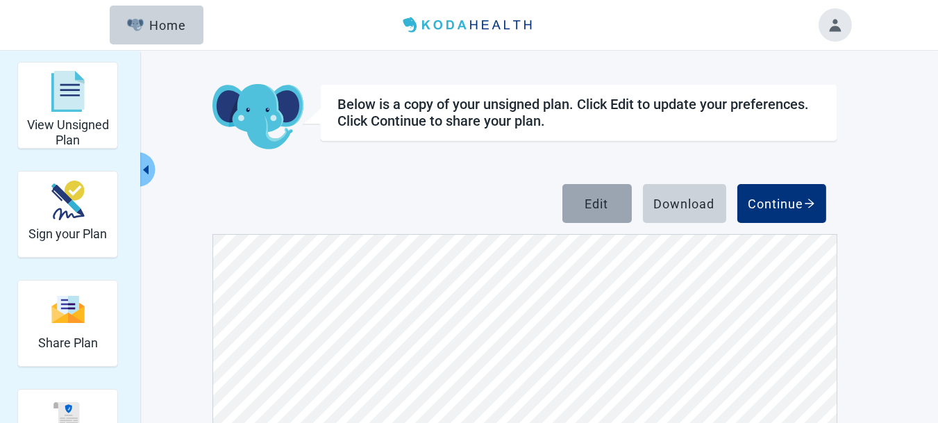
click at [583, 206] on button "Edit" at bounding box center [596, 203] width 69 height 39
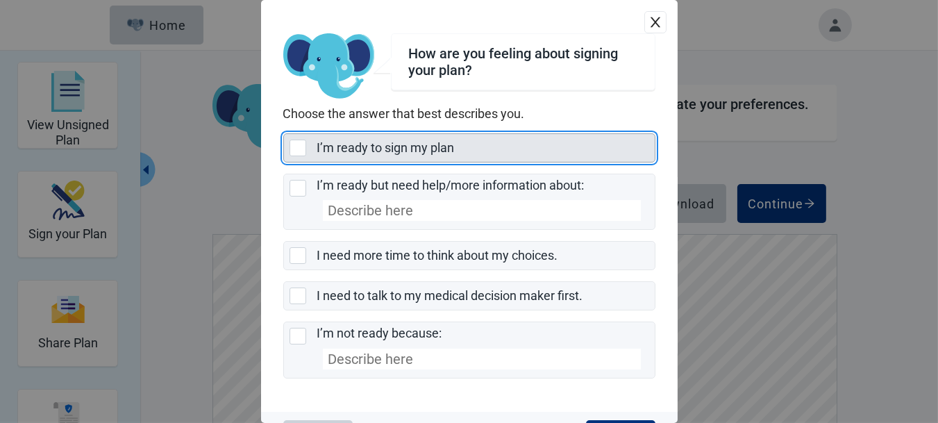
click at [296, 153] on div "I’m ready to sign my plan, checkbox, not selected" at bounding box center [298, 148] width 17 height 17
click at [284, 134] on input "I’m ready to sign my plan" at bounding box center [283, 133] width 1 height 1
checkbox input "true"
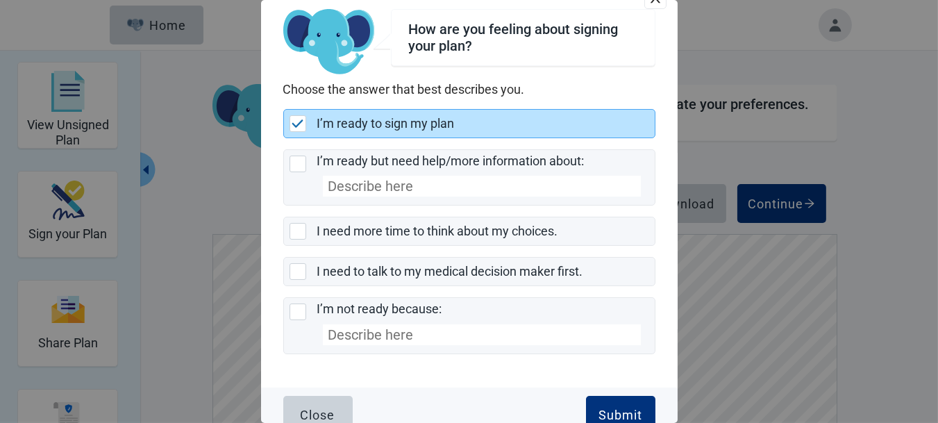
scroll to position [42, 0]
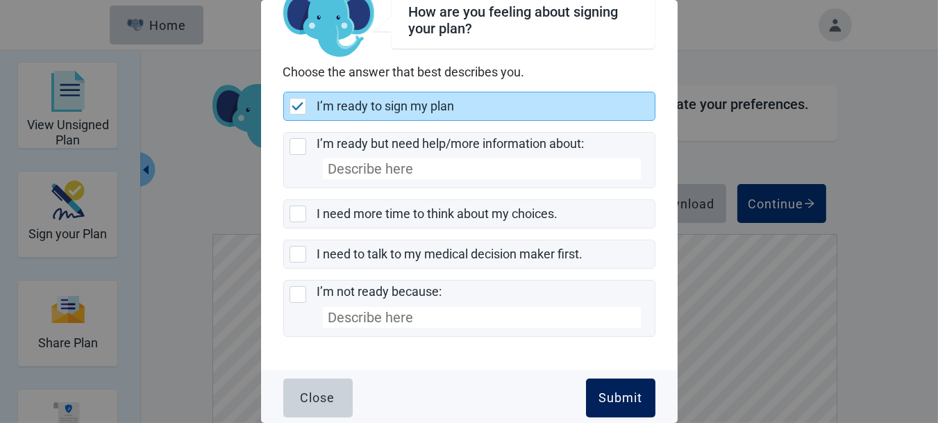
click at [609, 396] on div "Submit" at bounding box center [620, 398] width 44 height 14
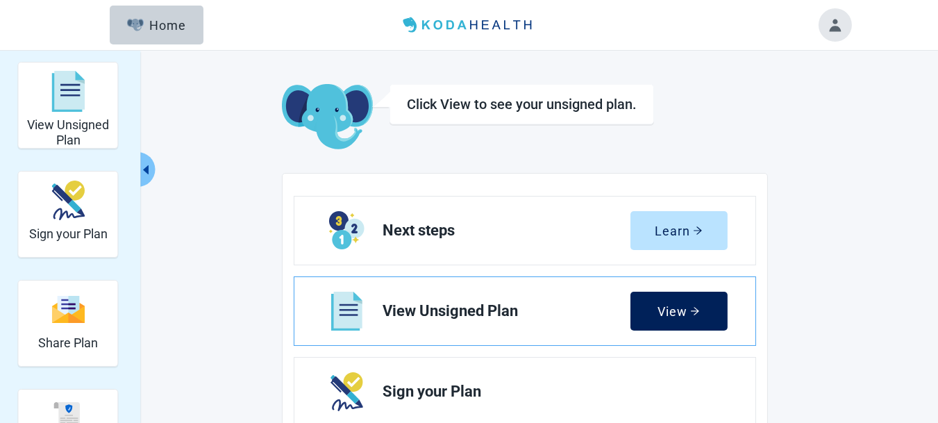
click at [673, 306] on div "View" at bounding box center [678, 311] width 42 height 14
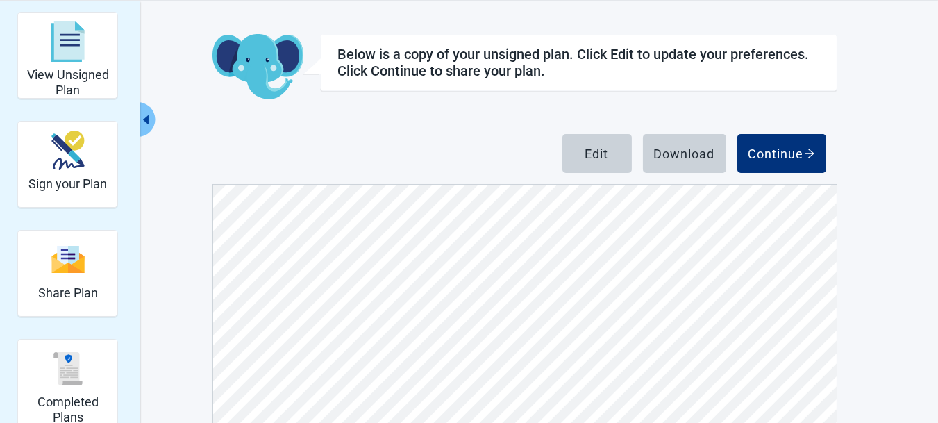
scroll to position [3888, 0]
click at [82, 172] on div "Sign your Plan" at bounding box center [68, 150] width 78 height 52
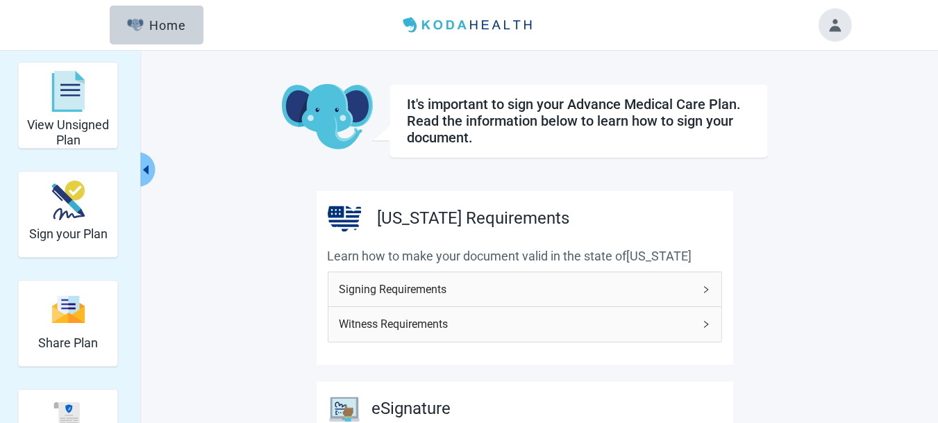
click at [384, 283] on span "Signing Requirements" at bounding box center [516, 288] width 354 height 17
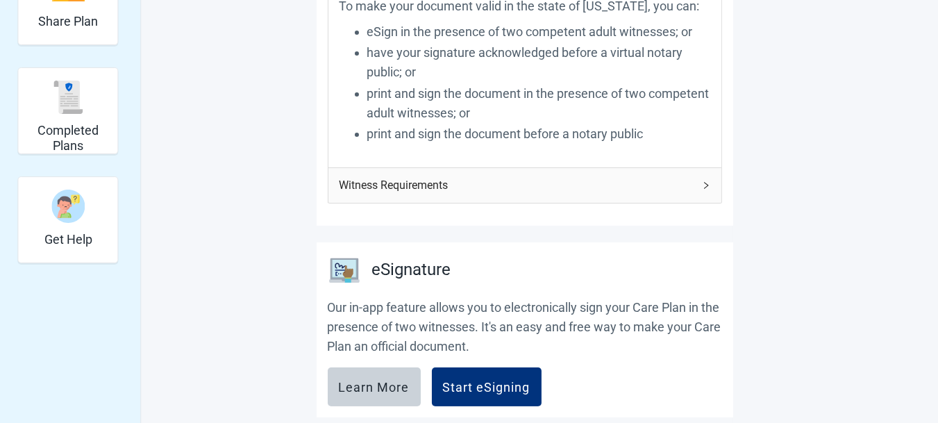
scroll to position [346, 0]
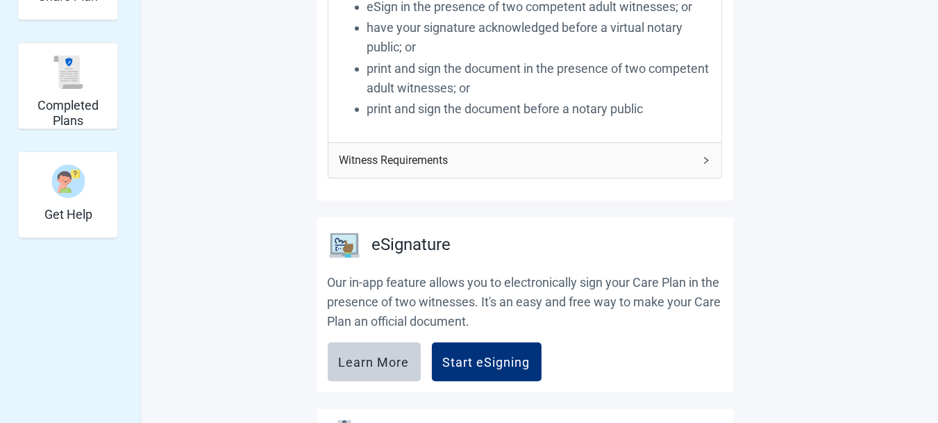
click at [414, 163] on span "Witness Requirements" at bounding box center [516, 159] width 354 height 17
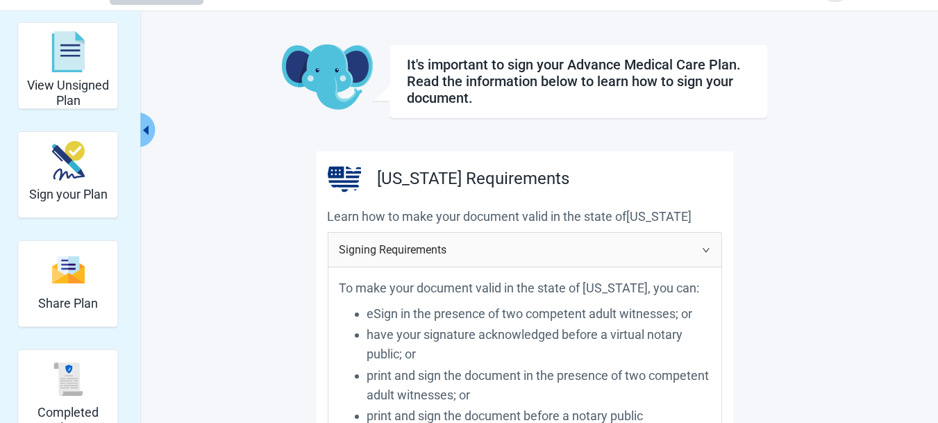
scroll to position [0, 0]
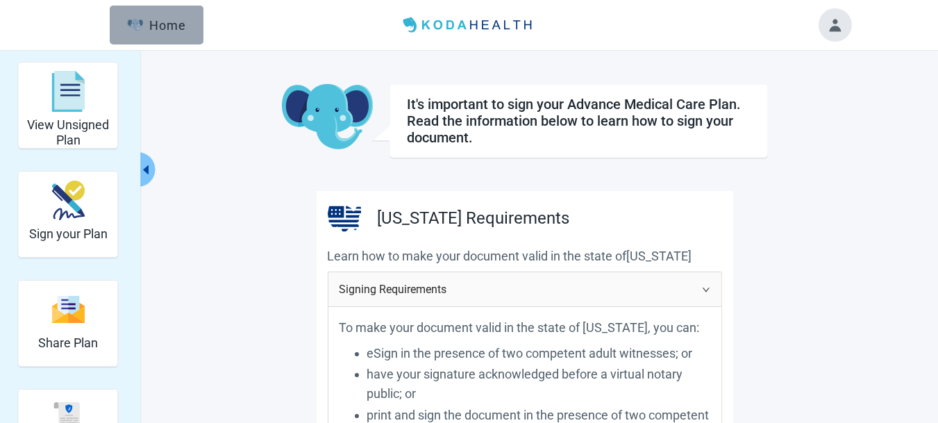
click at [165, 27] on div "Home" at bounding box center [157, 25] width 60 height 14
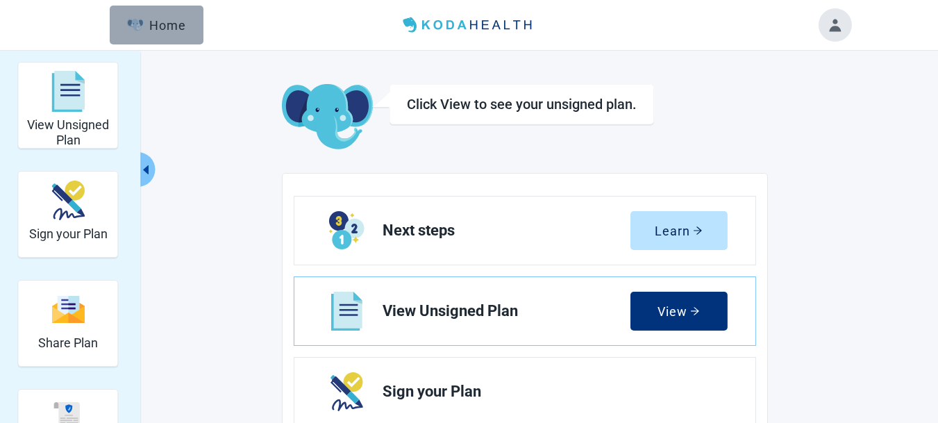
click at [165, 28] on div "Home" at bounding box center [157, 25] width 60 height 14
click at [839, 30] on button "Toggle account menu" at bounding box center [835, 24] width 33 height 33
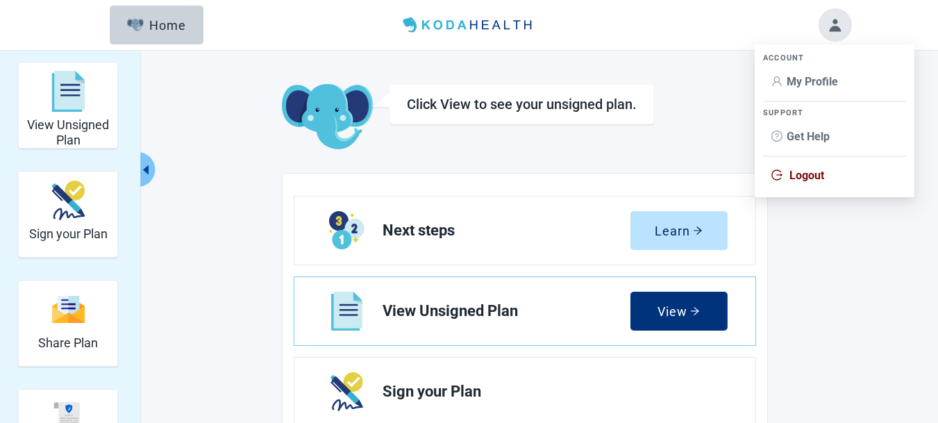
click at [816, 83] on span "My Profile" at bounding box center [812, 81] width 51 height 13
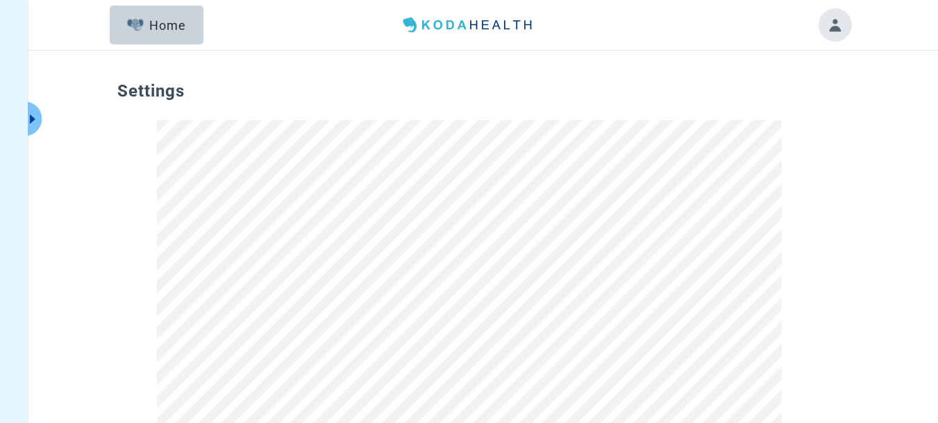
click at [460, 25] on img at bounding box center [468, 25] width 143 height 22
